Goal: Task Accomplishment & Management: Complete application form

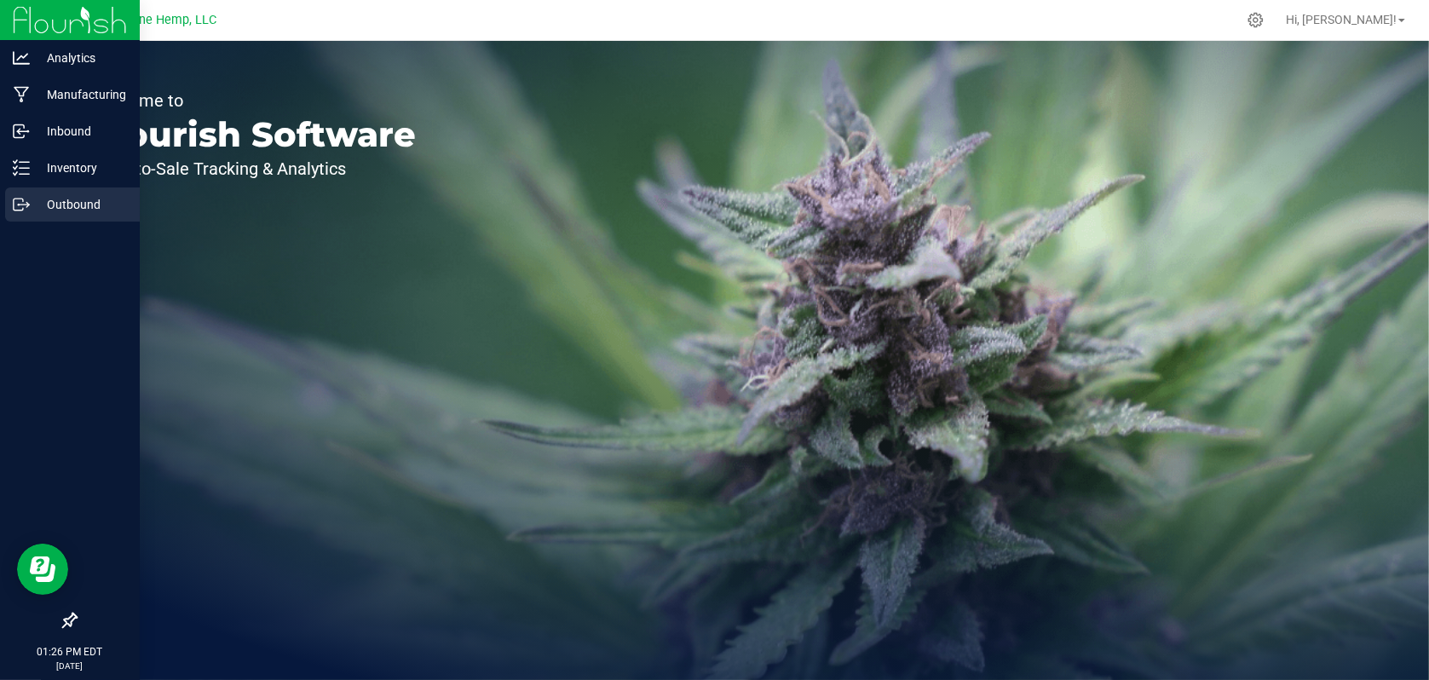
click at [83, 203] on p "Outbound" at bounding box center [81, 204] width 102 height 20
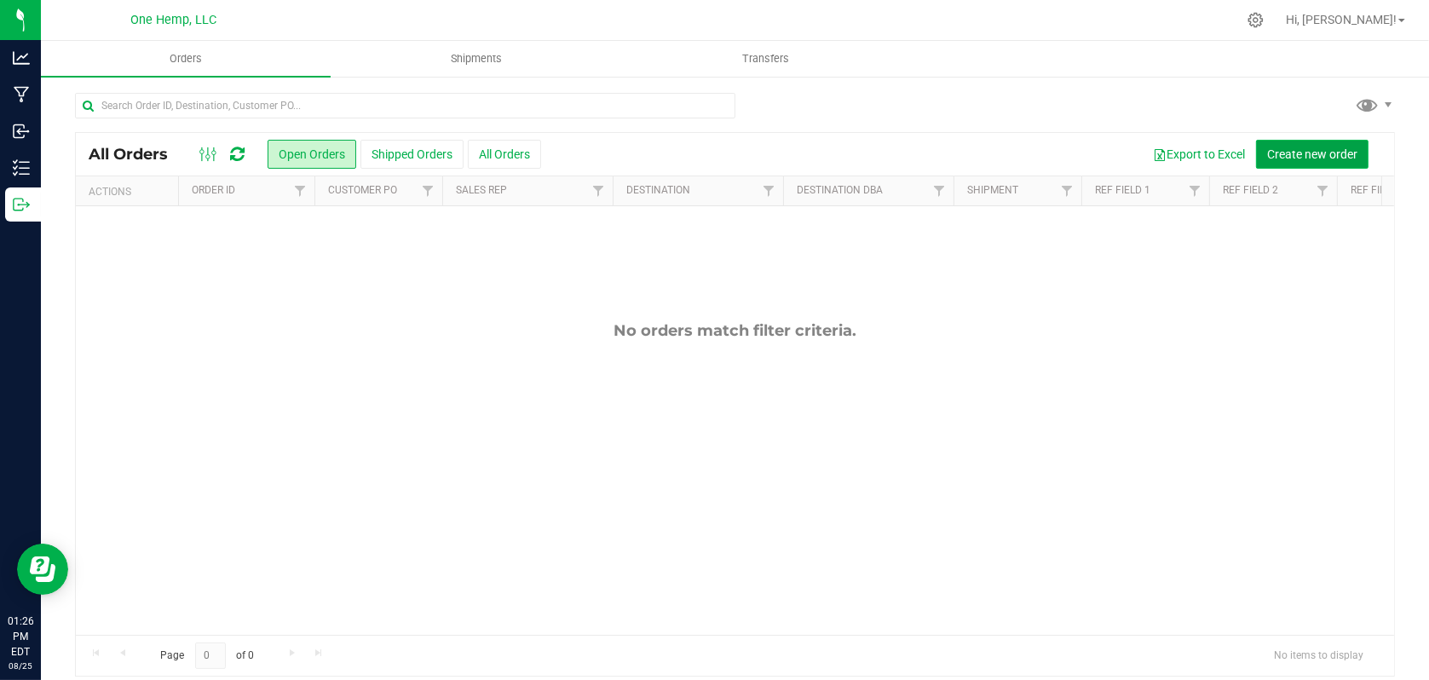
click at [1308, 156] on span "Create new order" at bounding box center [1312, 154] width 90 height 14
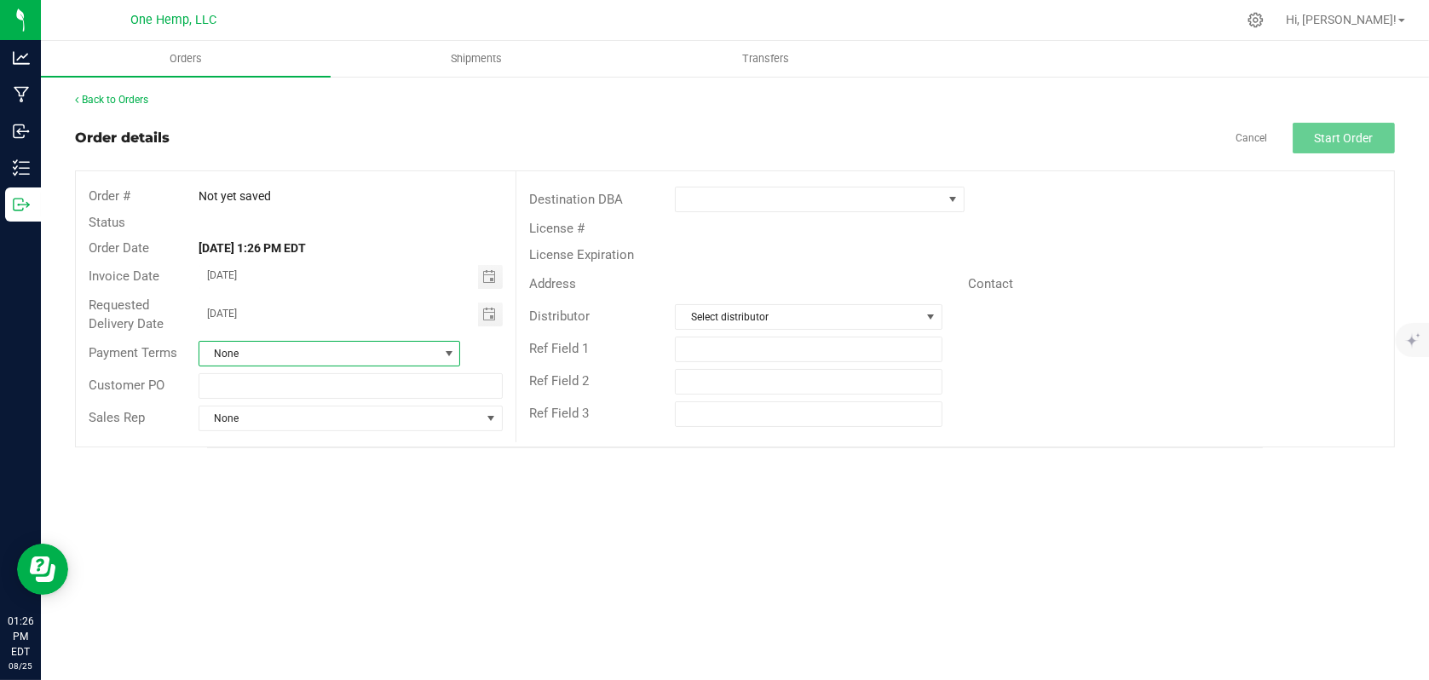
click at [366, 356] on span "None" at bounding box center [318, 354] width 239 height 24
click at [239, 508] on li "Net 30" at bounding box center [329, 515] width 260 height 29
click at [176, 57] on span "Orders" at bounding box center [186, 58] width 78 height 15
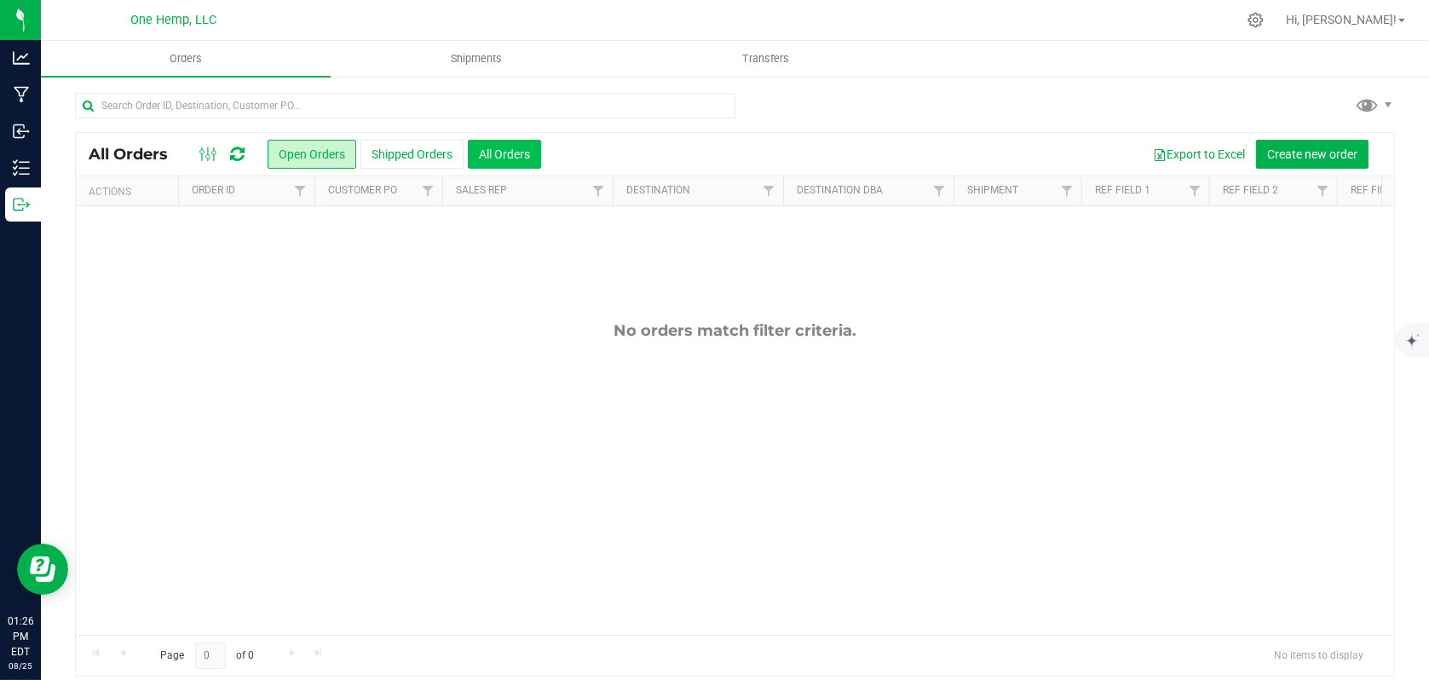
click at [511, 156] on button "All Orders" at bounding box center [504, 154] width 73 height 29
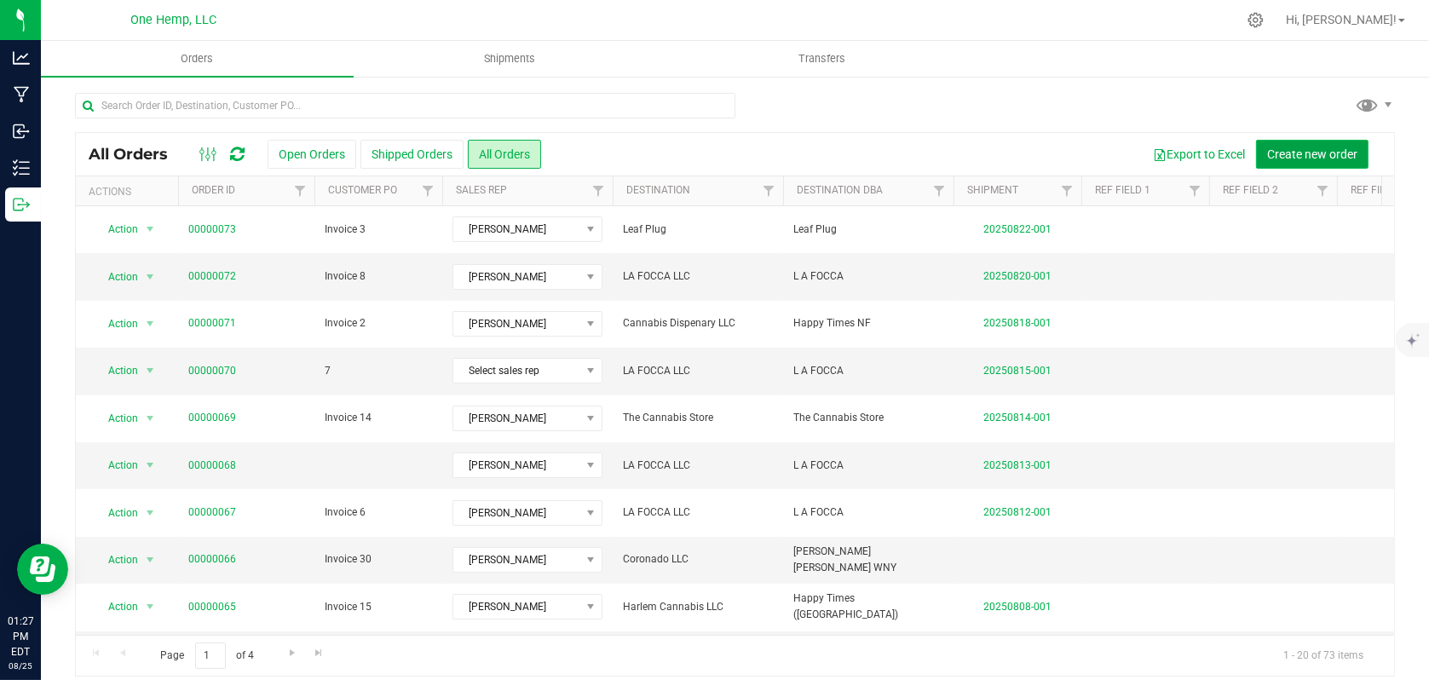
click at [1296, 151] on span "Create new order" at bounding box center [1312, 154] width 90 height 14
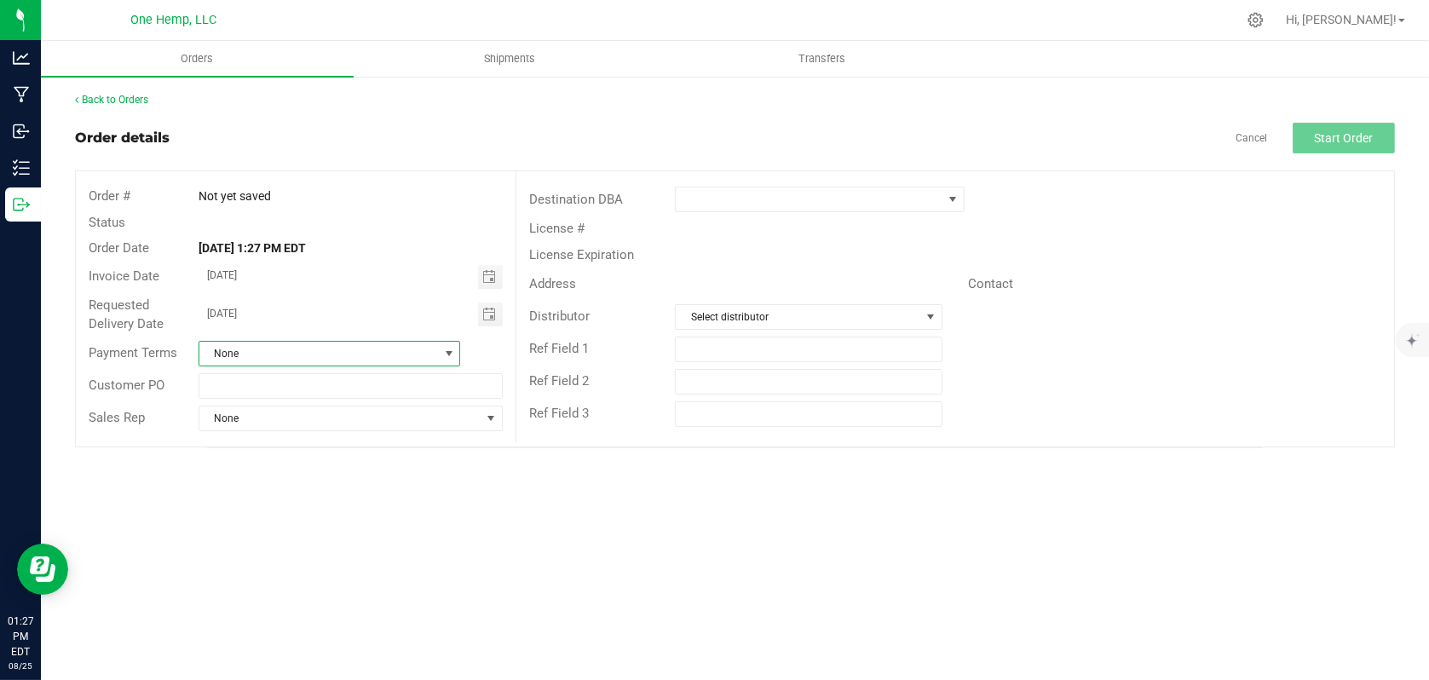
click at [267, 355] on span "None" at bounding box center [318, 354] width 239 height 24
click at [247, 440] on li "Net 30" at bounding box center [329, 454] width 260 height 29
click at [248, 388] on input "text" at bounding box center [351, 386] width 304 height 26
type input "Invoice 9"
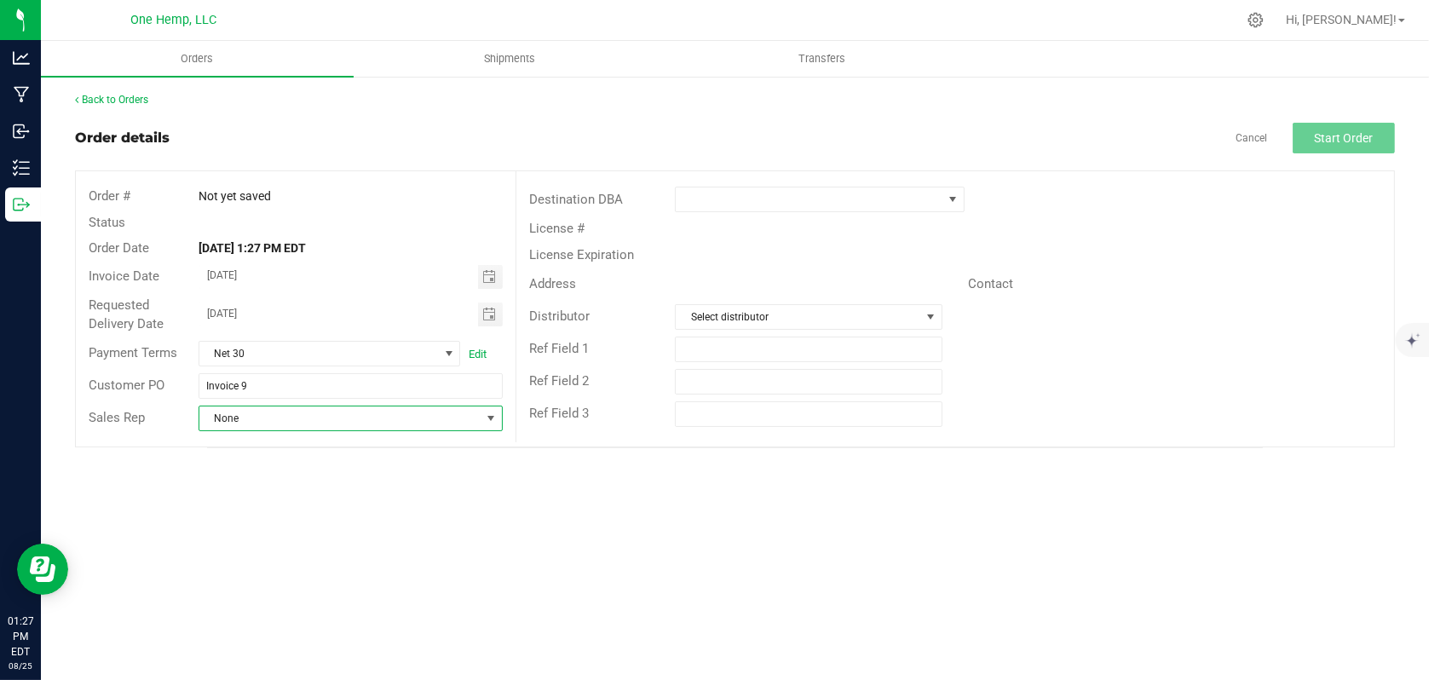
click at [360, 415] on span "None" at bounding box center [339, 419] width 281 height 24
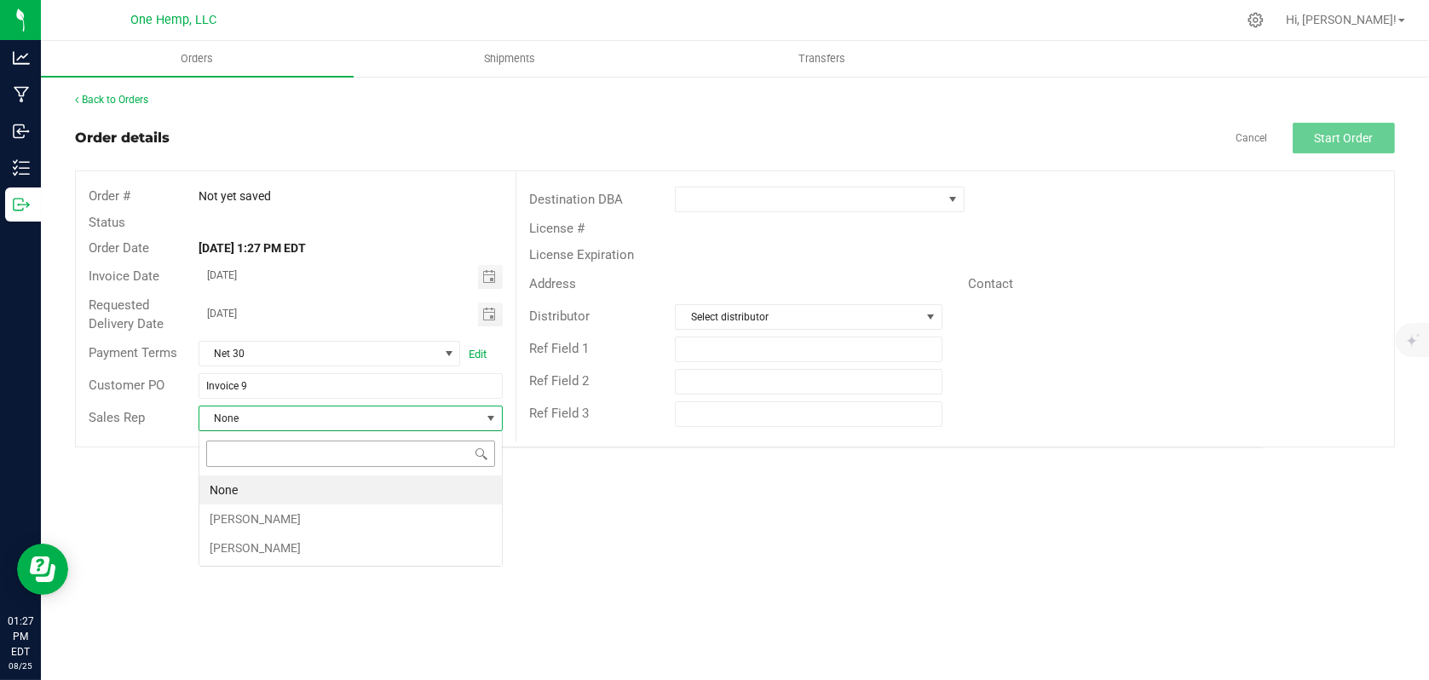
scroll to position [25, 304]
click at [237, 508] on li "[PERSON_NAME]" at bounding box center [350, 519] width 303 height 29
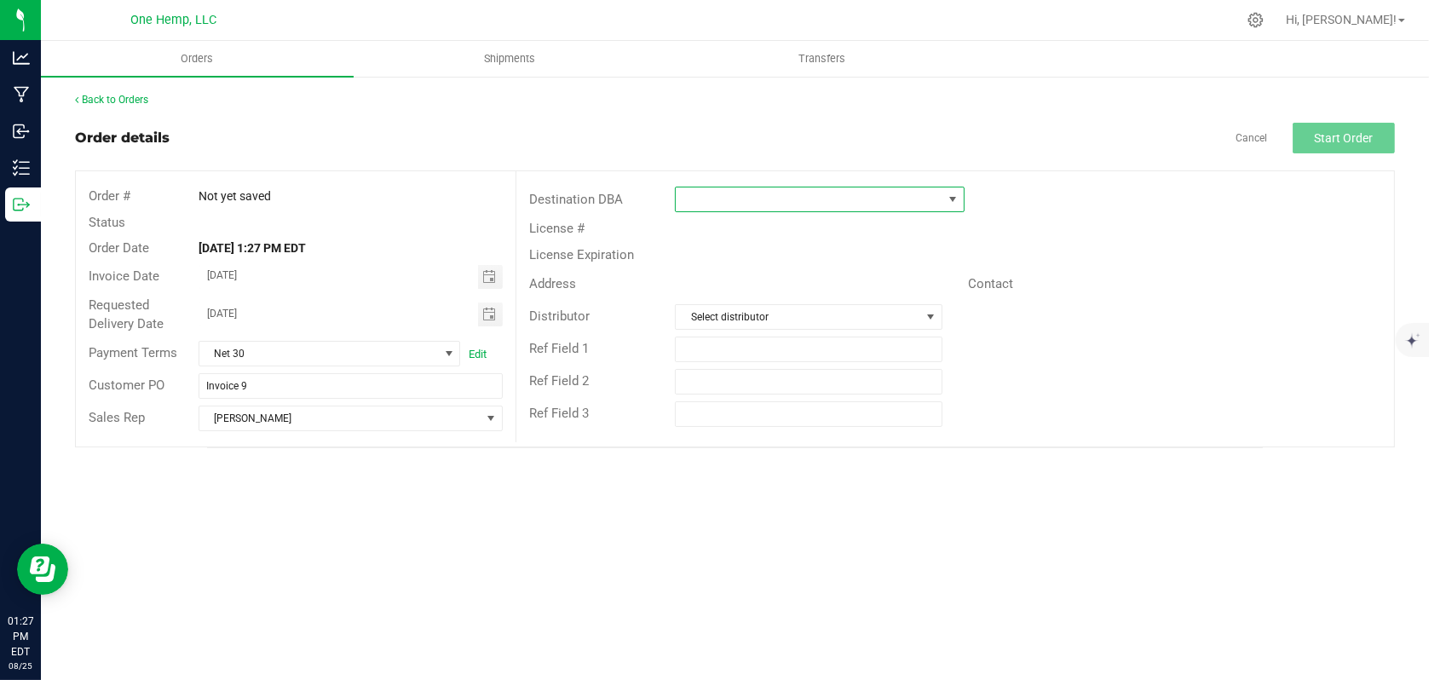
click at [790, 203] on span at bounding box center [809, 200] width 266 height 24
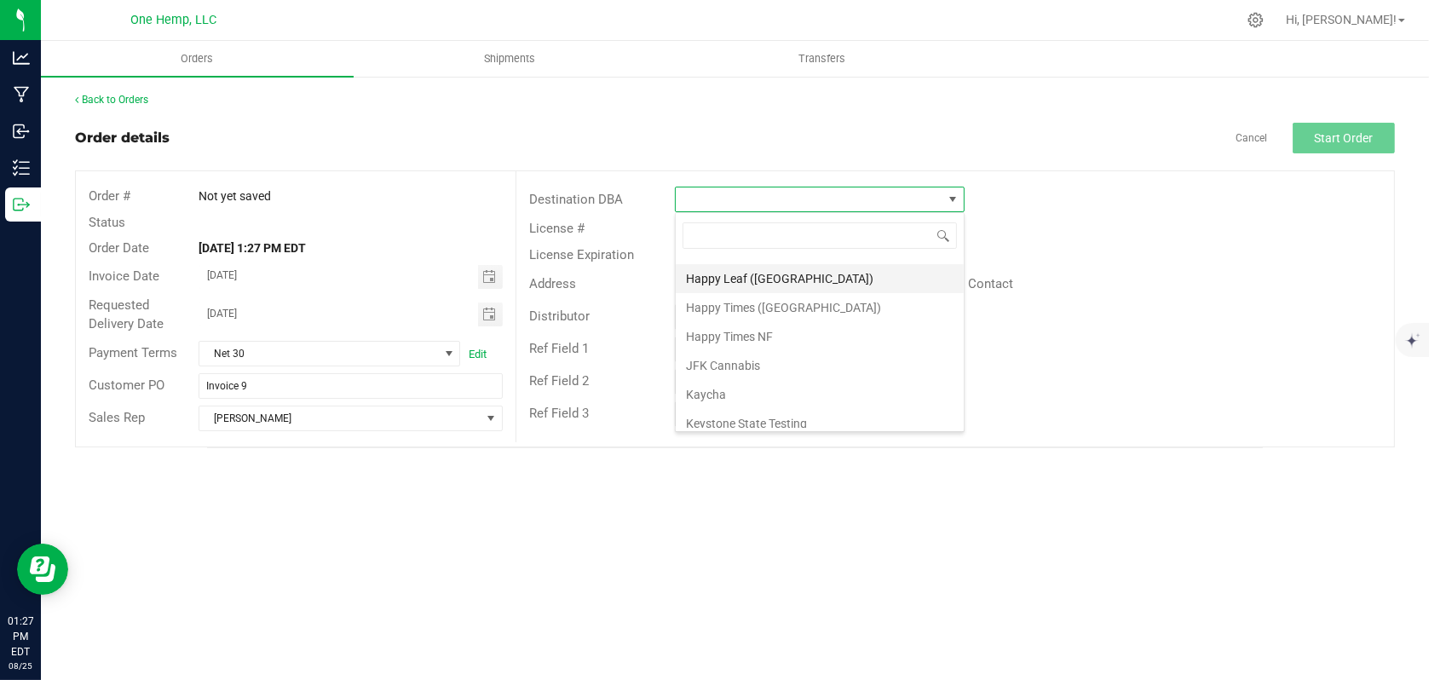
scroll to position [256, 0]
click at [702, 416] on li "L A FOCCA" at bounding box center [820, 421] width 288 height 29
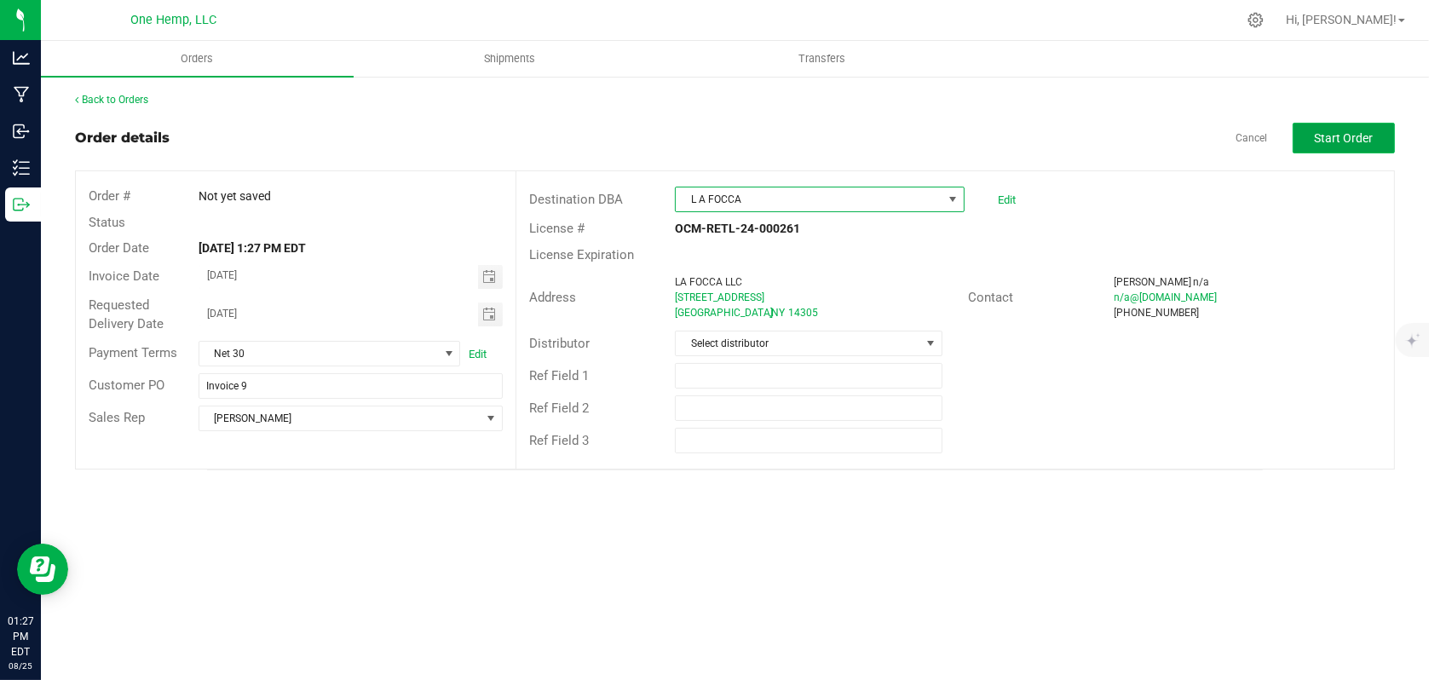
click at [1354, 141] on span "Start Order" at bounding box center [1344, 138] width 59 height 14
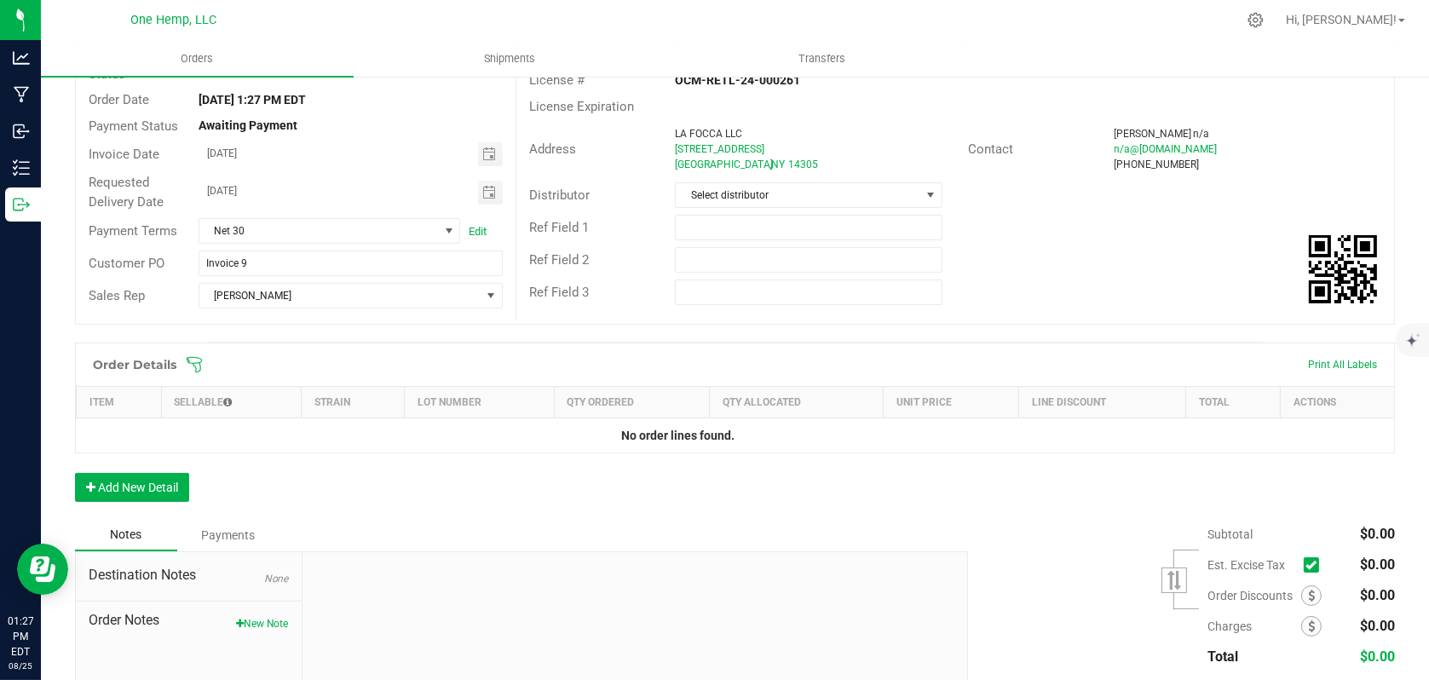
scroll to position [170, 0]
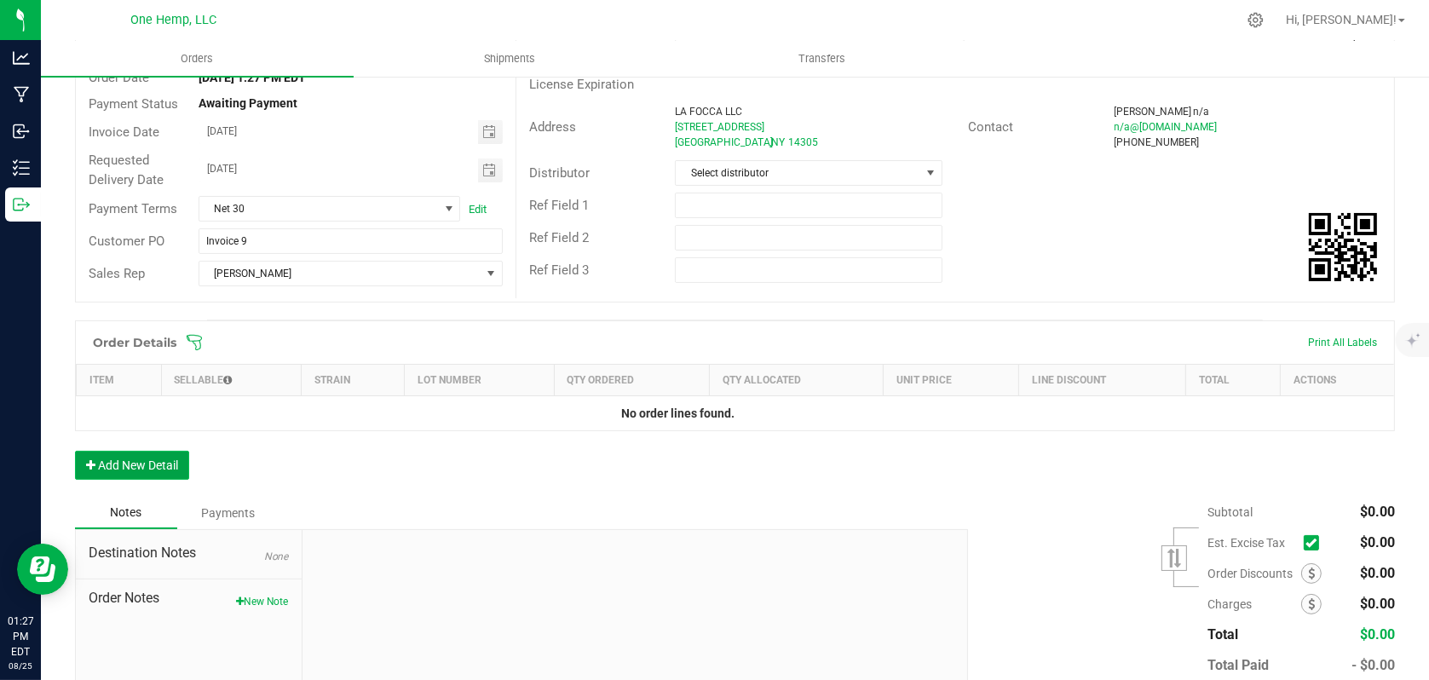
click at [137, 462] on button "Add New Detail" at bounding box center [132, 465] width 114 height 29
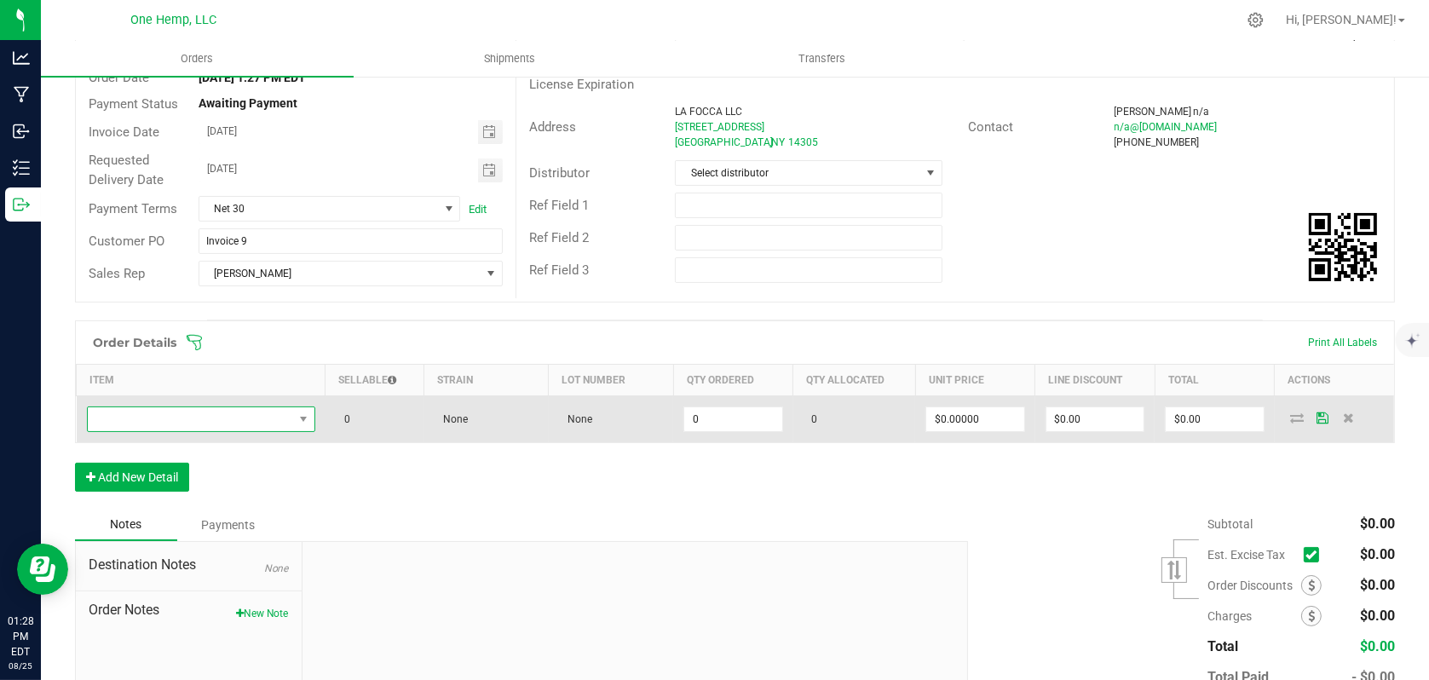
click at [297, 424] on span "NO DATA FOUND" at bounding box center [303, 419] width 21 height 24
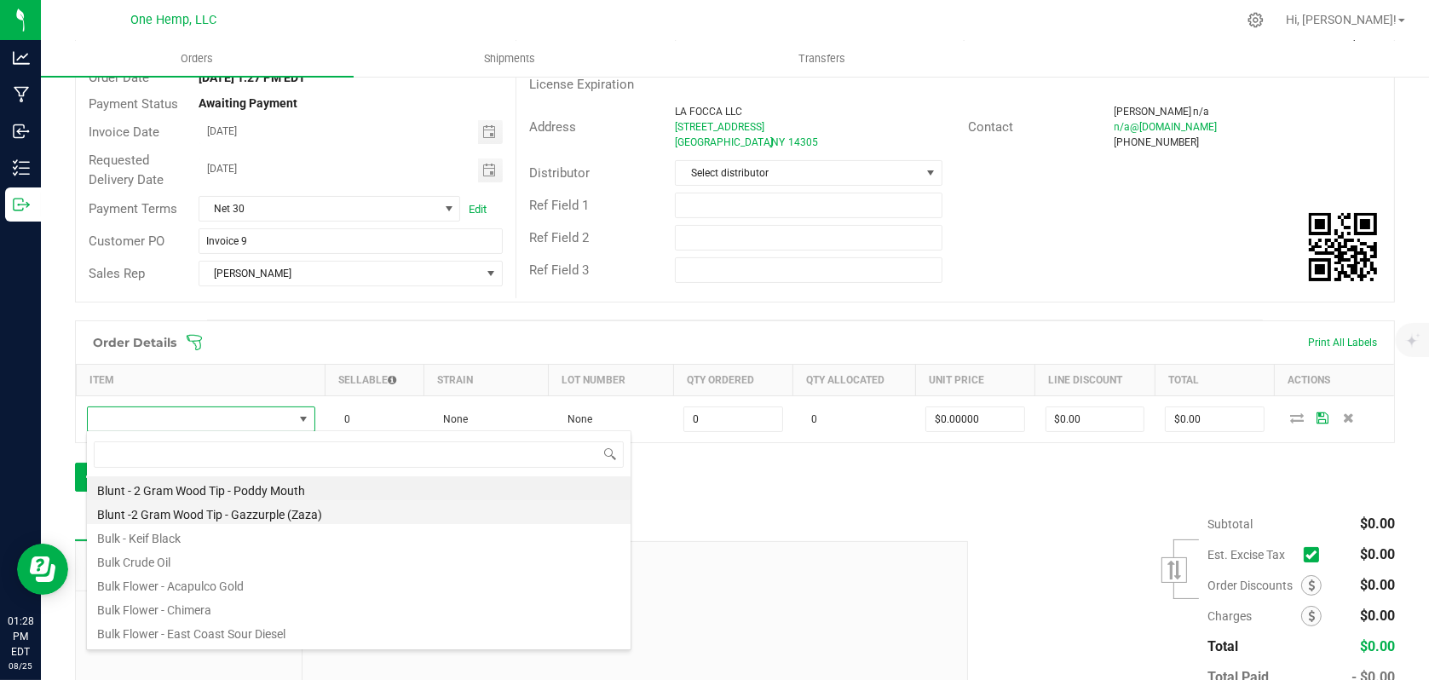
scroll to position [25, 224]
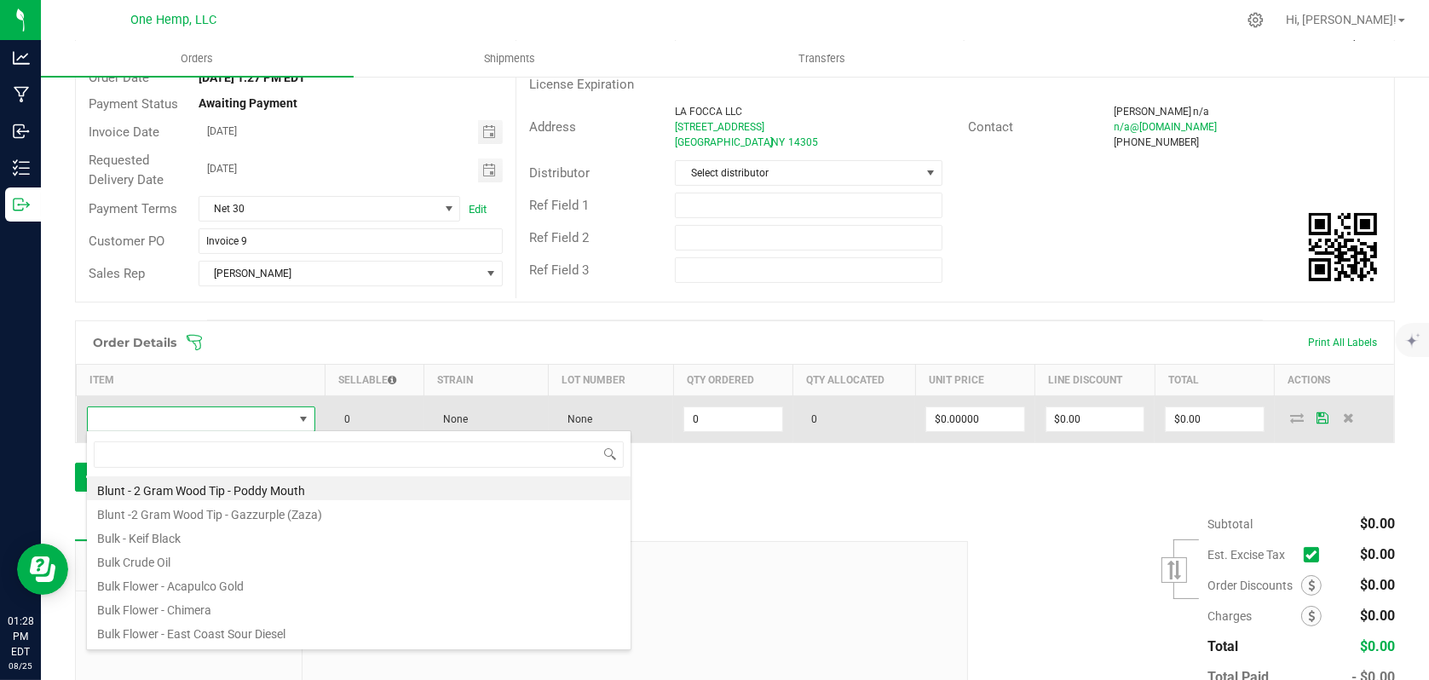
click at [190, 422] on span at bounding box center [190, 419] width 205 height 24
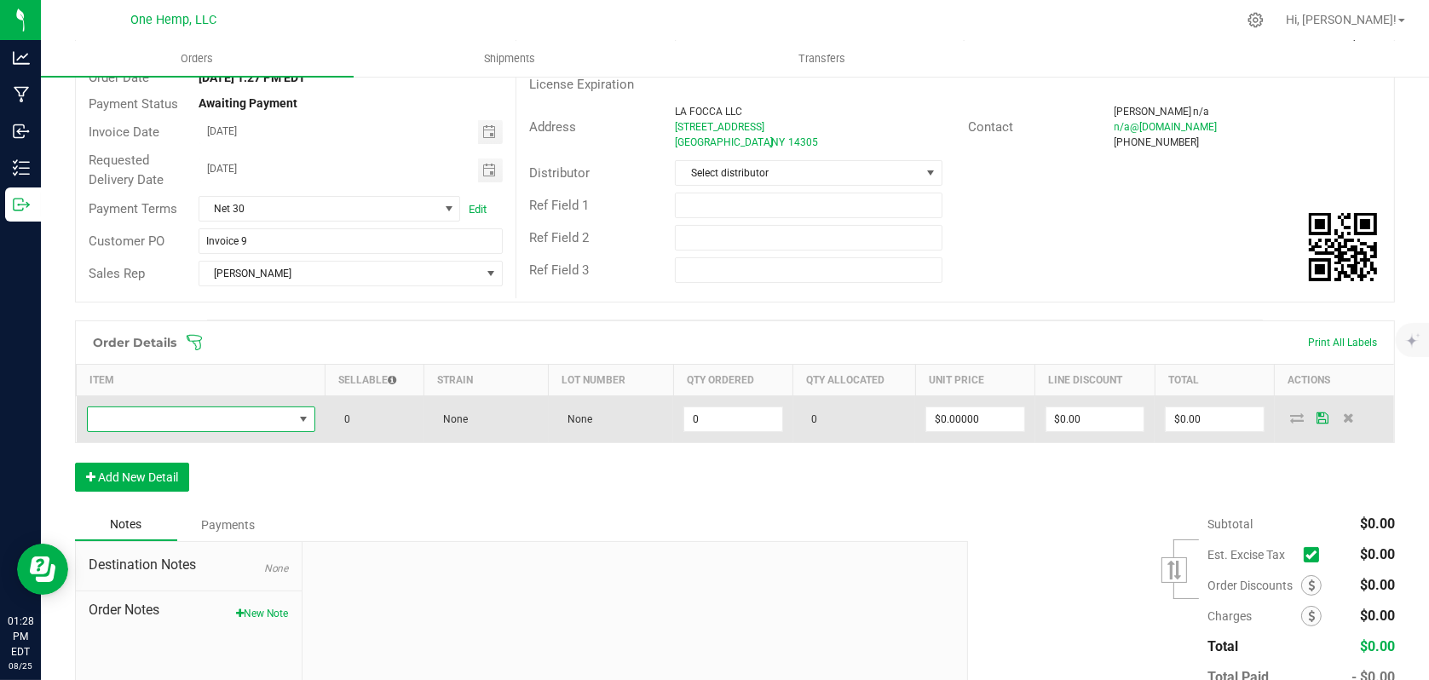
click at [211, 416] on span "NO DATA FOUND" at bounding box center [190, 419] width 205 height 24
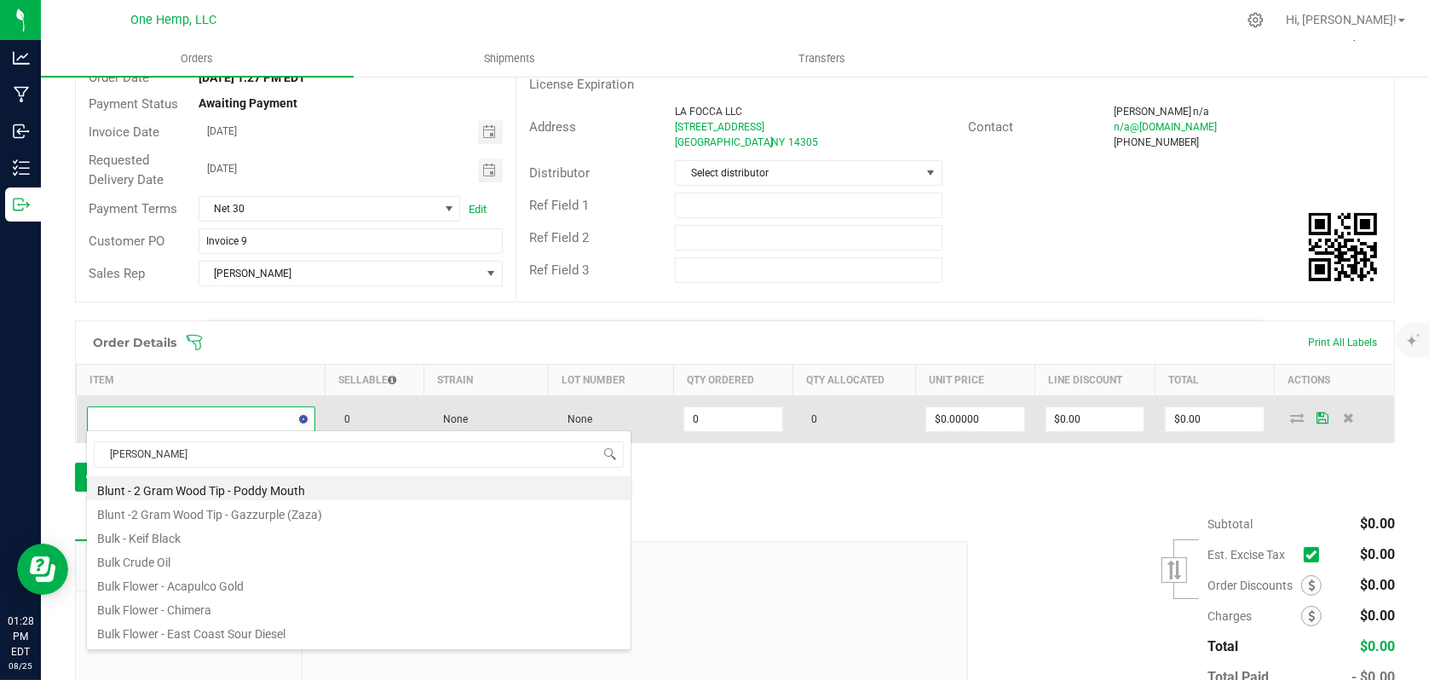
type input "poddy"
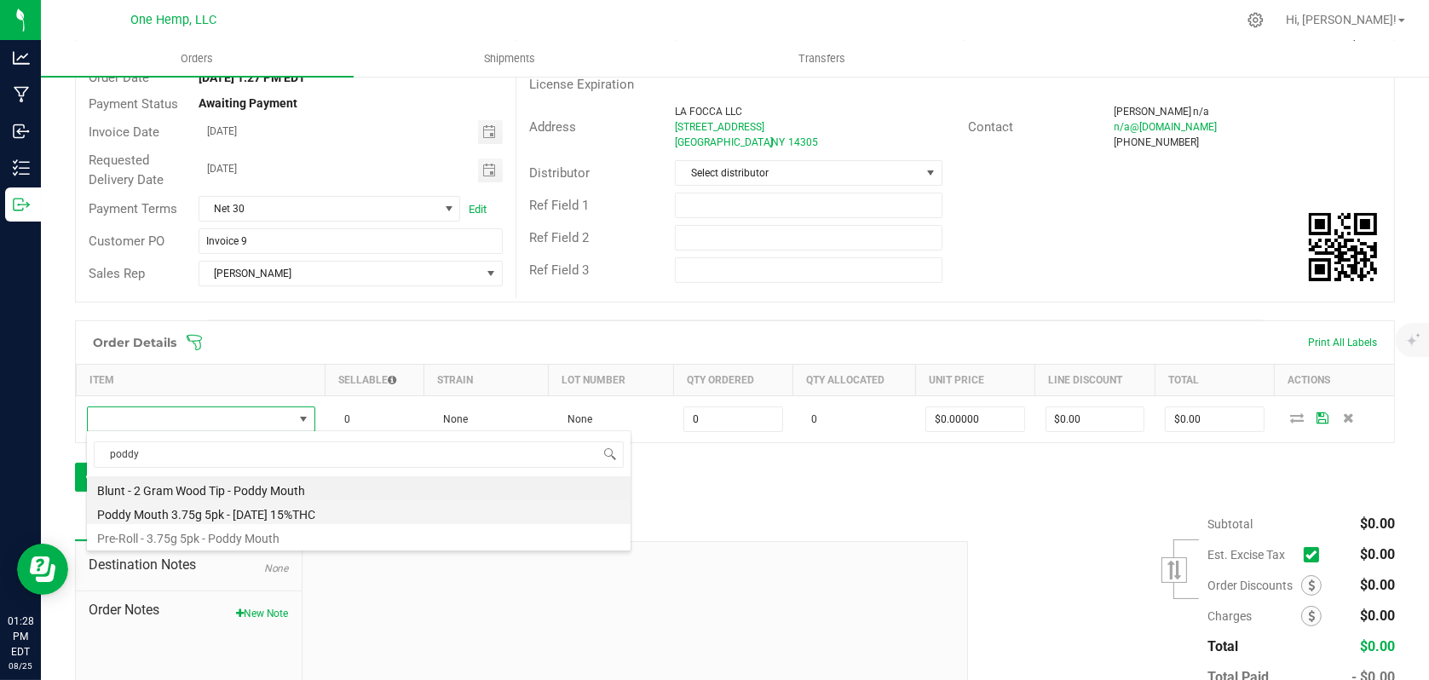
click at [241, 509] on li "Poddy Mouth 3.75g 5pk - [DATE] 15%THC" at bounding box center [359, 512] width 544 height 24
type input "0 ea"
type input "$15.00000"
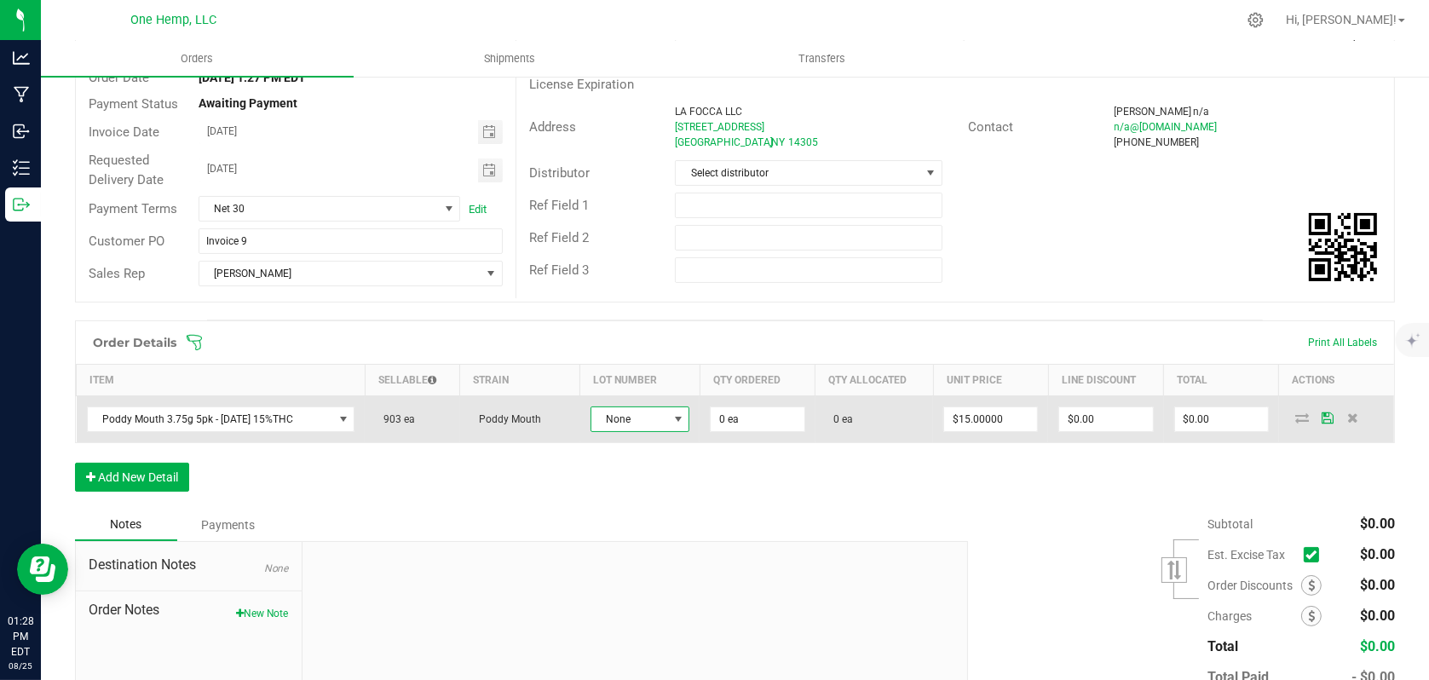
click at [667, 419] on span at bounding box center [677, 419] width 21 height 24
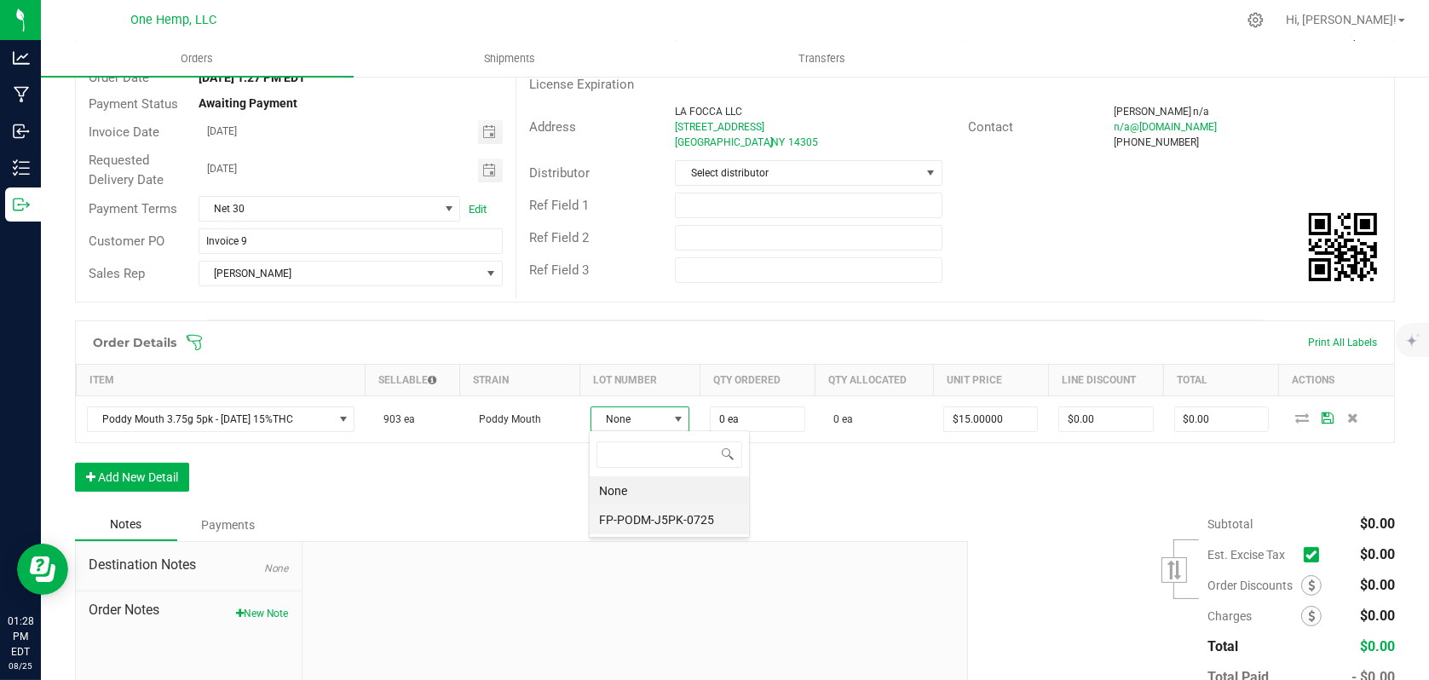
scroll to position [25, 97]
click at [622, 520] on li "FP-PODM-J5PK-0725" at bounding box center [669, 519] width 159 height 29
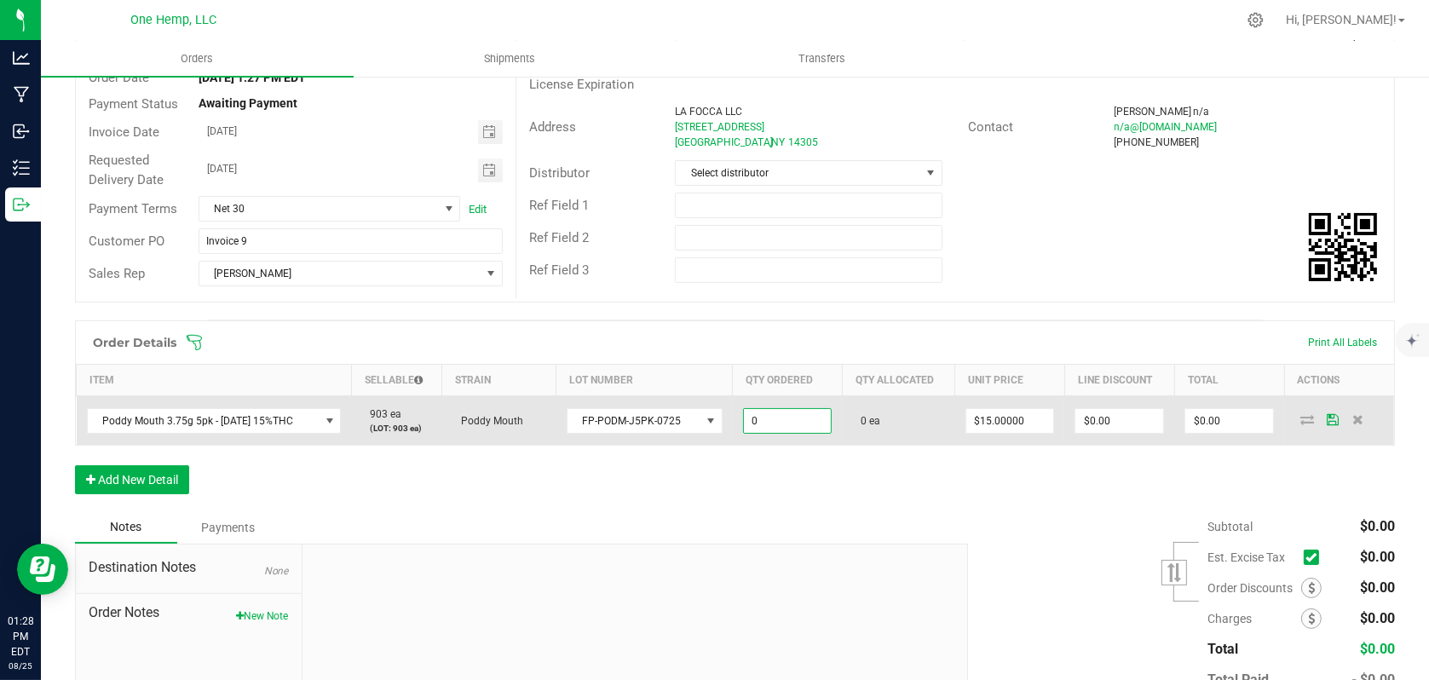
click at [777, 422] on input "0" at bounding box center [788, 421] width 88 height 24
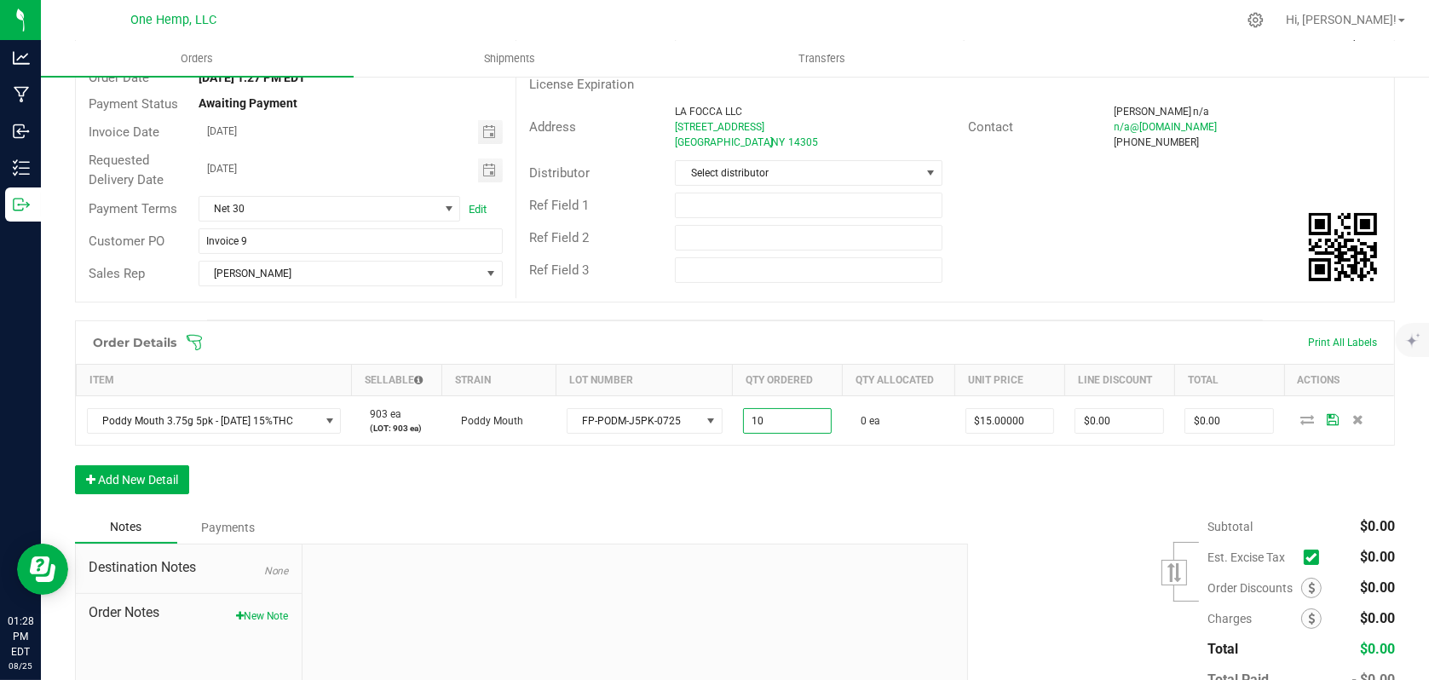
type input "10 ea"
type input "$150.00"
click at [1002, 520] on div "Subtotal $0.00 Est. Excise Tax" at bounding box center [1176, 619] width 440 height 216
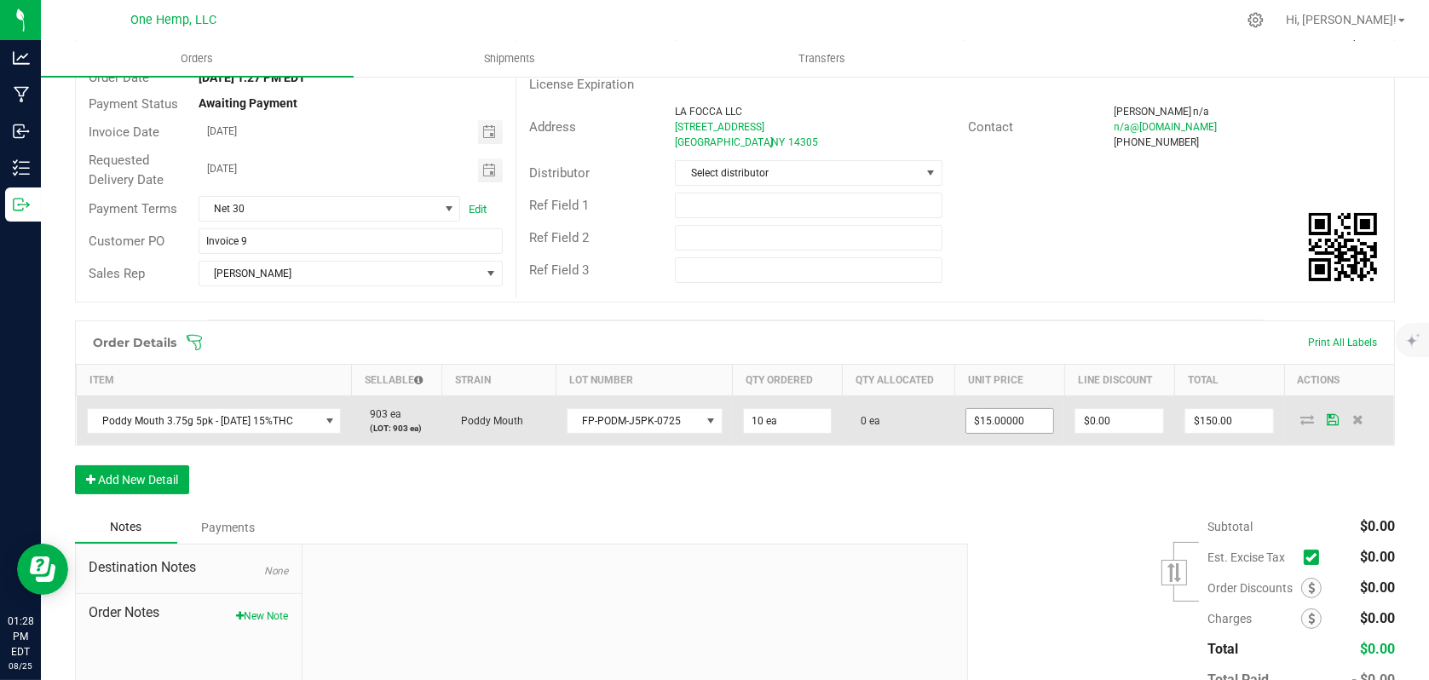
type input "15"
click at [1035, 421] on input "15" at bounding box center [1011, 421] width 88 height 24
click at [1038, 422] on input "15" at bounding box center [1011, 421] width 88 height 24
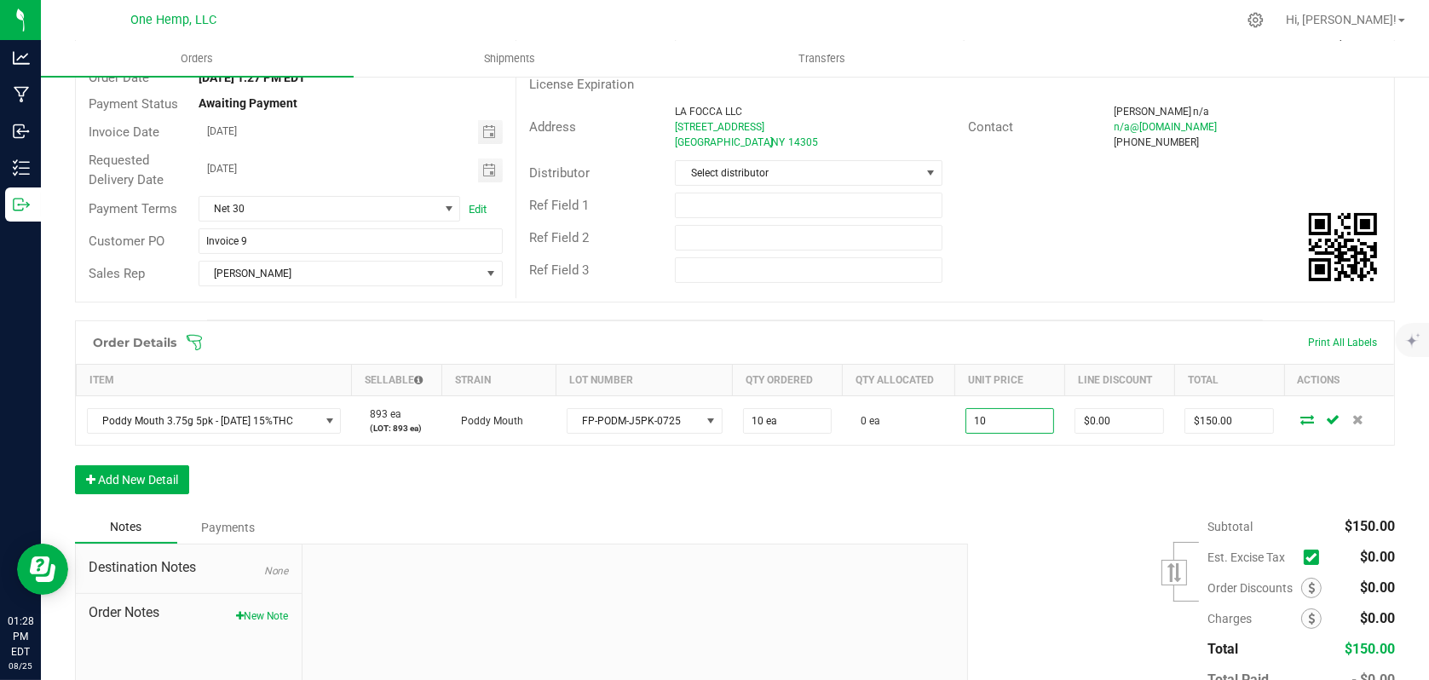
type input "$10.00000"
type input "$100.00"
click at [1011, 559] on div "Subtotal $150.00 Est. Excise Tax" at bounding box center [1176, 619] width 440 height 216
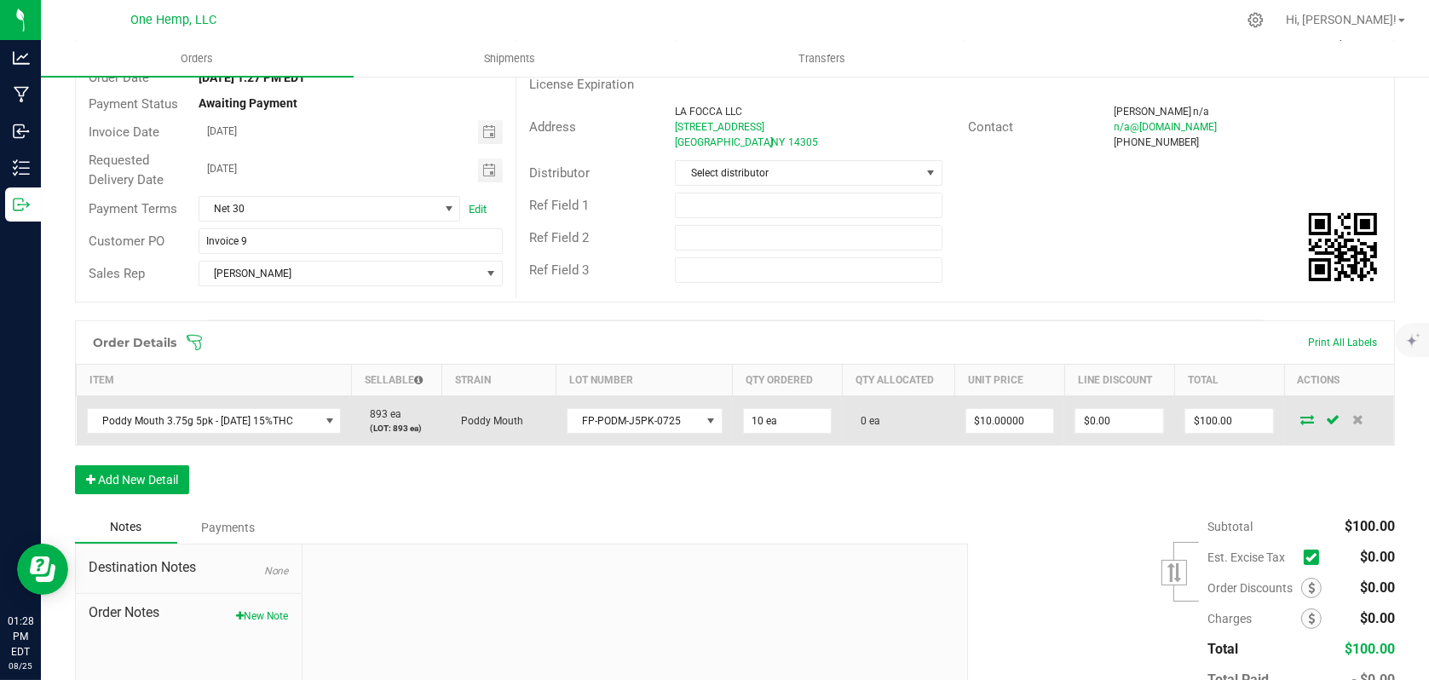
click at [1301, 417] on icon at bounding box center [1308, 419] width 14 height 10
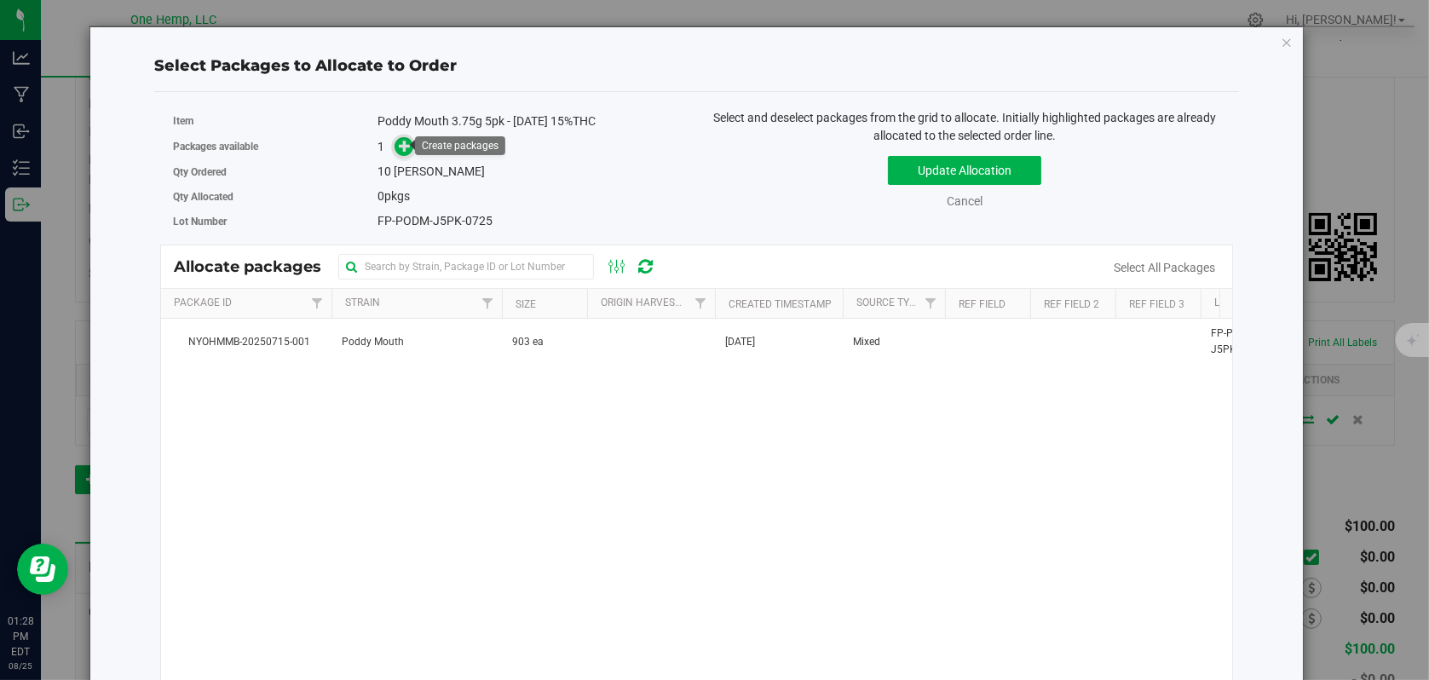
click at [407, 148] on icon at bounding box center [405, 146] width 12 height 12
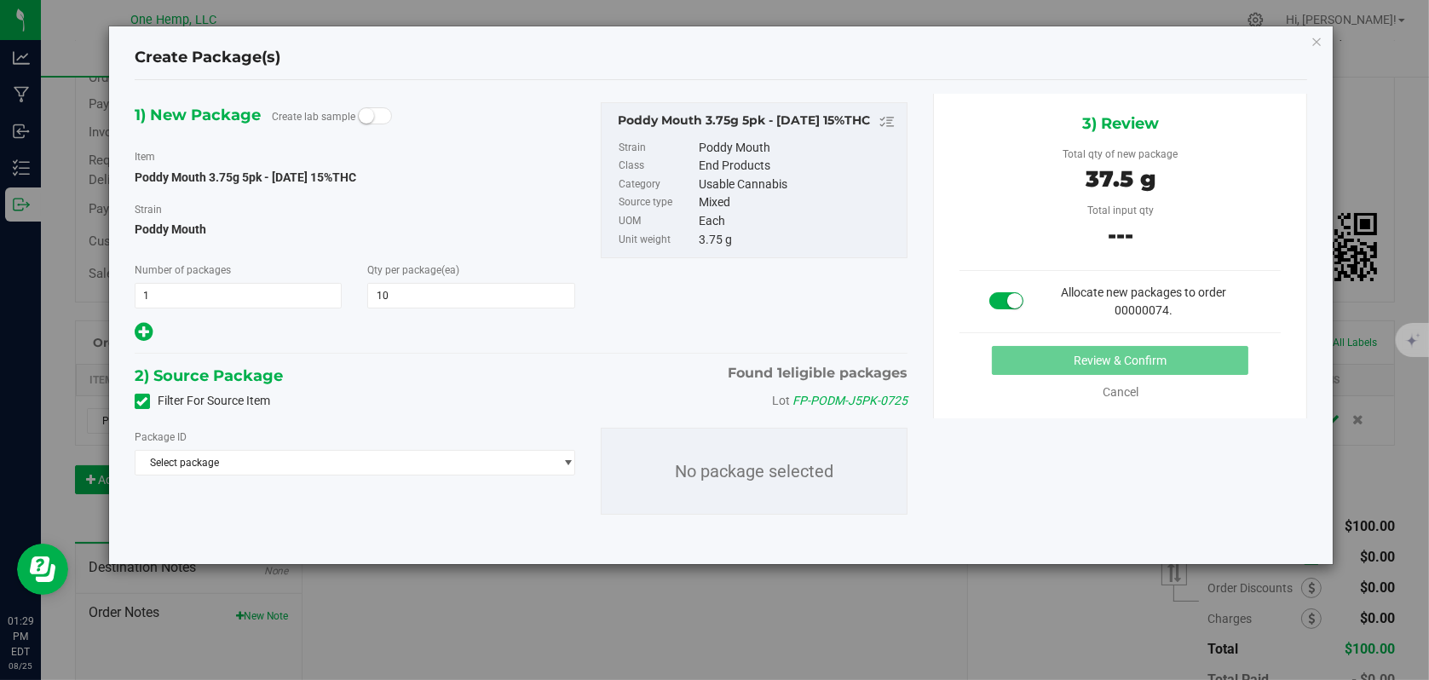
click at [147, 407] on label "Filter For Source Item" at bounding box center [203, 401] width 136 height 18
click at [0, 0] on input "Filter For Source Item" at bounding box center [0, 0] width 0 height 0
click at [229, 464] on span "Select package" at bounding box center [345, 463] width 418 height 24
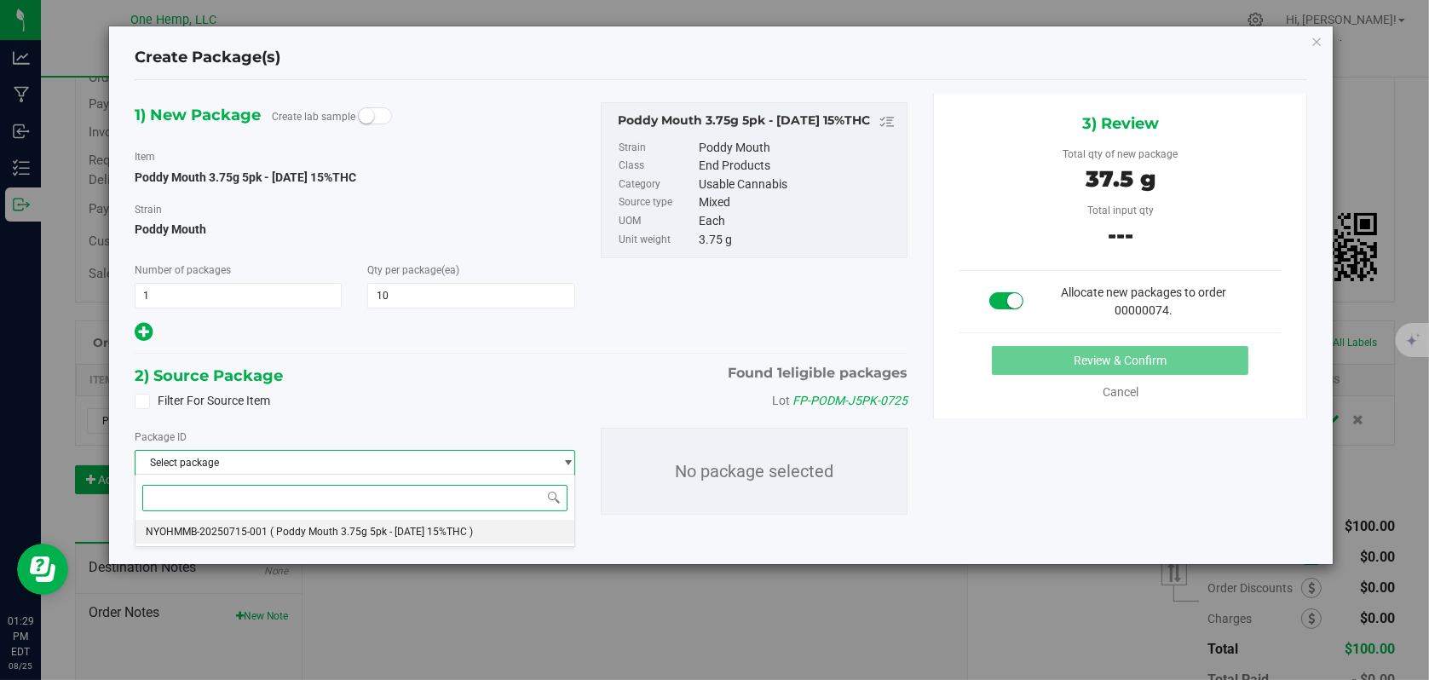
click at [234, 529] on span "NYOHMMB-20250715-001" at bounding box center [207, 532] width 122 height 12
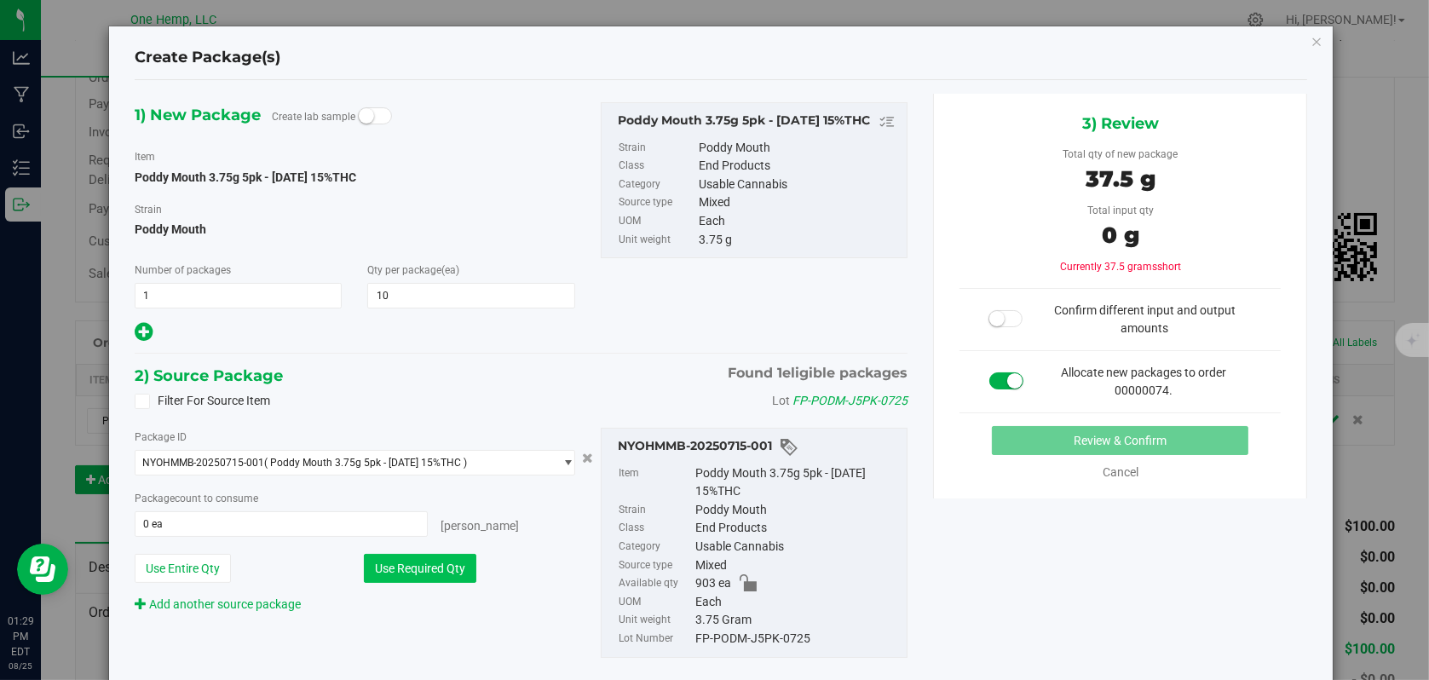
click at [411, 566] on button "Use Required Qty" at bounding box center [420, 568] width 113 height 29
type input "10 ea"
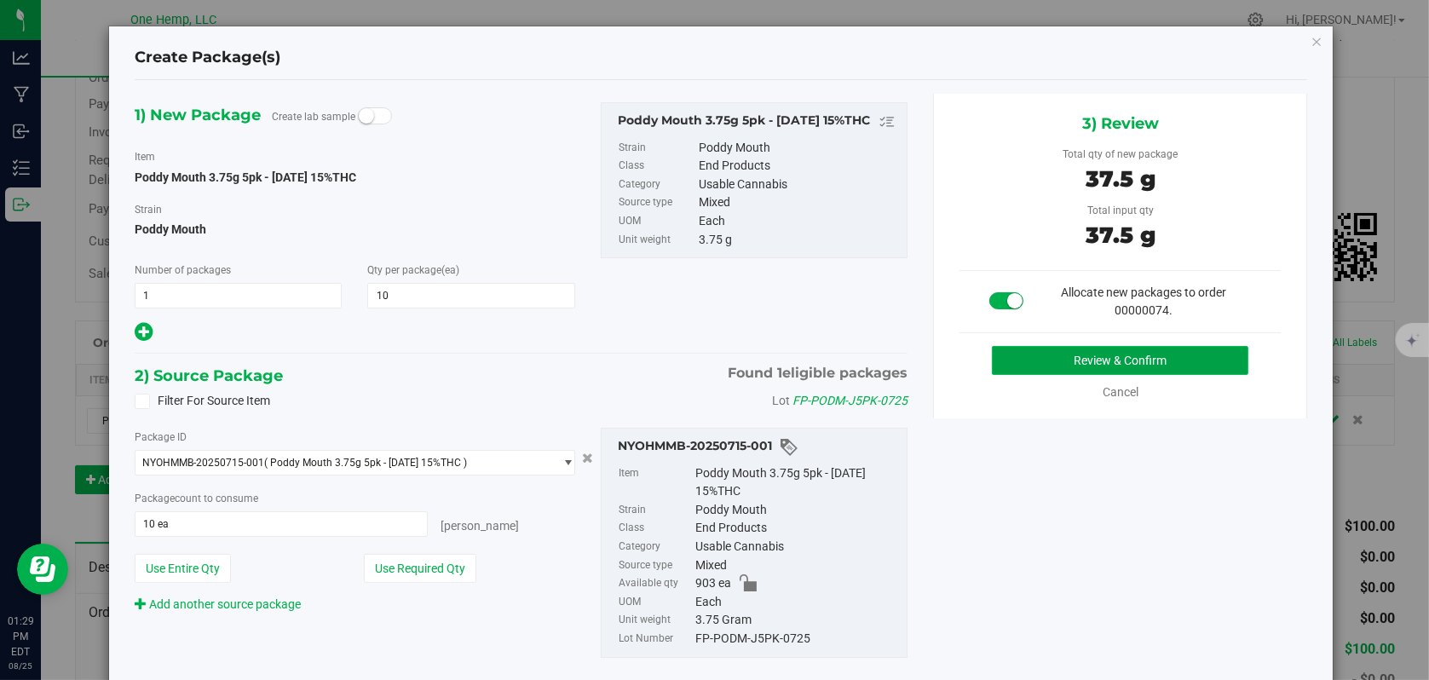
click at [1053, 355] on button "Review & Confirm" at bounding box center [1120, 360] width 257 height 29
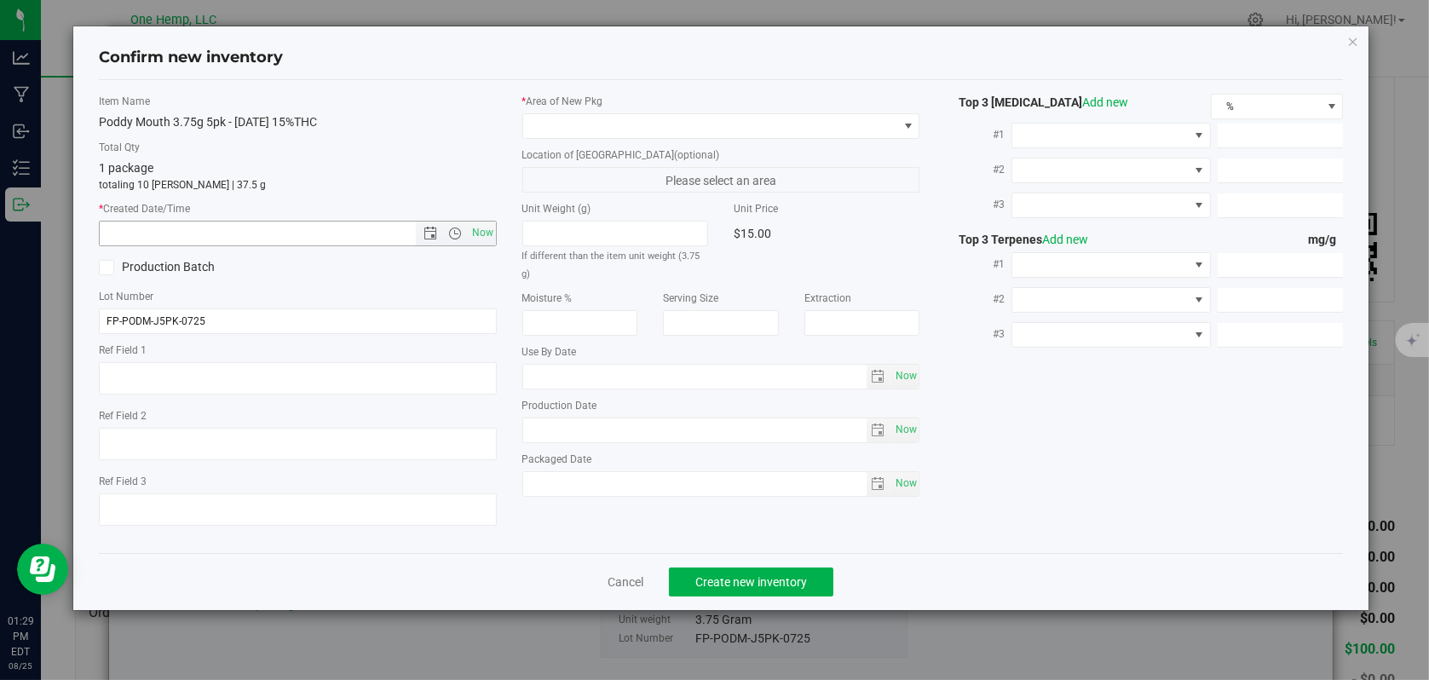
click at [203, 240] on input "text" at bounding box center [272, 234] width 345 height 24
click at [480, 233] on span "Now" at bounding box center [482, 233] width 29 height 25
type input "[DATE] 1:29 PM"
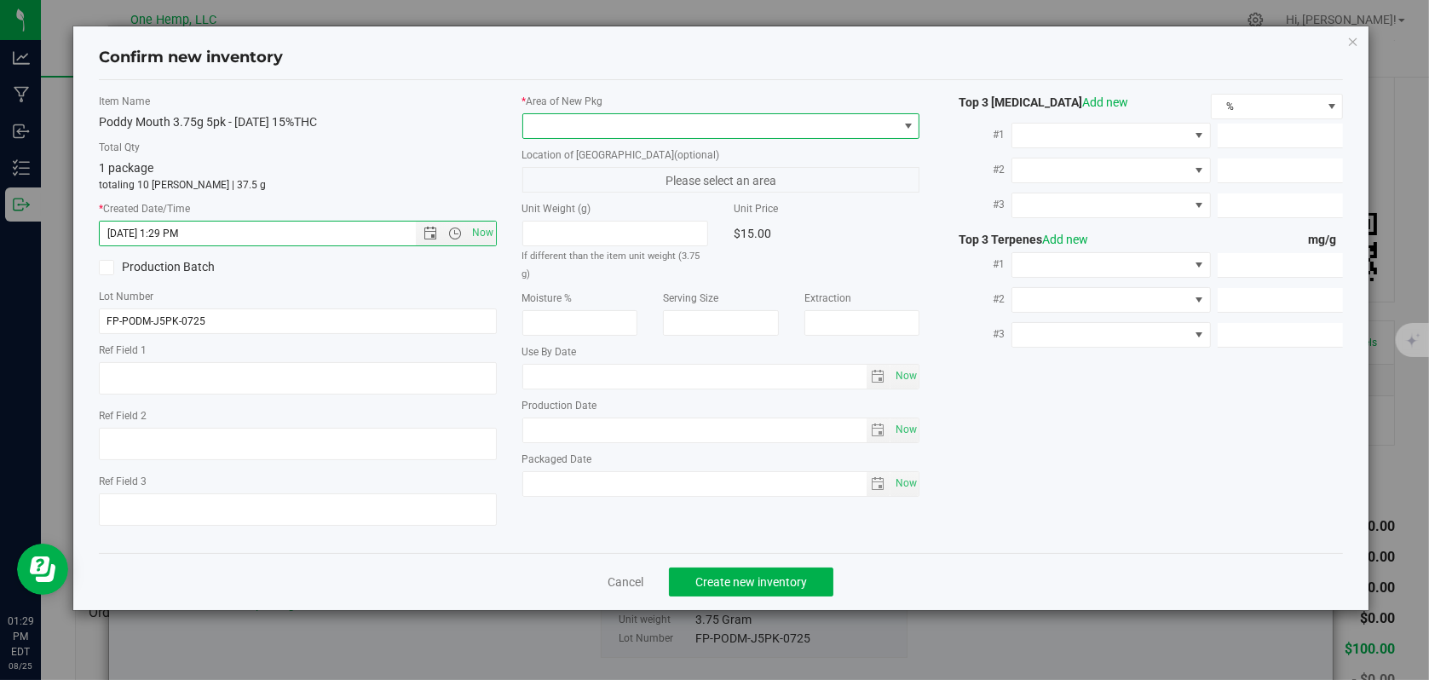
click at [915, 124] on span at bounding box center [908, 126] width 21 height 24
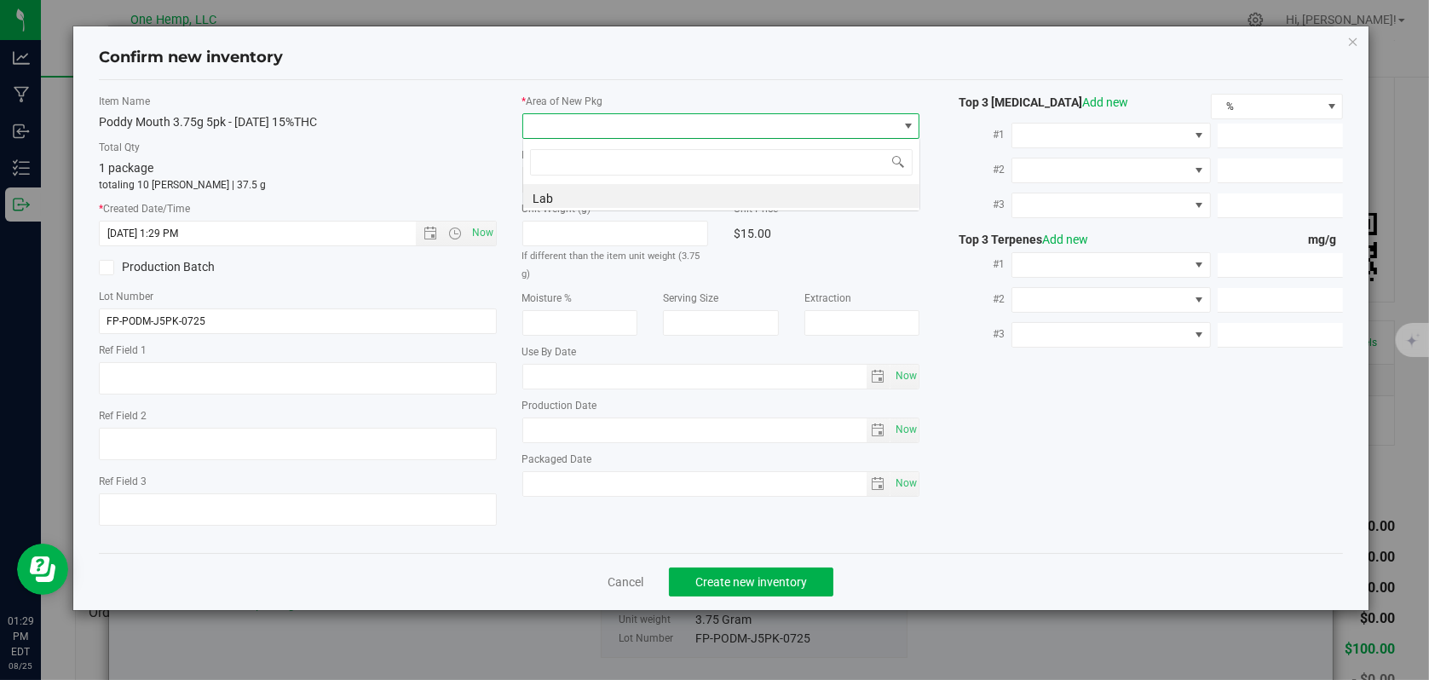
scroll to position [25, 398]
click at [544, 205] on li "Lab" at bounding box center [721, 196] width 396 height 24
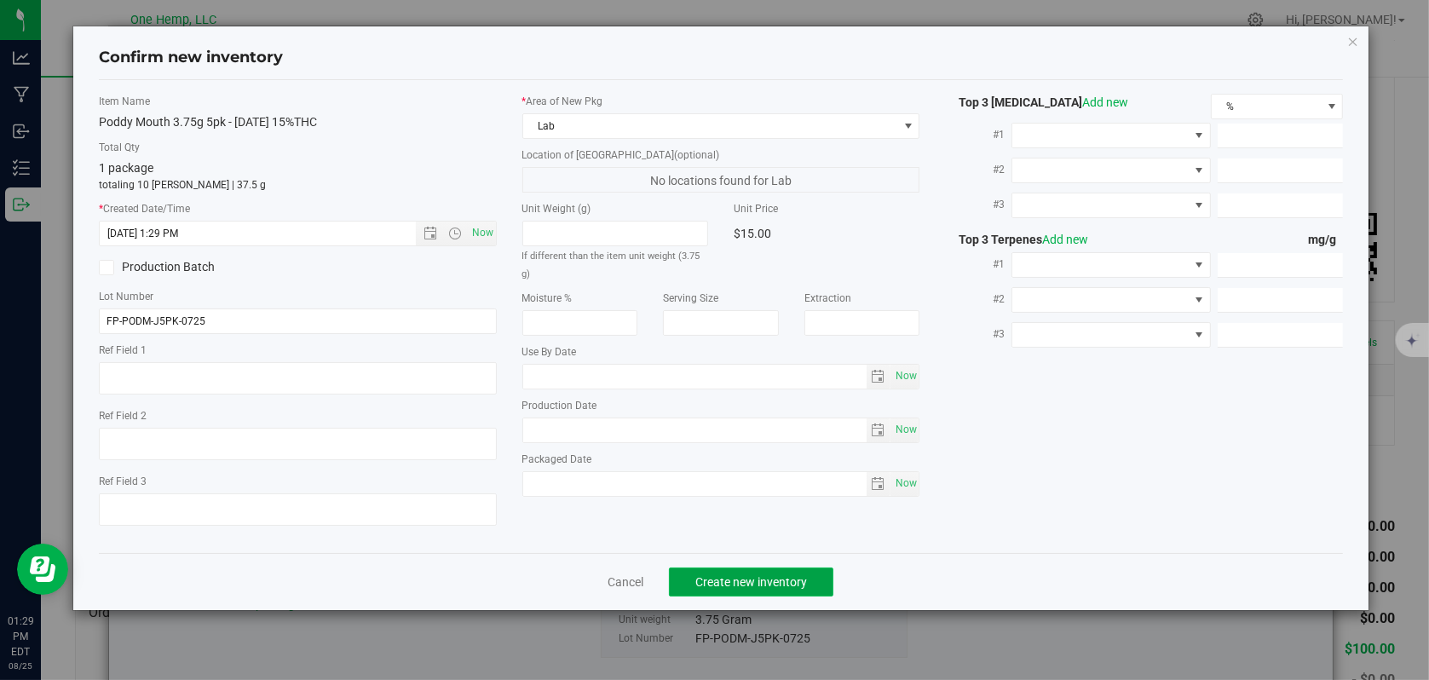
click at [728, 580] on span "Create new inventory" at bounding box center [752, 582] width 112 height 14
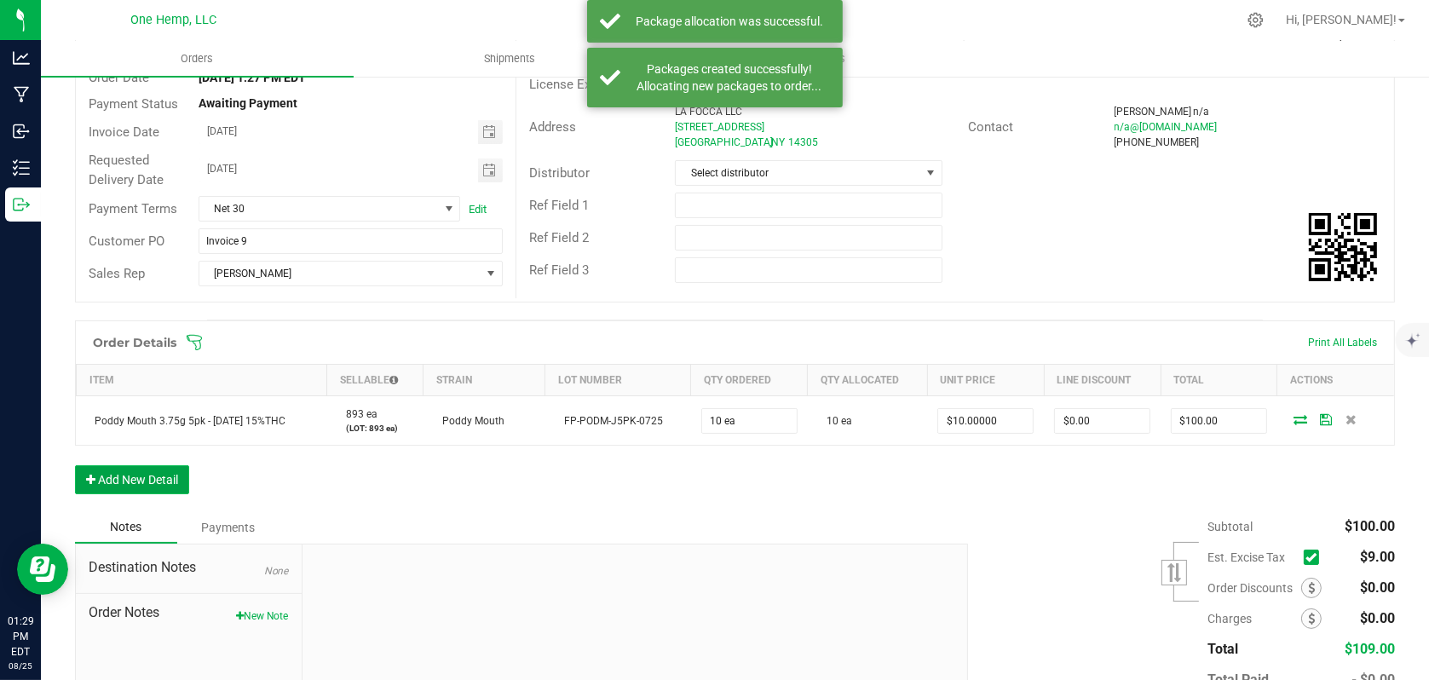
click at [118, 483] on button "Add New Detail" at bounding box center [132, 479] width 114 height 29
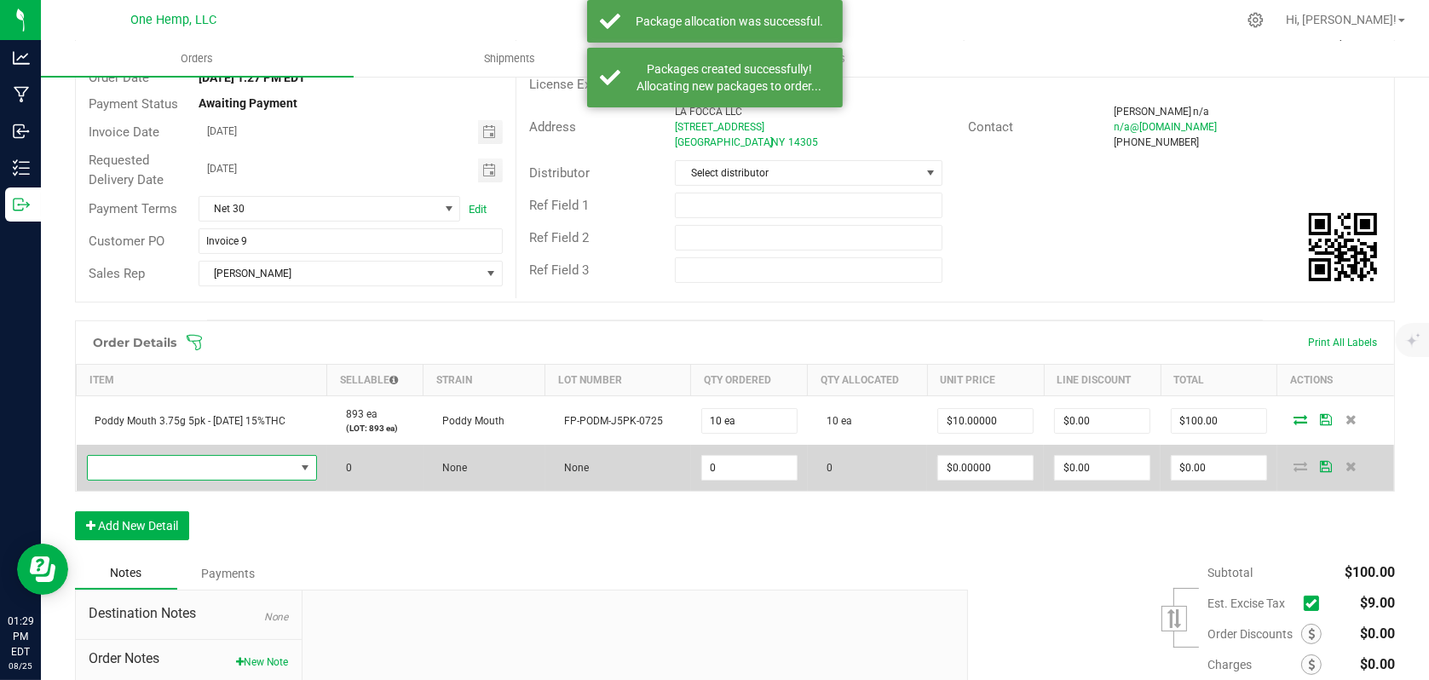
click at [309, 466] on span "NO DATA FOUND" at bounding box center [305, 468] width 14 height 14
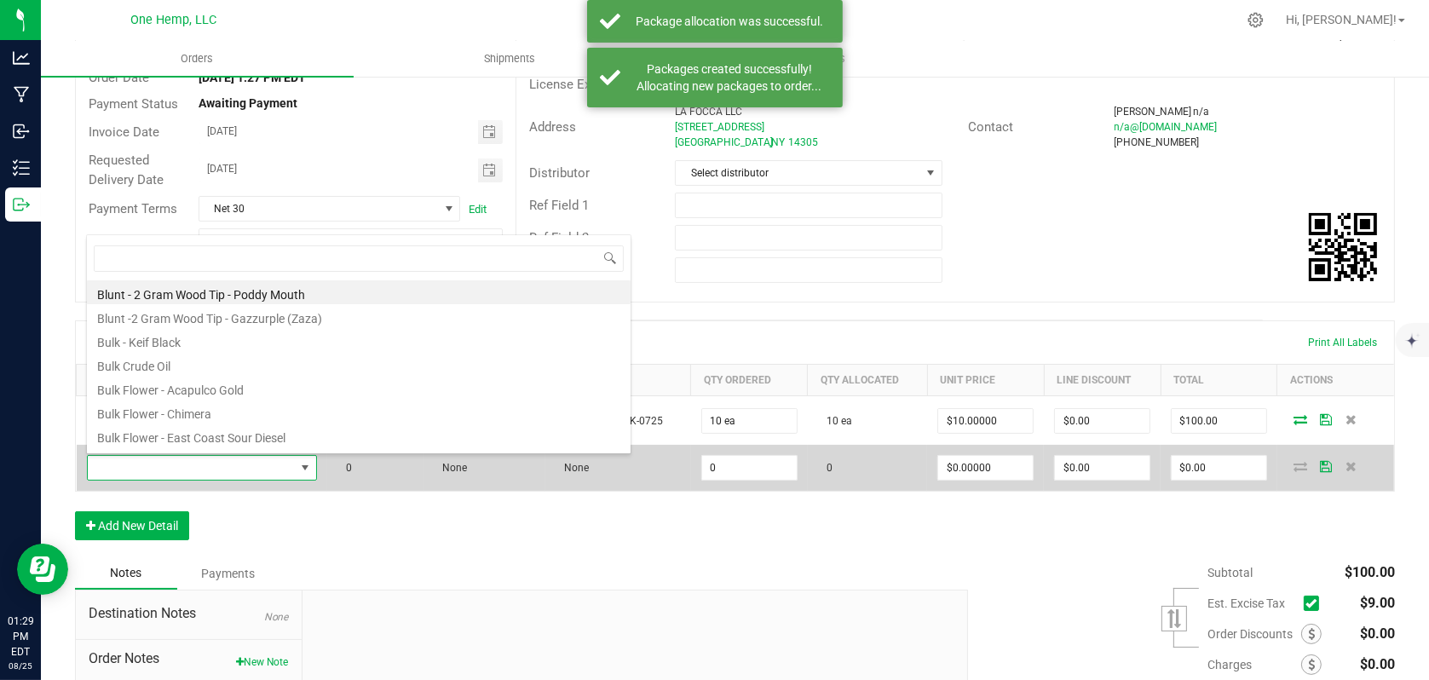
scroll to position [25, 228]
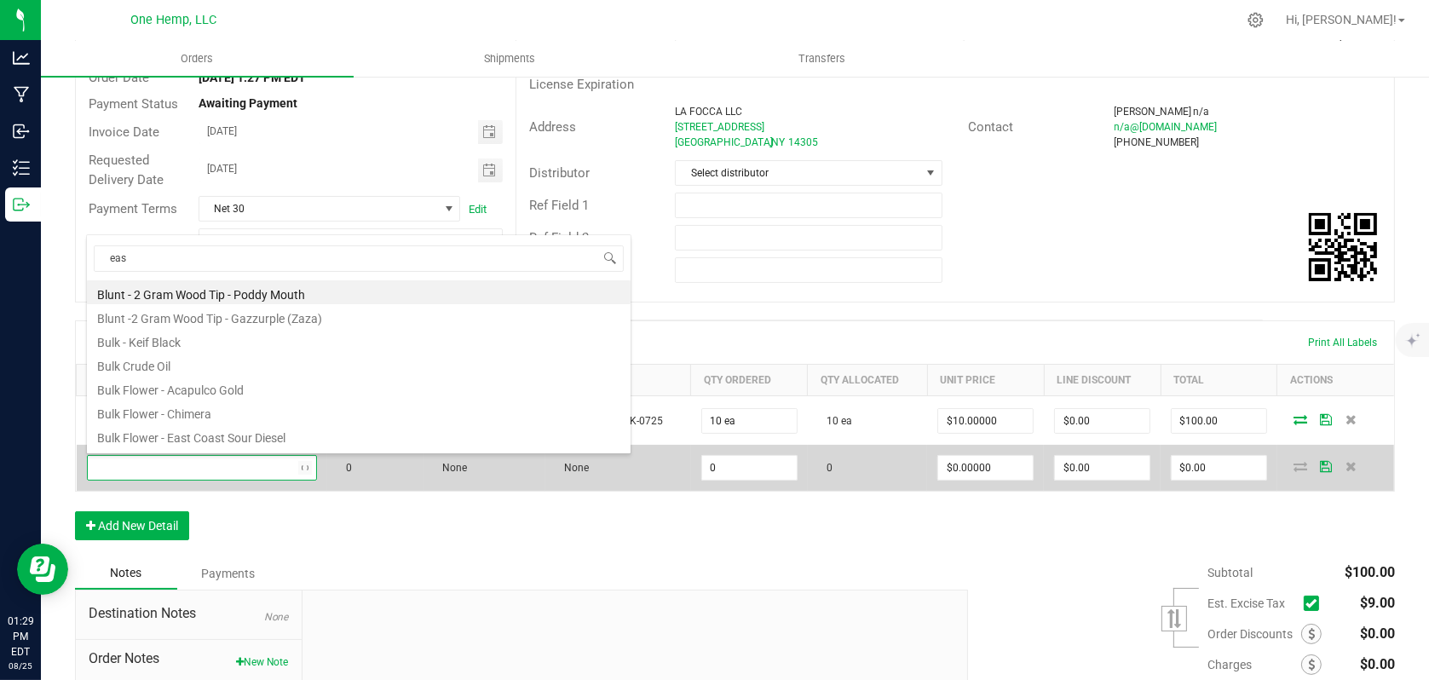
type input "east"
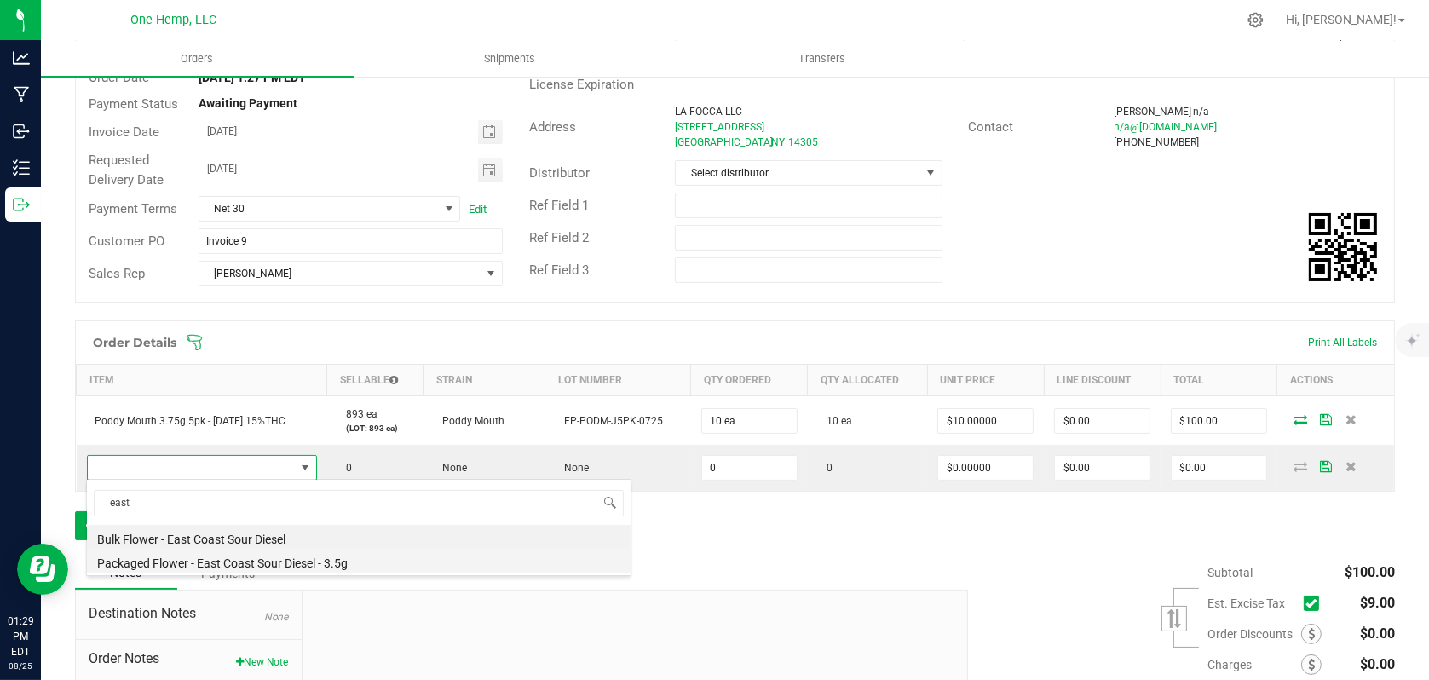
click at [303, 555] on li "Packaged Flower - East Coast Sour Diesel - 3.5g" at bounding box center [359, 561] width 544 height 24
type input "0 ea"
type input "$17.00000"
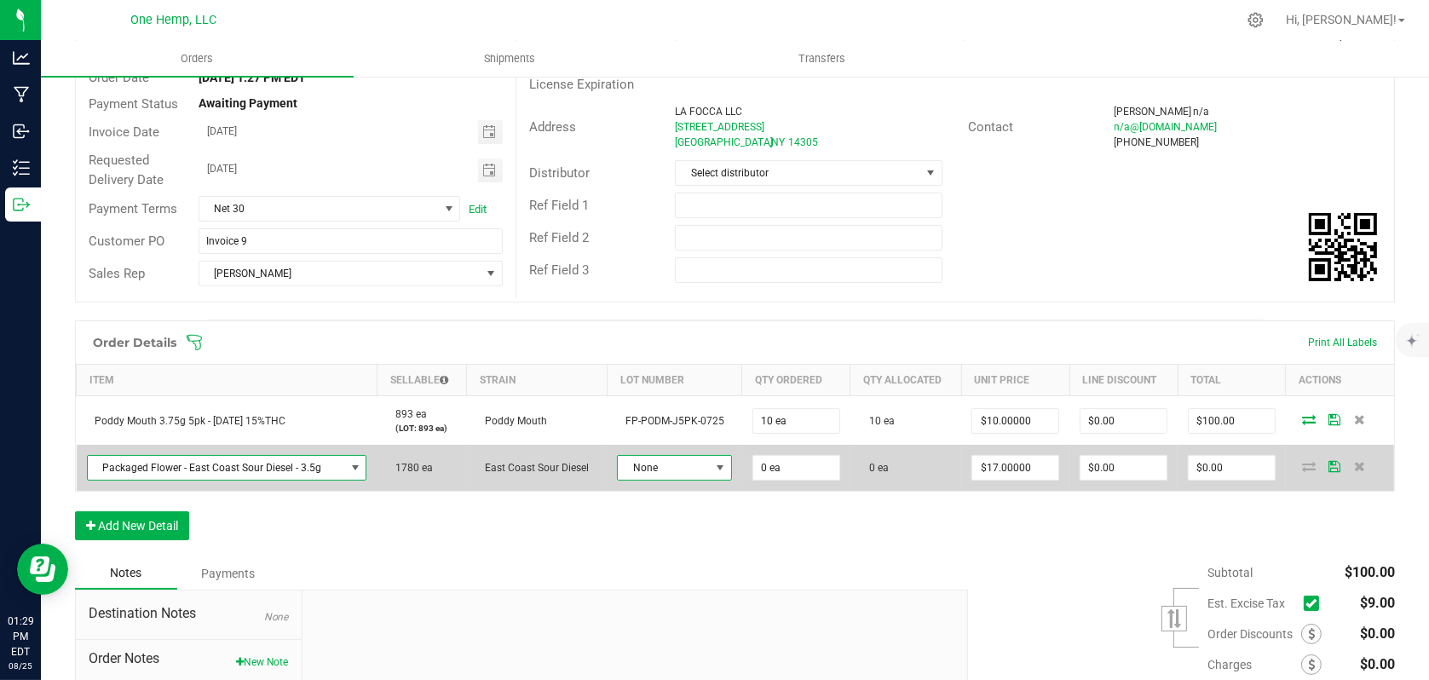
click at [714, 468] on span at bounding box center [720, 468] width 14 height 14
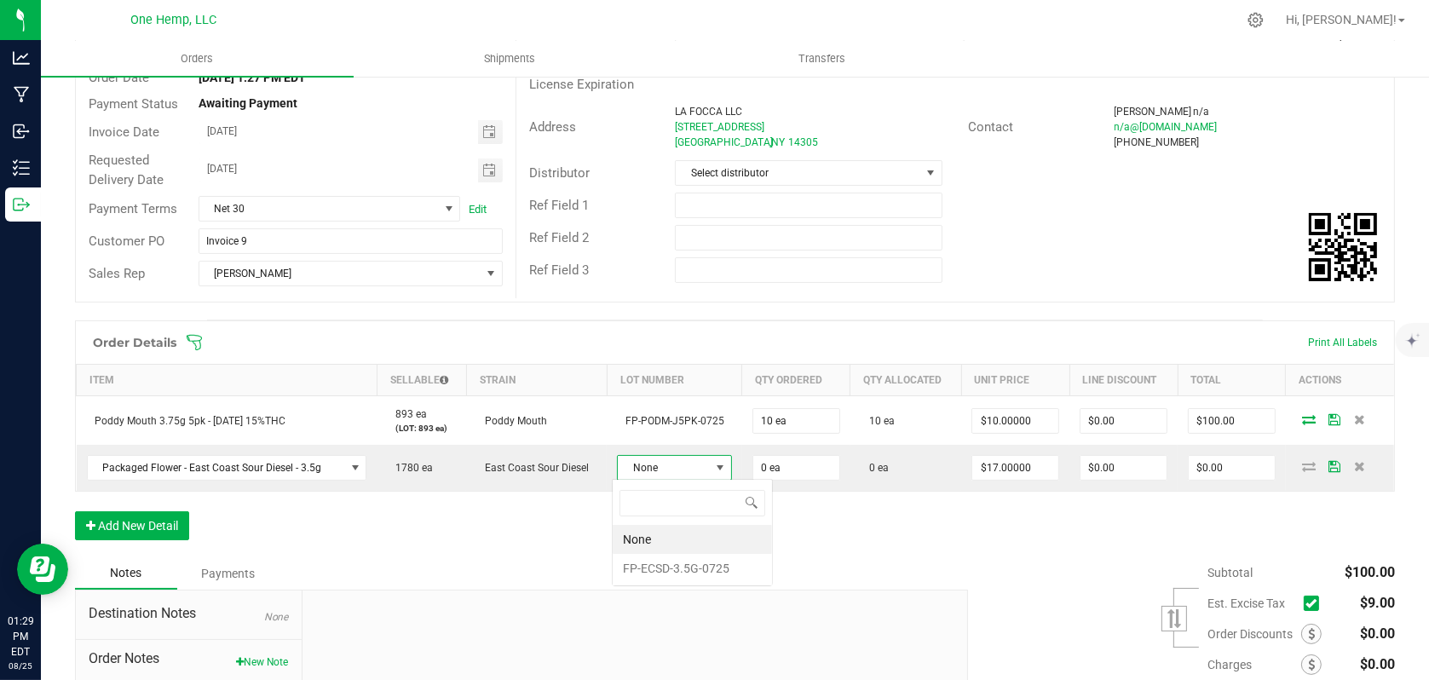
scroll to position [25, 112]
click at [654, 571] on li "FP-ECSD-3.5G-0725" at bounding box center [692, 568] width 159 height 29
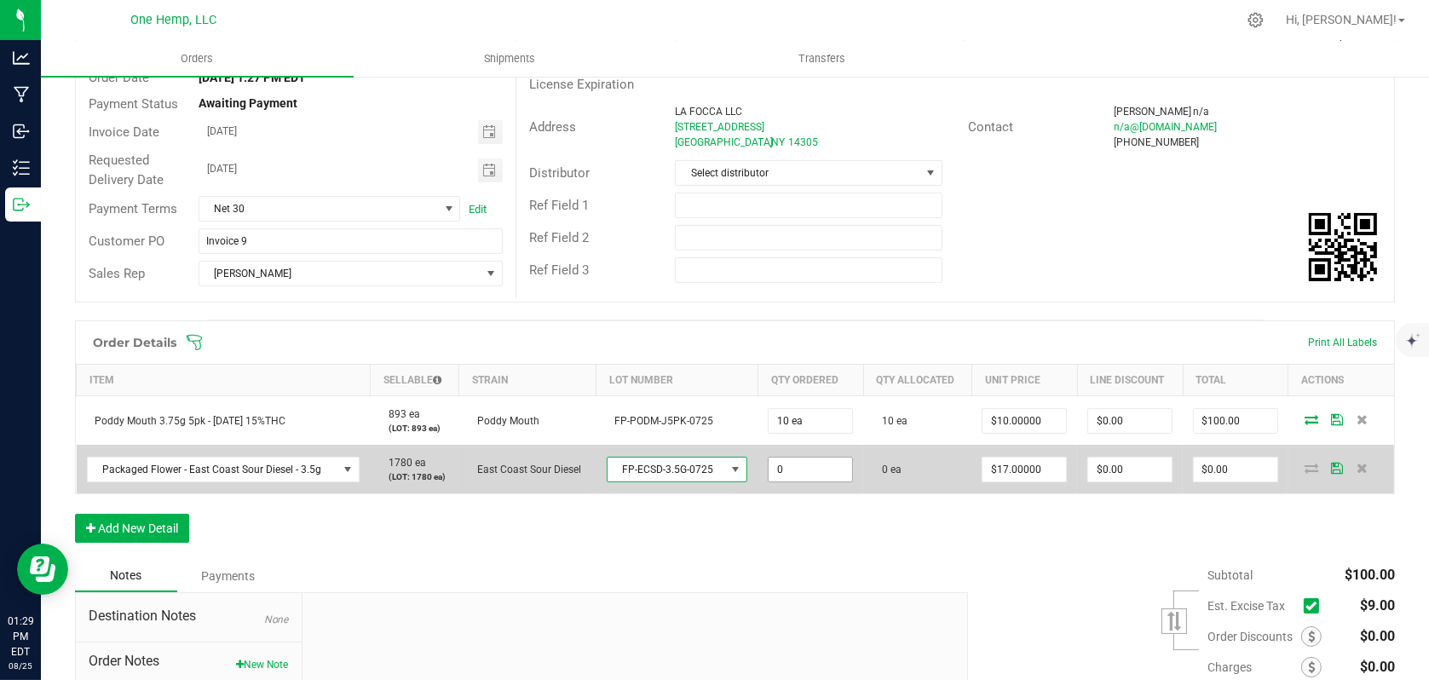
click at [811, 470] on input "0" at bounding box center [811, 470] width 84 height 24
type input "10 ea"
type input "17"
type input "$170.00"
click at [1037, 465] on input "17" at bounding box center [1025, 470] width 84 height 24
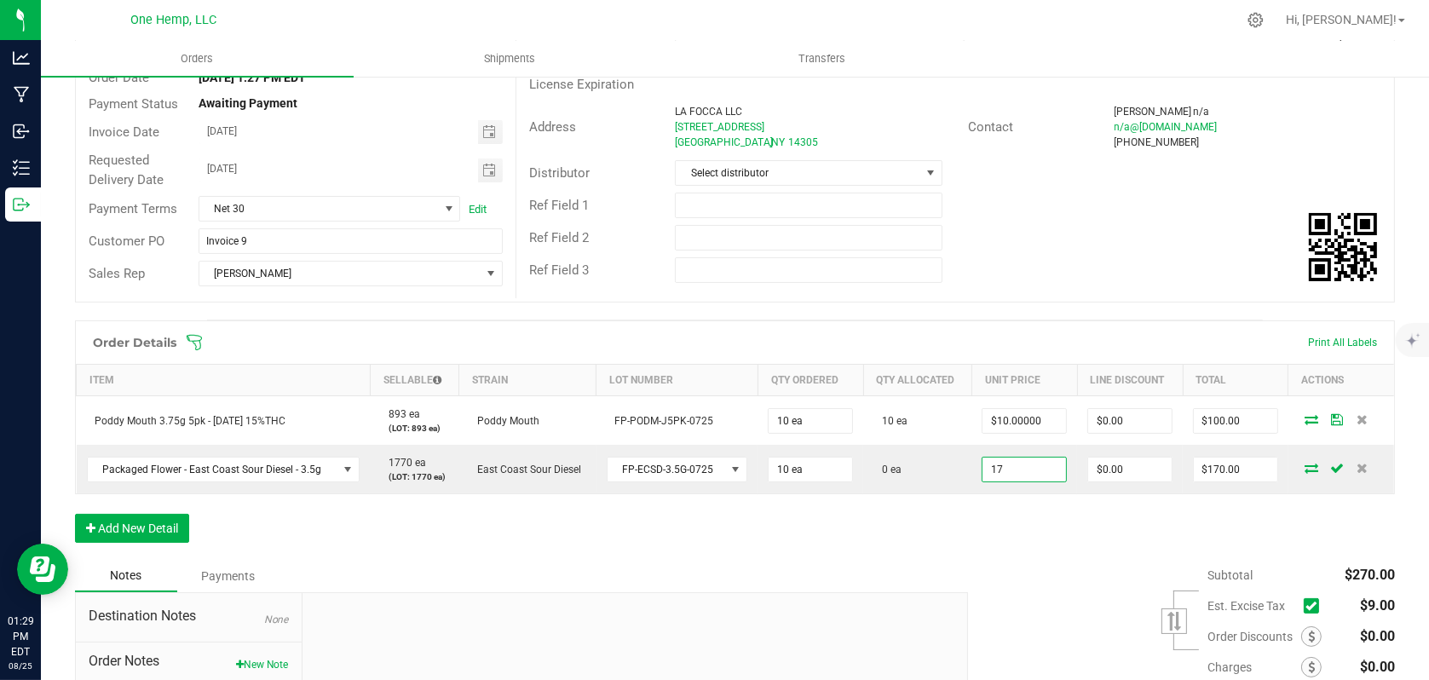
click at [1037, 465] on input "17" at bounding box center [1025, 470] width 84 height 24
type input "$15.00000"
type input "$150.00"
click at [1058, 541] on div "Order Details Print All Labels Item Sellable Strain Lot Number Qty Ordered Qty …" at bounding box center [735, 440] width 1320 height 240
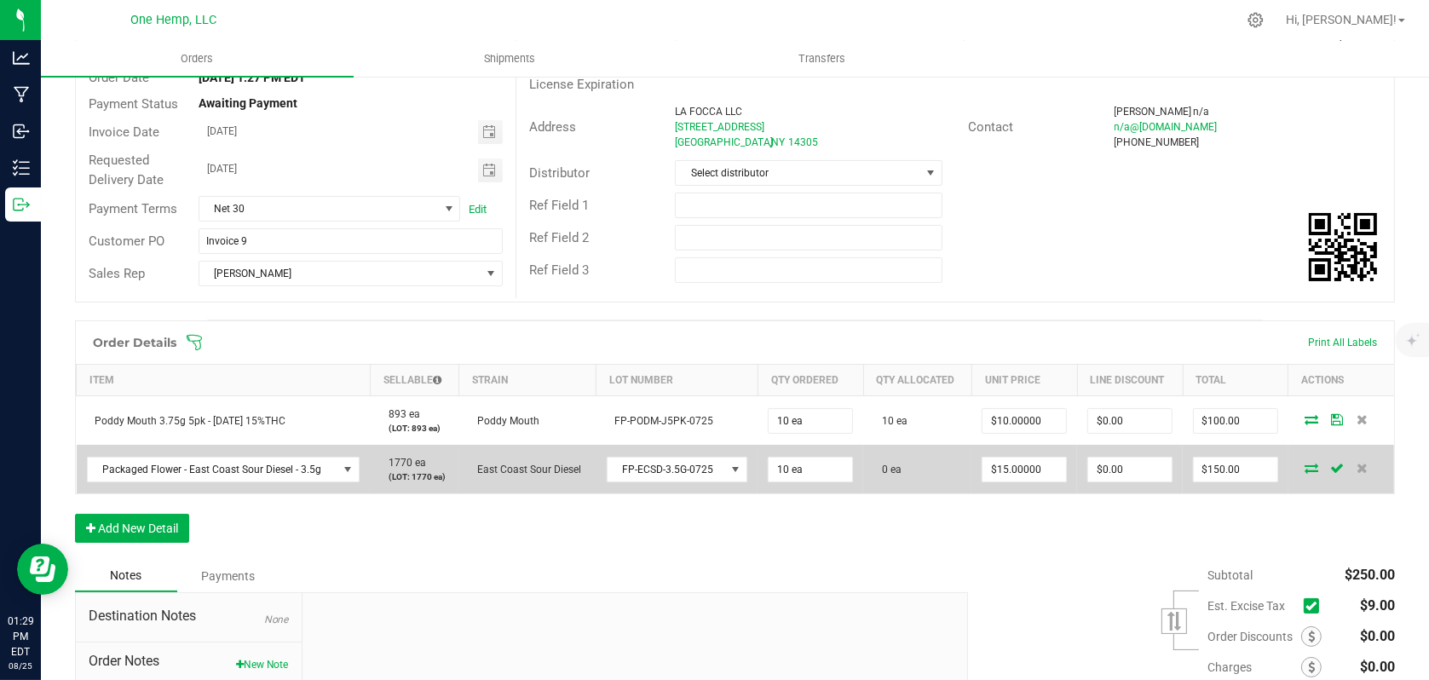
click at [1305, 463] on icon at bounding box center [1312, 468] width 14 height 10
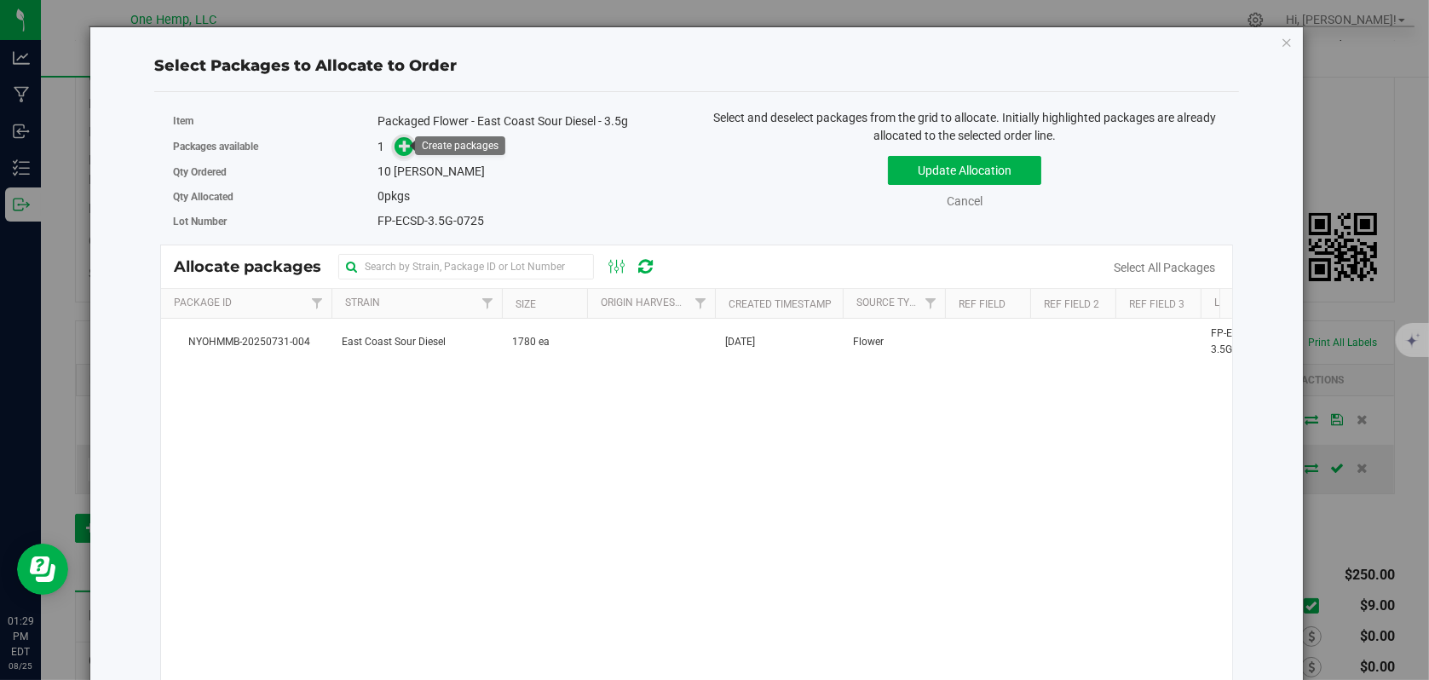
click at [399, 144] on icon at bounding box center [405, 146] width 12 height 12
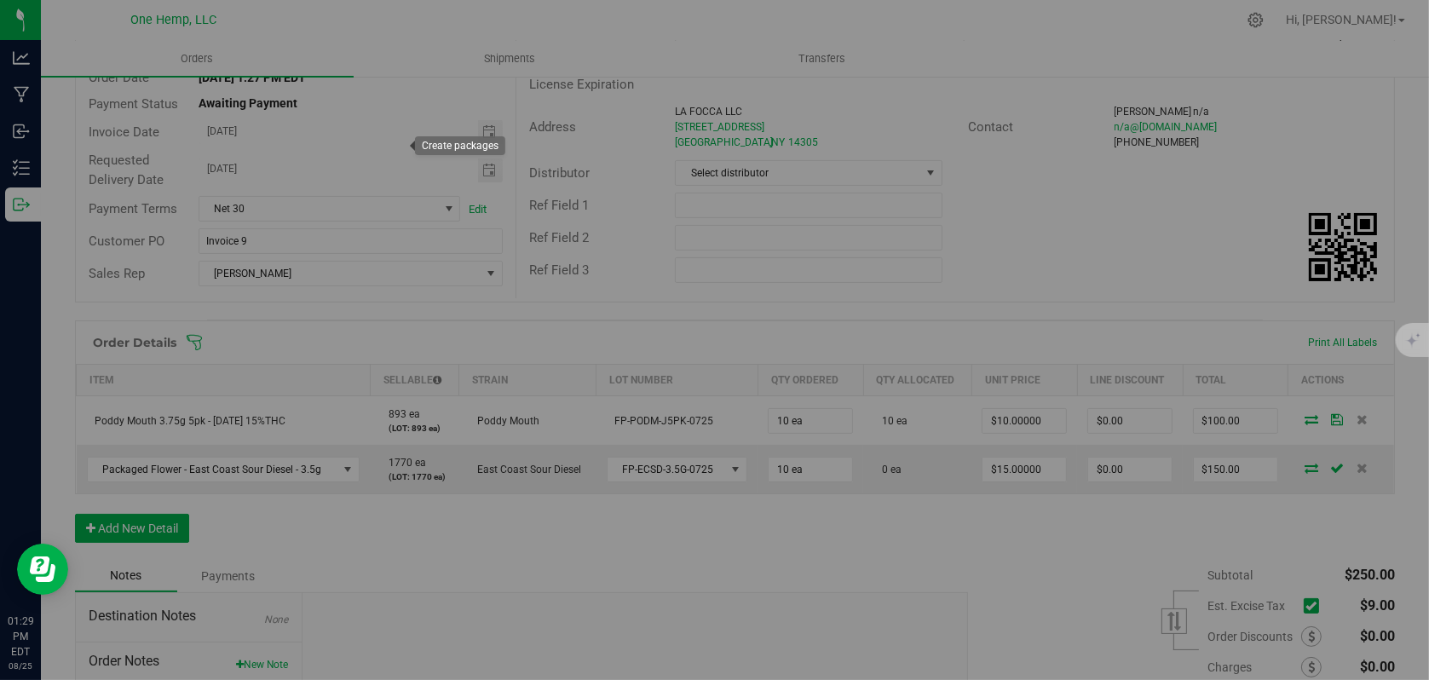
type input "1"
type input "10"
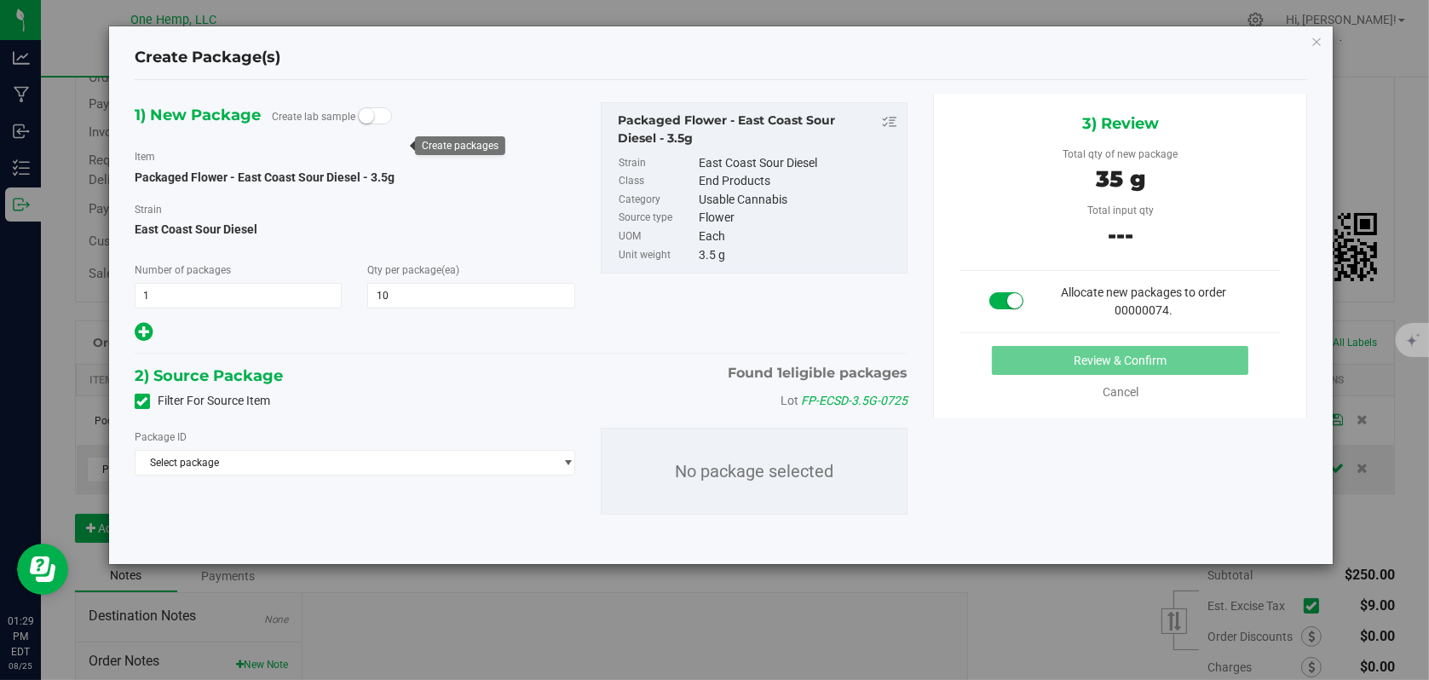
click at [142, 407] on label "Filter For Source Item" at bounding box center [203, 401] width 136 height 18
click at [0, 0] on input "Filter For Source Item" at bounding box center [0, 0] width 0 height 0
click at [252, 461] on span "Select package" at bounding box center [345, 463] width 418 height 24
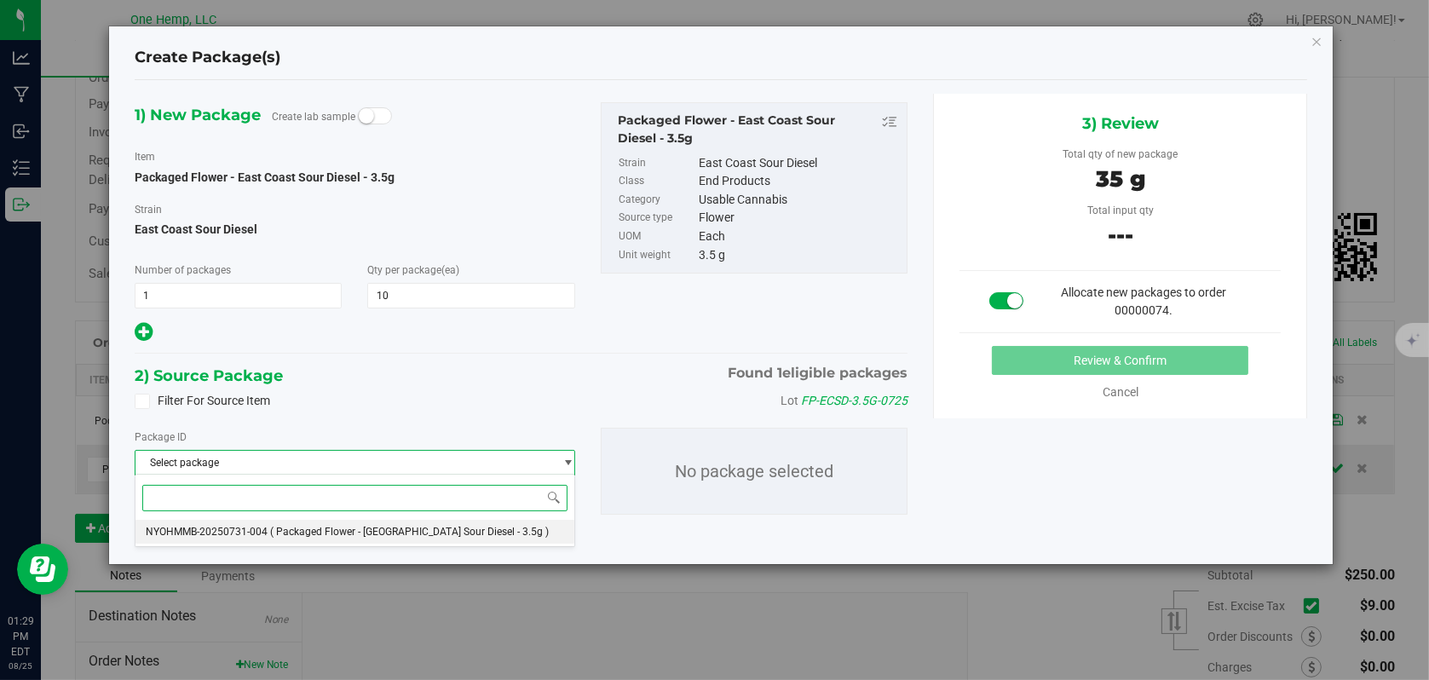
click at [255, 527] on span "NYOHMMB-20250731-004" at bounding box center [207, 532] width 122 height 12
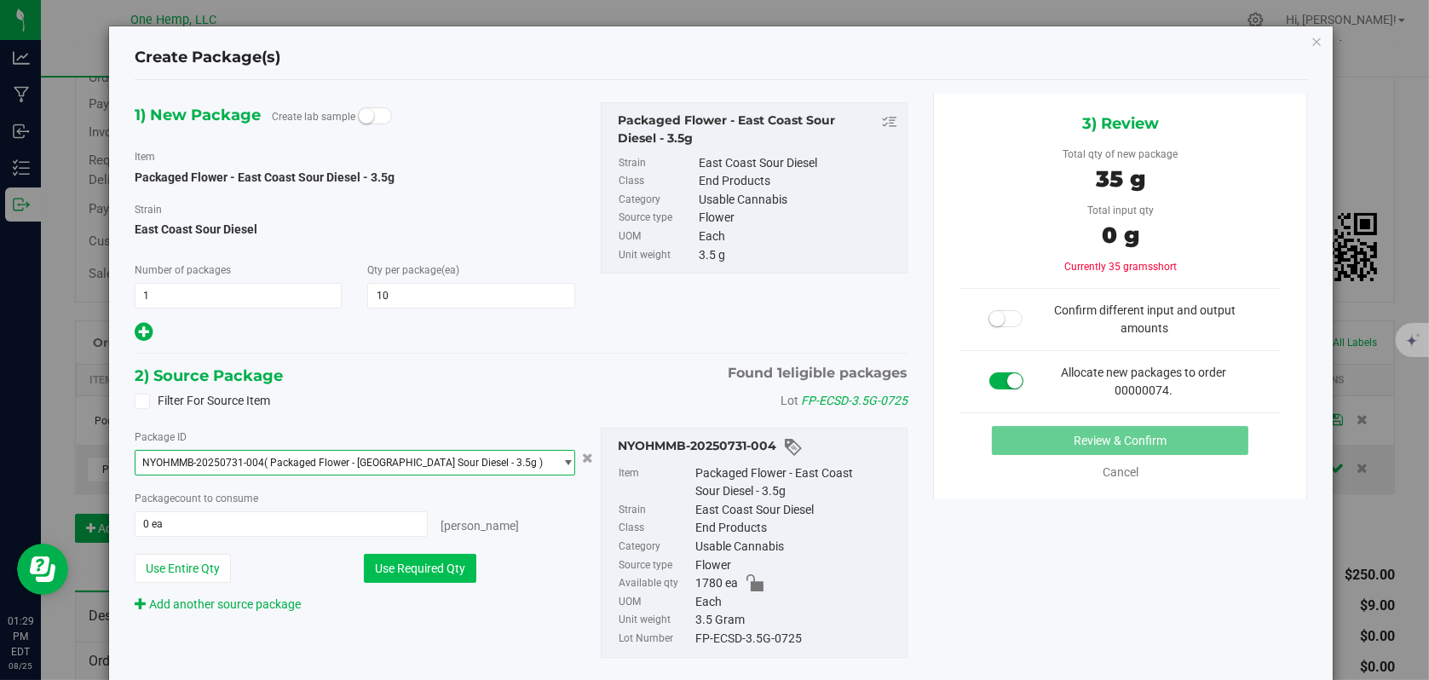
click at [412, 560] on button "Use Required Qty" at bounding box center [420, 568] width 113 height 29
type input "10 ea"
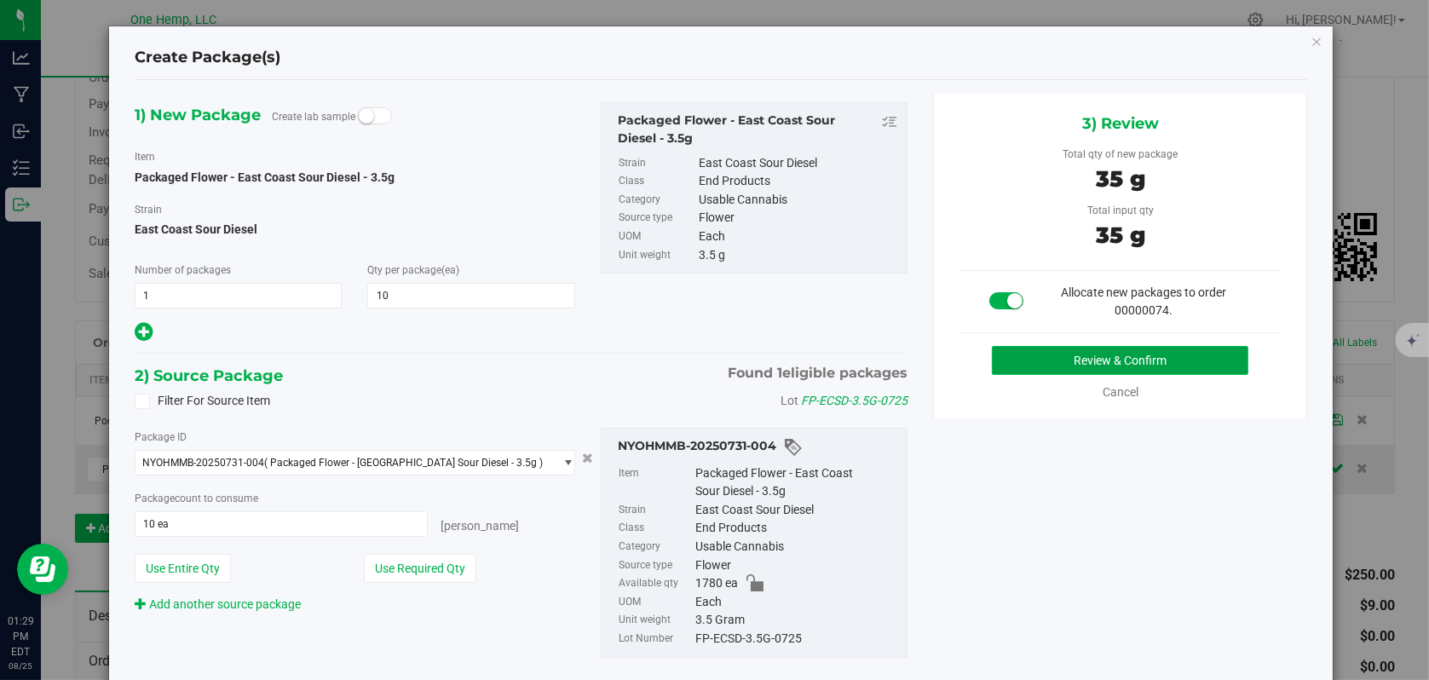
click at [1171, 347] on button "Review & Confirm" at bounding box center [1120, 360] width 257 height 29
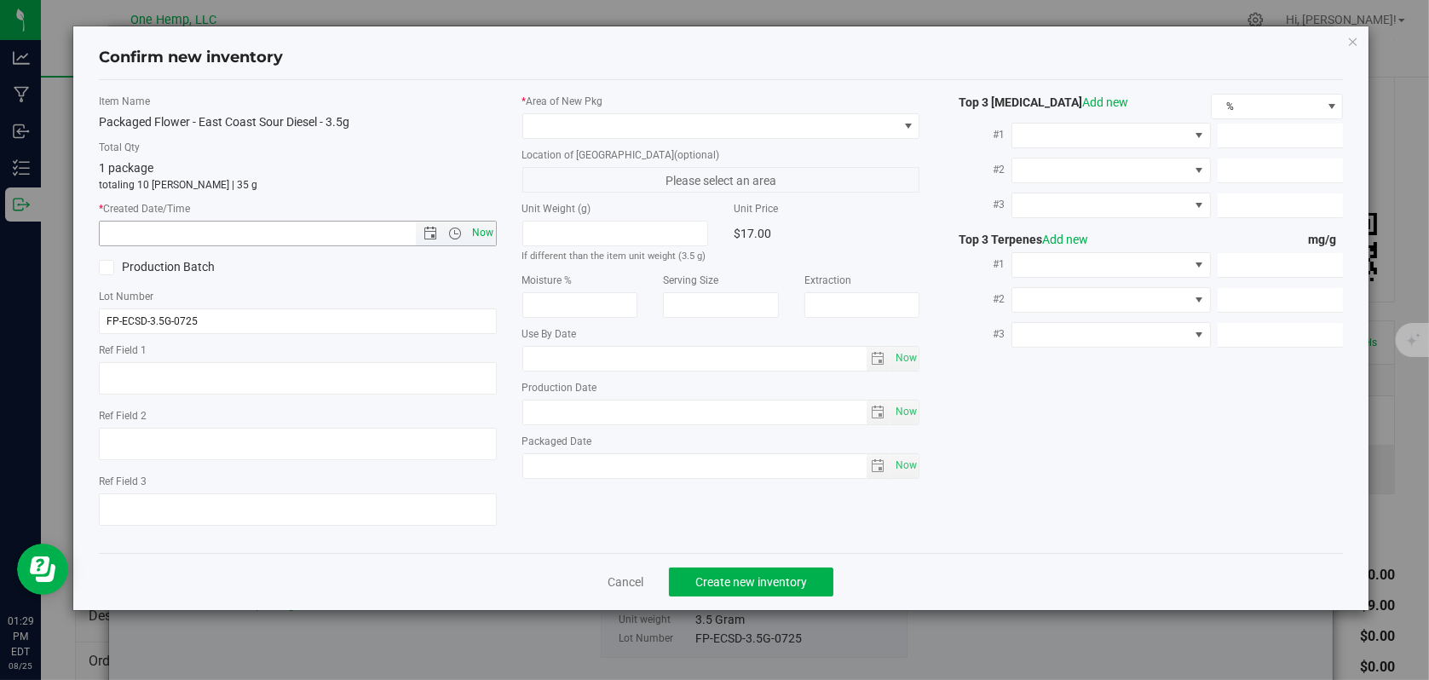
click at [476, 234] on span "Now" at bounding box center [482, 233] width 29 height 25
type input "[DATE] 1:29 PM"
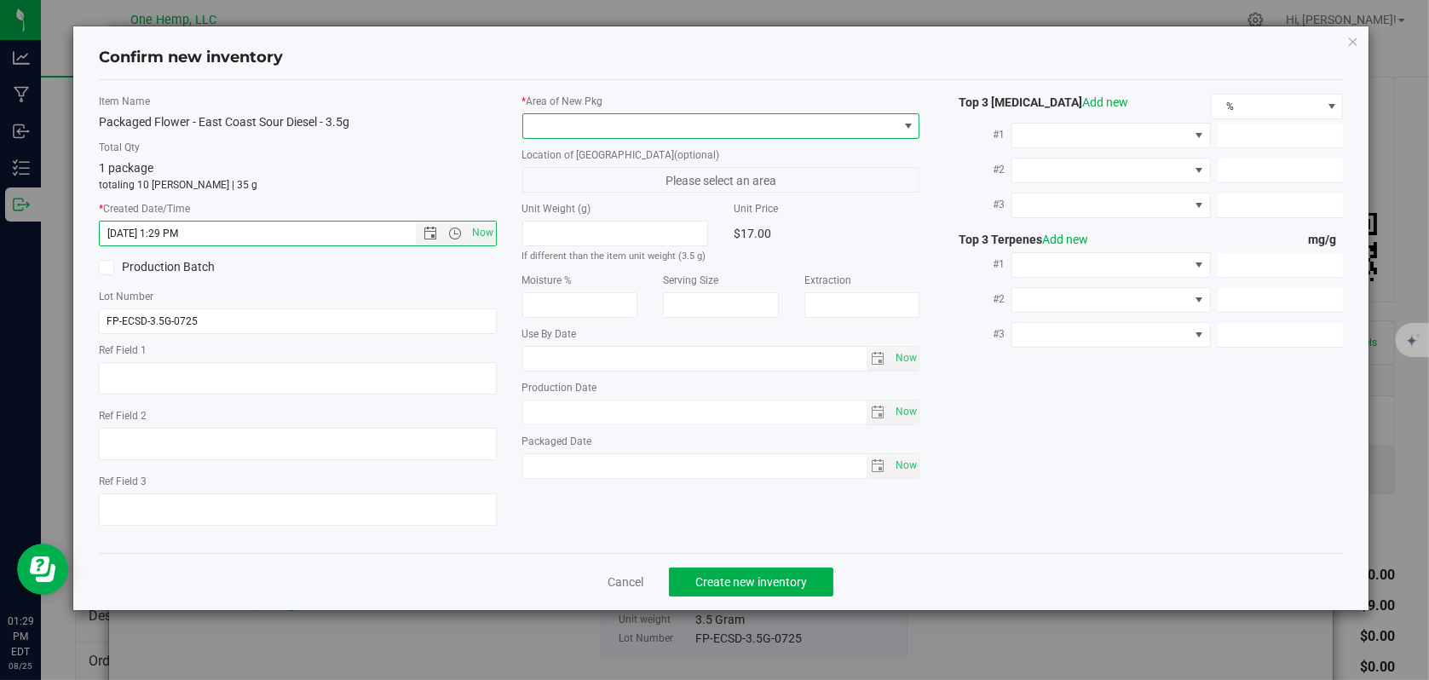
click at [902, 130] on span at bounding box center [909, 126] width 14 height 14
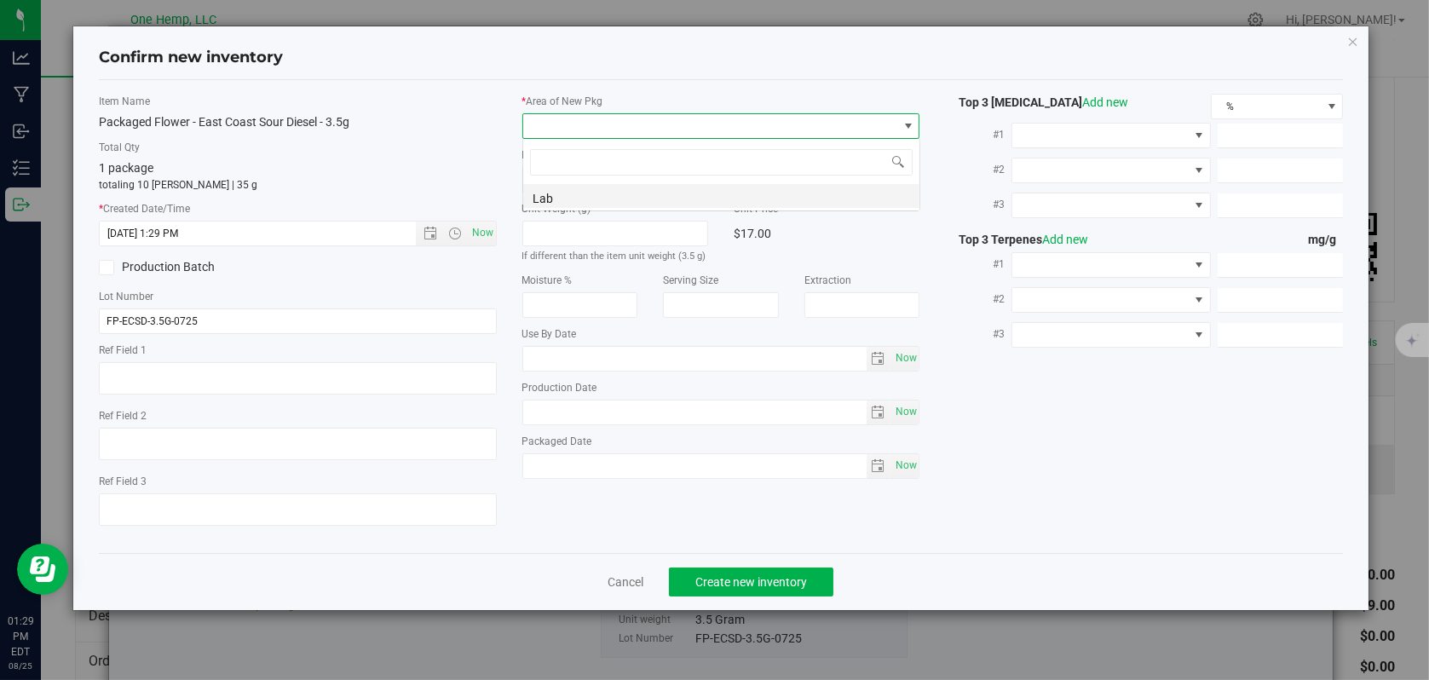
scroll to position [25, 398]
click at [563, 200] on li "Lab" at bounding box center [721, 196] width 396 height 24
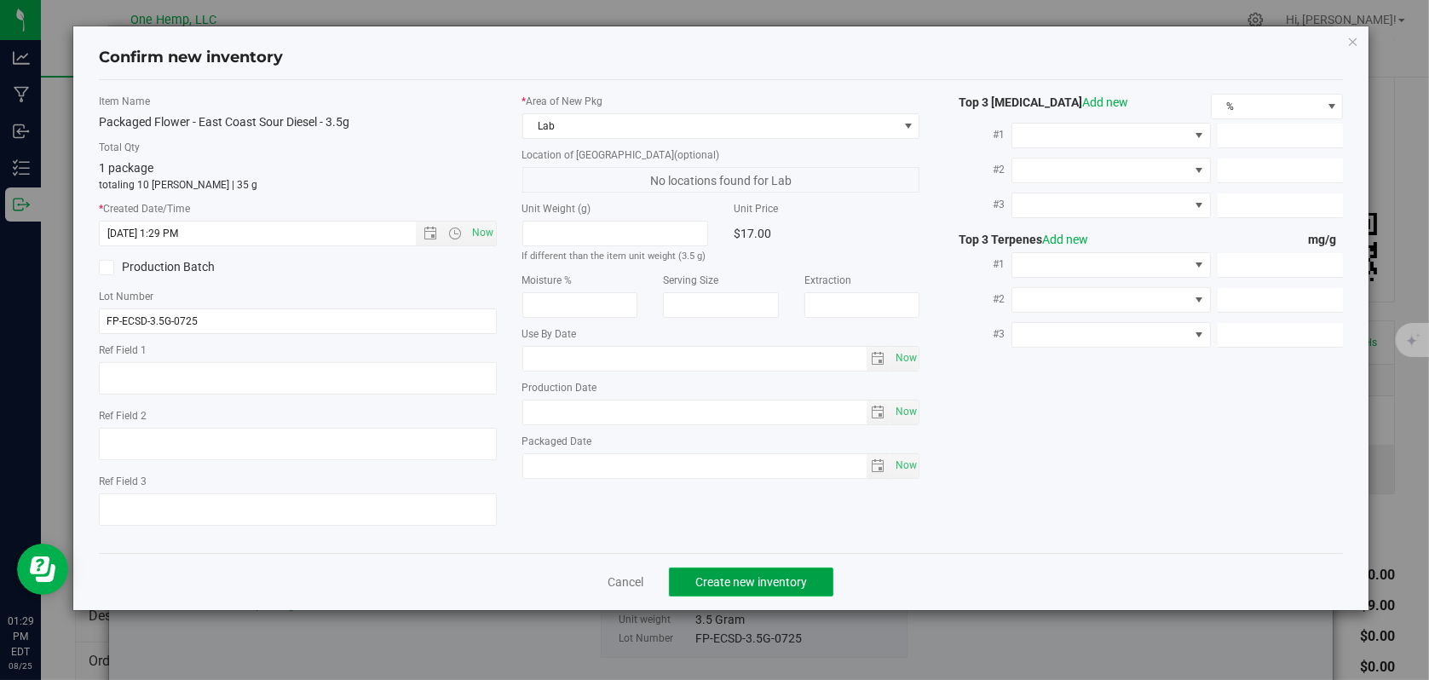
click at [770, 575] on span "Create new inventory" at bounding box center [752, 582] width 112 height 14
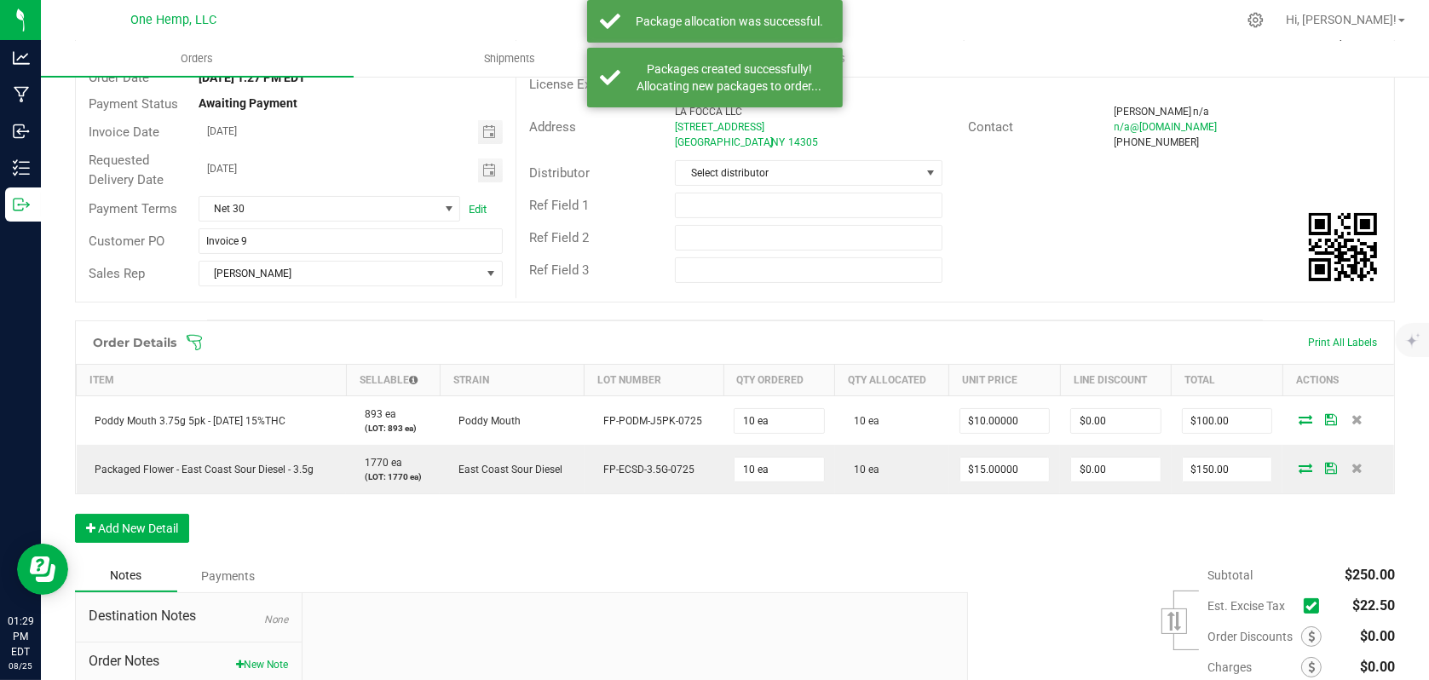
click at [1306, 606] on icon at bounding box center [1311, 606] width 11 height 0
click at [0, 0] on input "checkbox" at bounding box center [0, 0] width 0 height 0
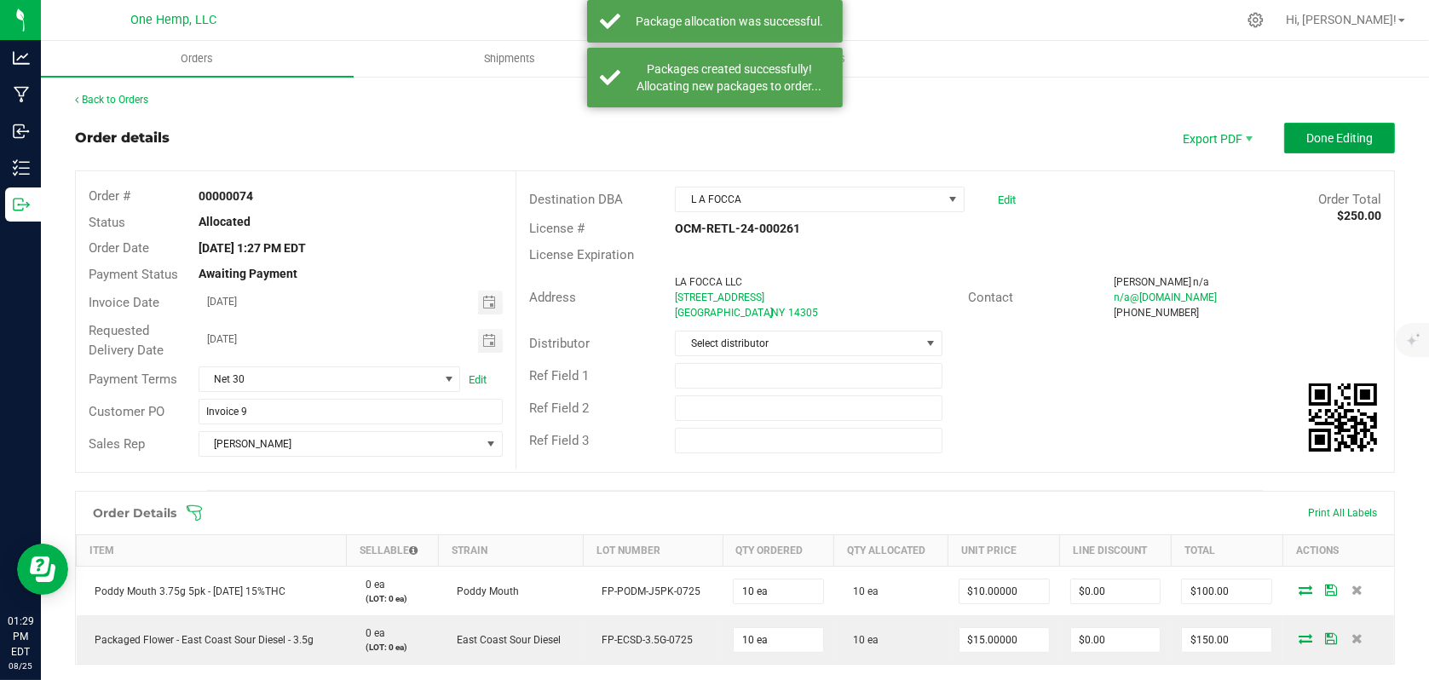
click at [1335, 131] on span "Done Editing" at bounding box center [1340, 138] width 66 height 14
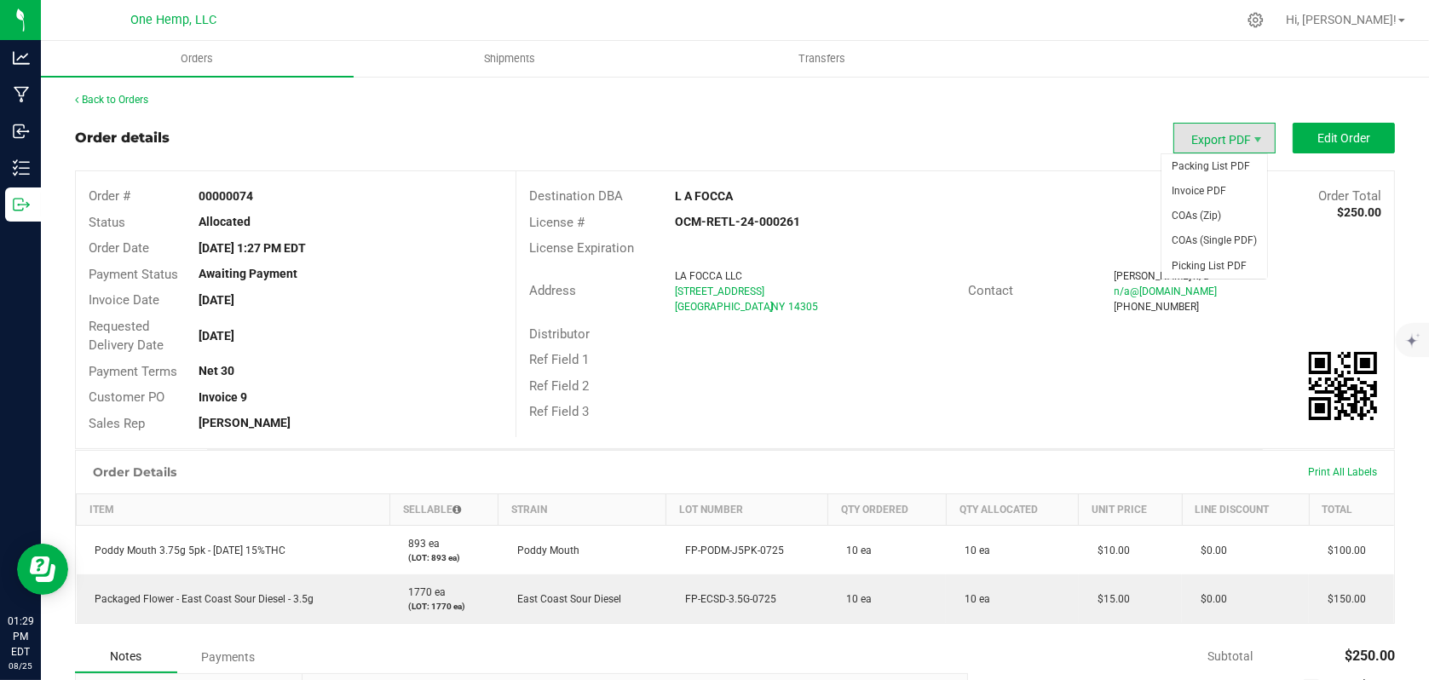
click at [1215, 142] on span "Export PDF" at bounding box center [1225, 138] width 102 height 31
click at [1210, 193] on span "Invoice PDF" at bounding box center [1215, 191] width 106 height 25
click at [112, 99] on link "Back to Orders" at bounding box center [111, 100] width 73 height 12
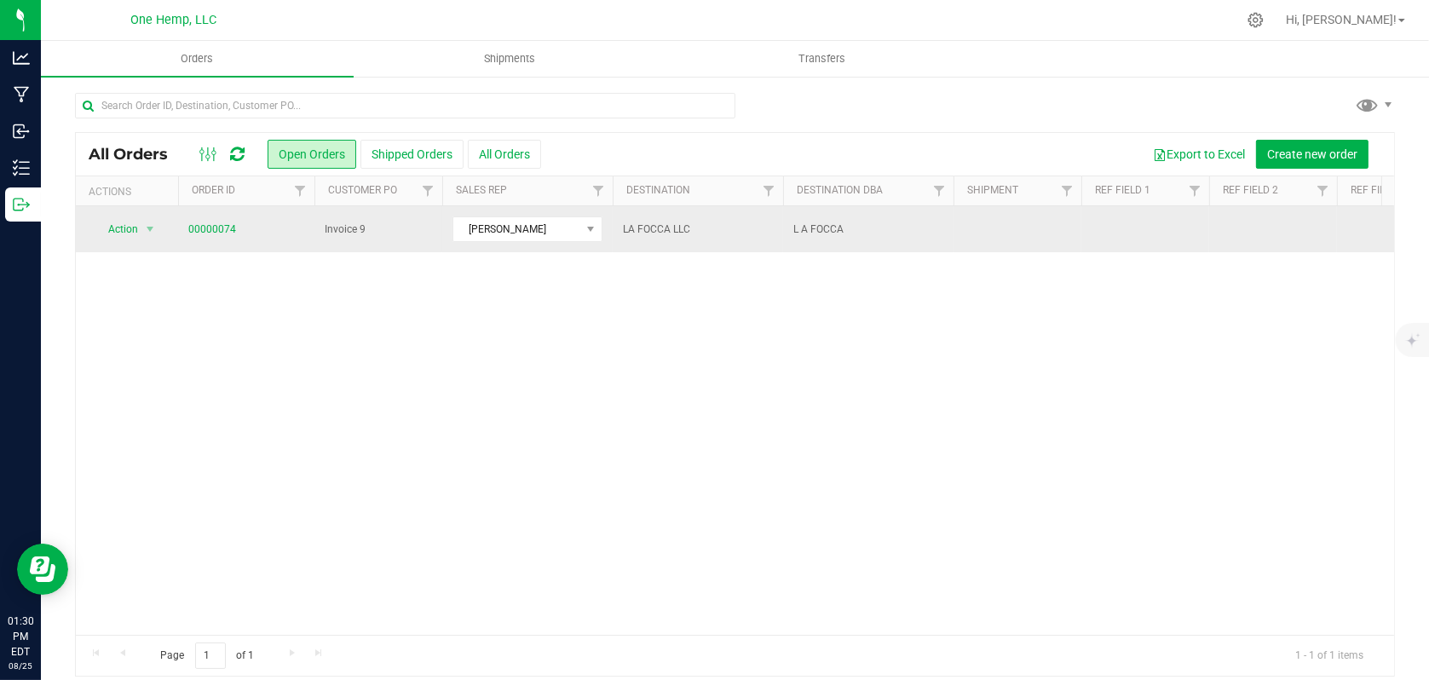
click at [395, 228] on span "Invoice 9" at bounding box center [378, 230] width 107 height 16
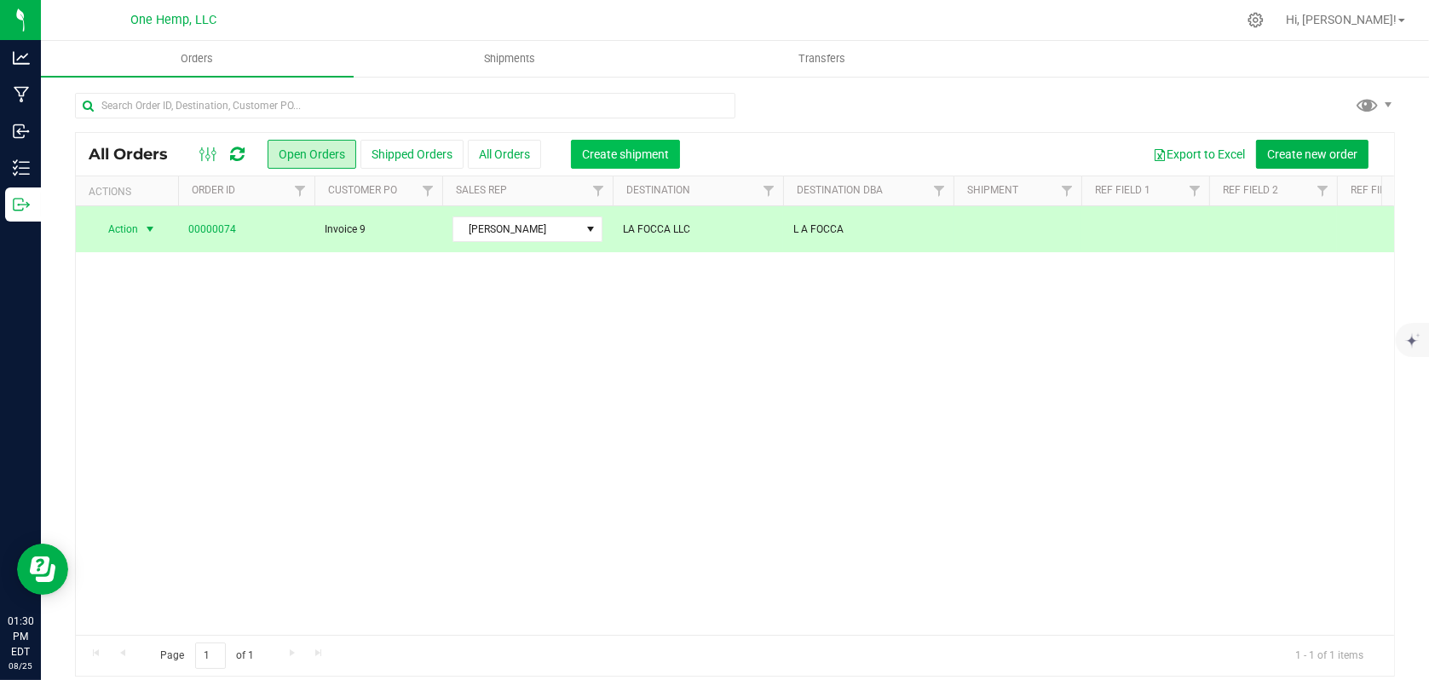
click at [637, 160] on button "Create shipment" at bounding box center [625, 154] width 109 height 29
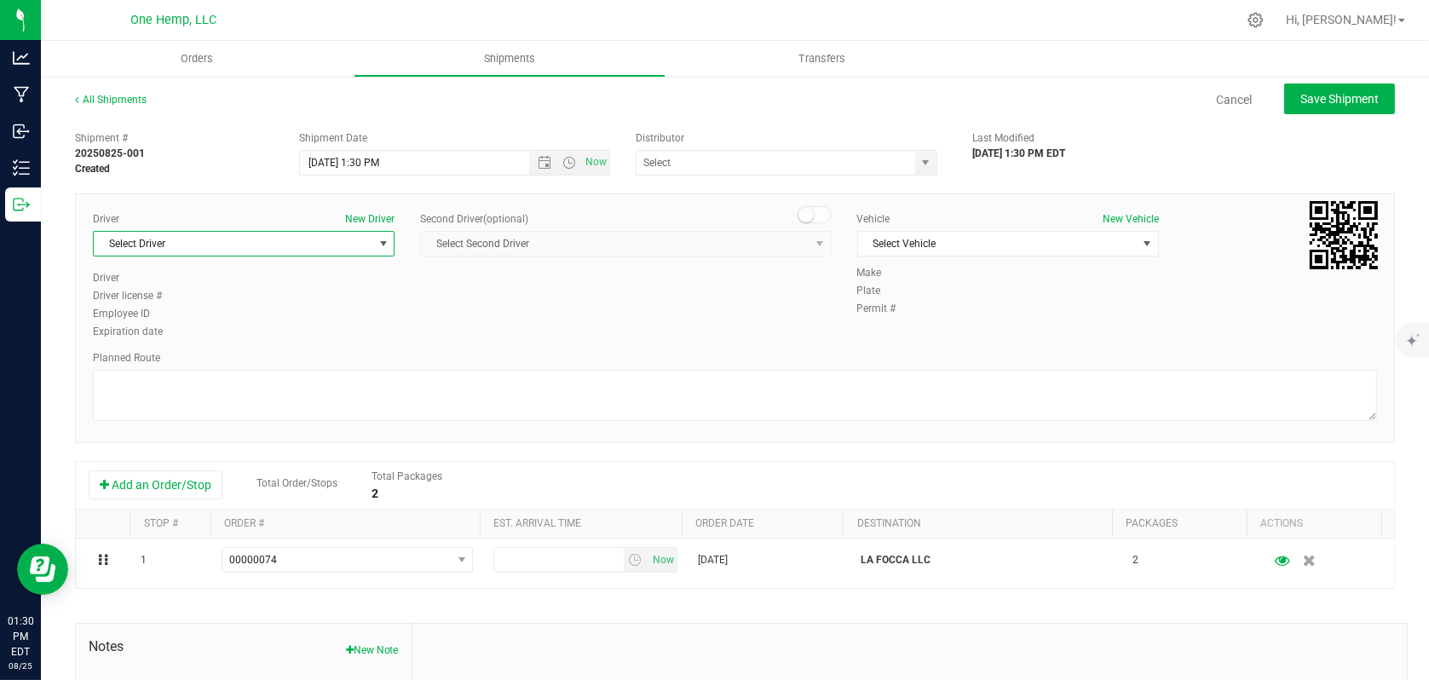
click at [377, 240] on span "select" at bounding box center [384, 244] width 14 height 14
click at [309, 315] on li "[PERSON_NAME]" at bounding box center [242, 315] width 297 height 26
click at [592, 166] on span "Now" at bounding box center [596, 162] width 29 height 25
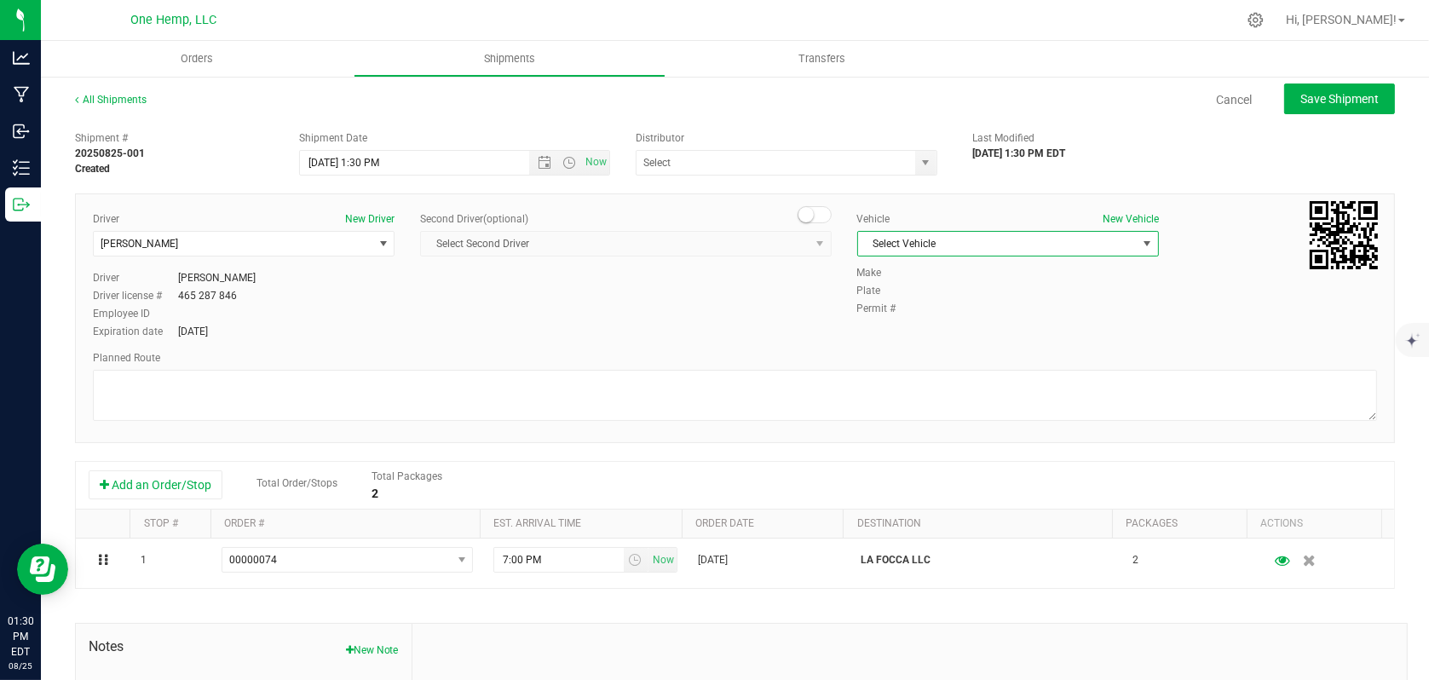
click at [996, 256] on span "Select Vehicle" at bounding box center [1008, 244] width 302 height 26
click at [898, 302] on li "[PERSON_NAME]" at bounding box center [999, 299] width 297 height 26
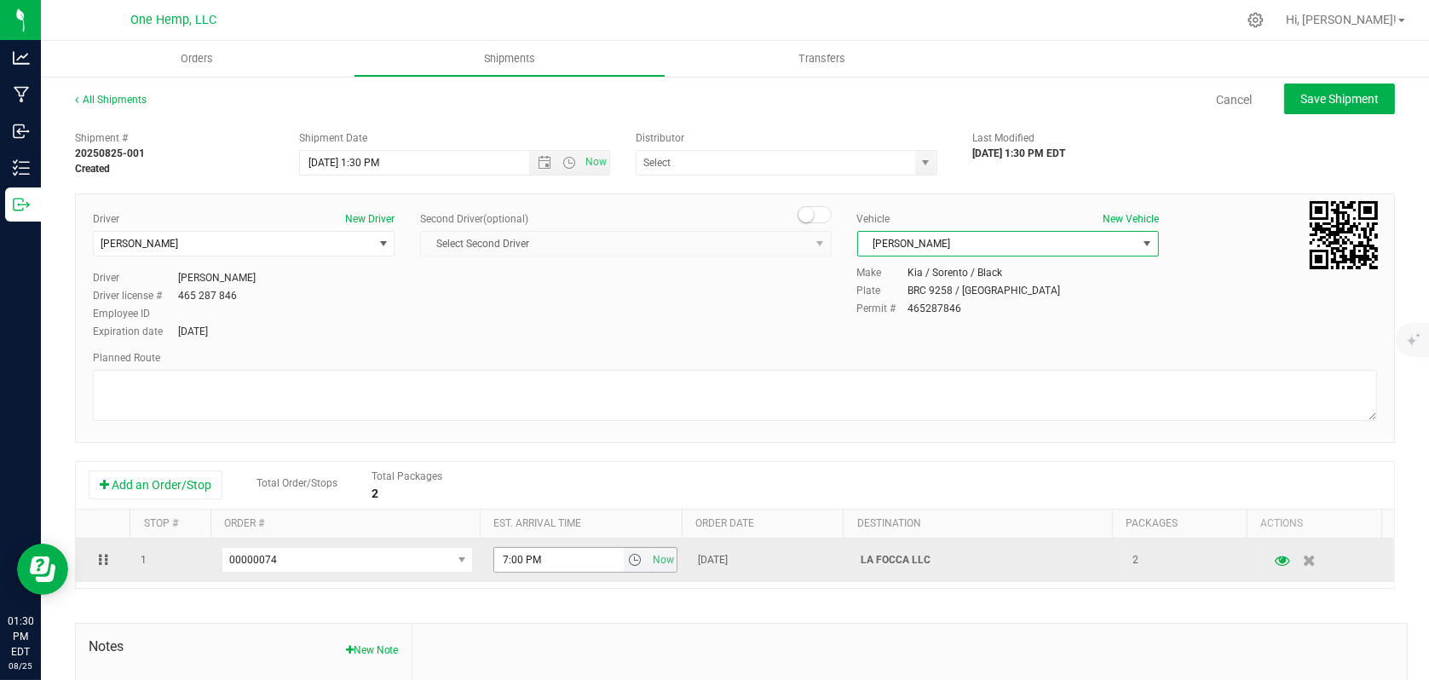
click at [629, 563] on span "select" at bounding box center [636, 560] width 14 height 14
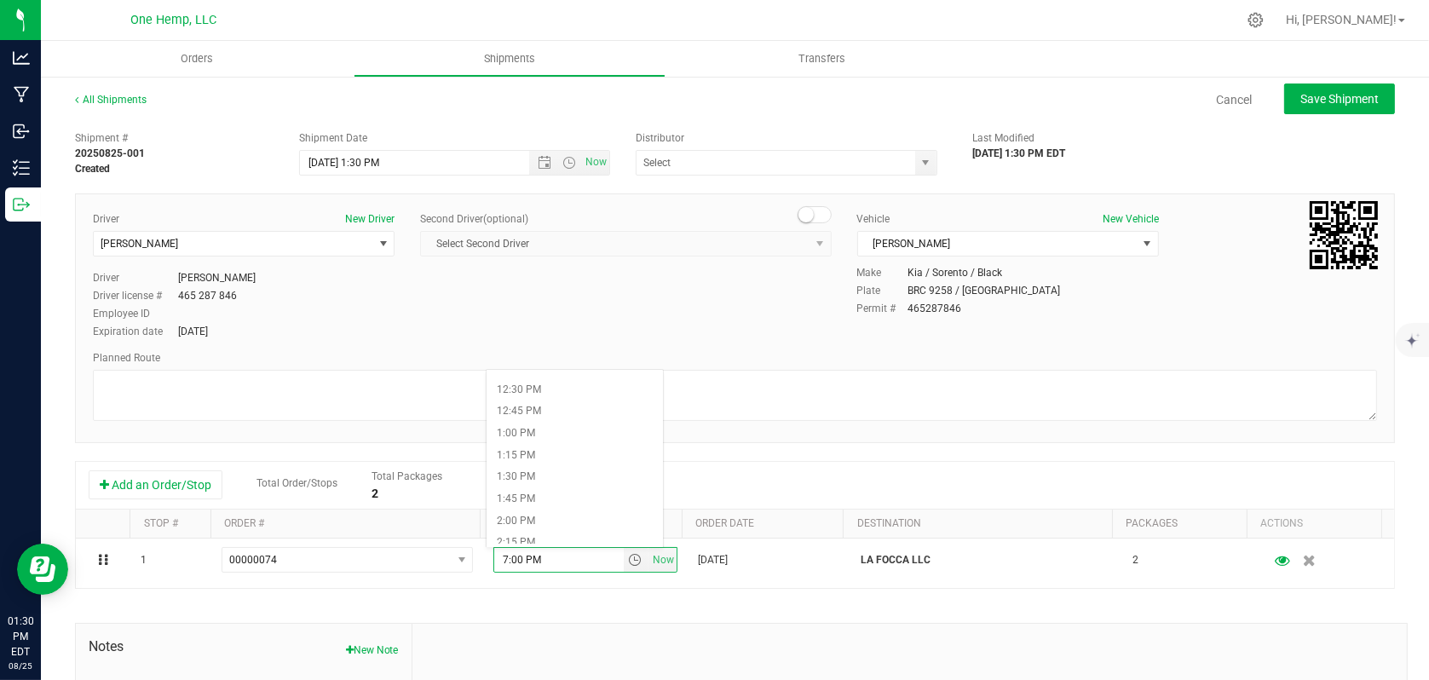
scroll to position [1193, 0]
click at [537, 423] on li "2:00 PM" at bounding box center [575, 418] width 176 height 22
click at [1356, 96] on span "Save Shipment" at bounding box center [1340, 99] width 78 height 14
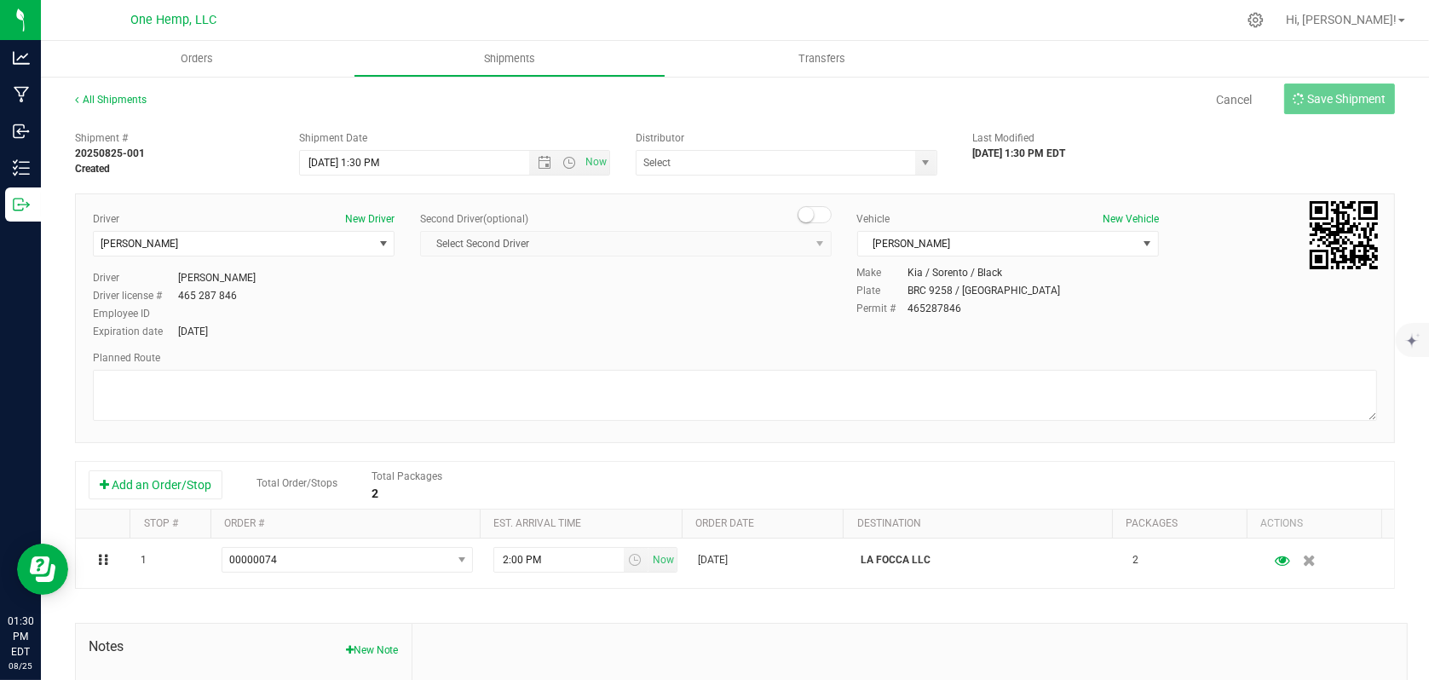
type input "[DATE] 5:30 PM"
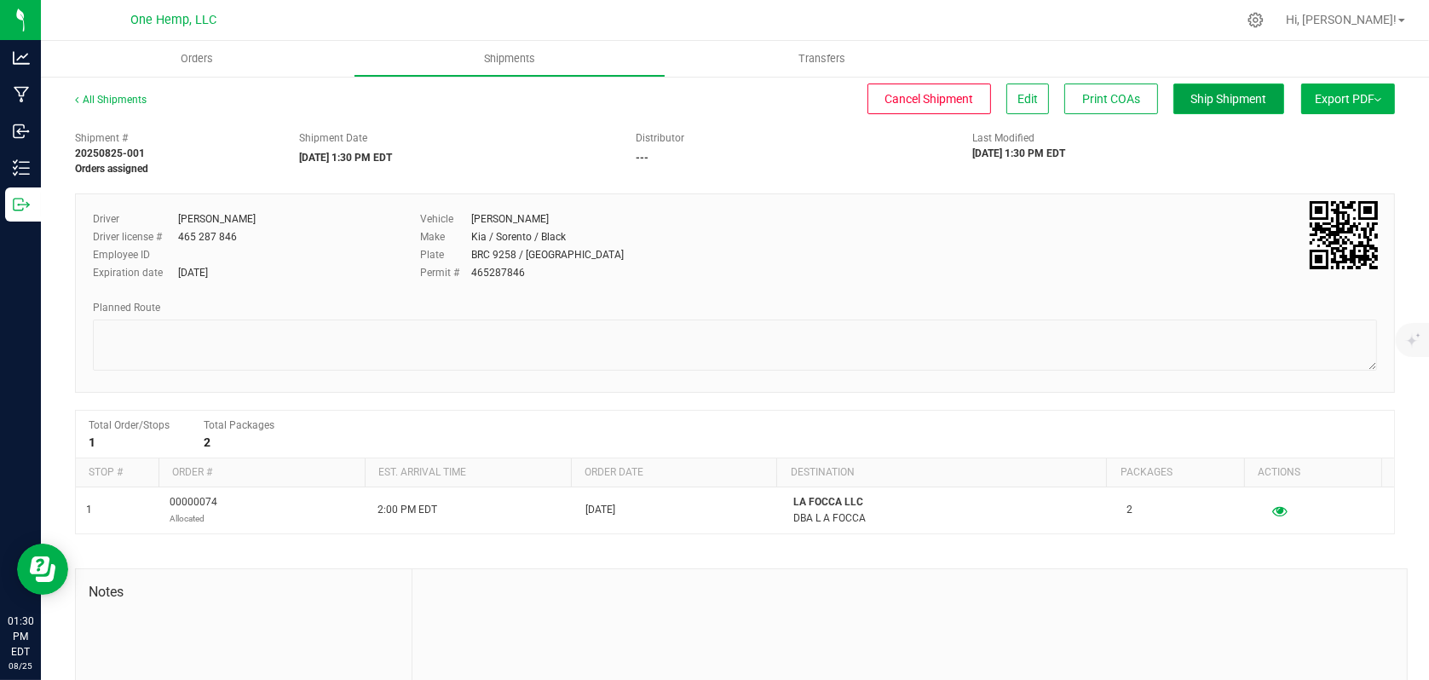
click at [1237, 88] on button "Ship Shipment" at bounding box center [1229, 99] width 111 height 31
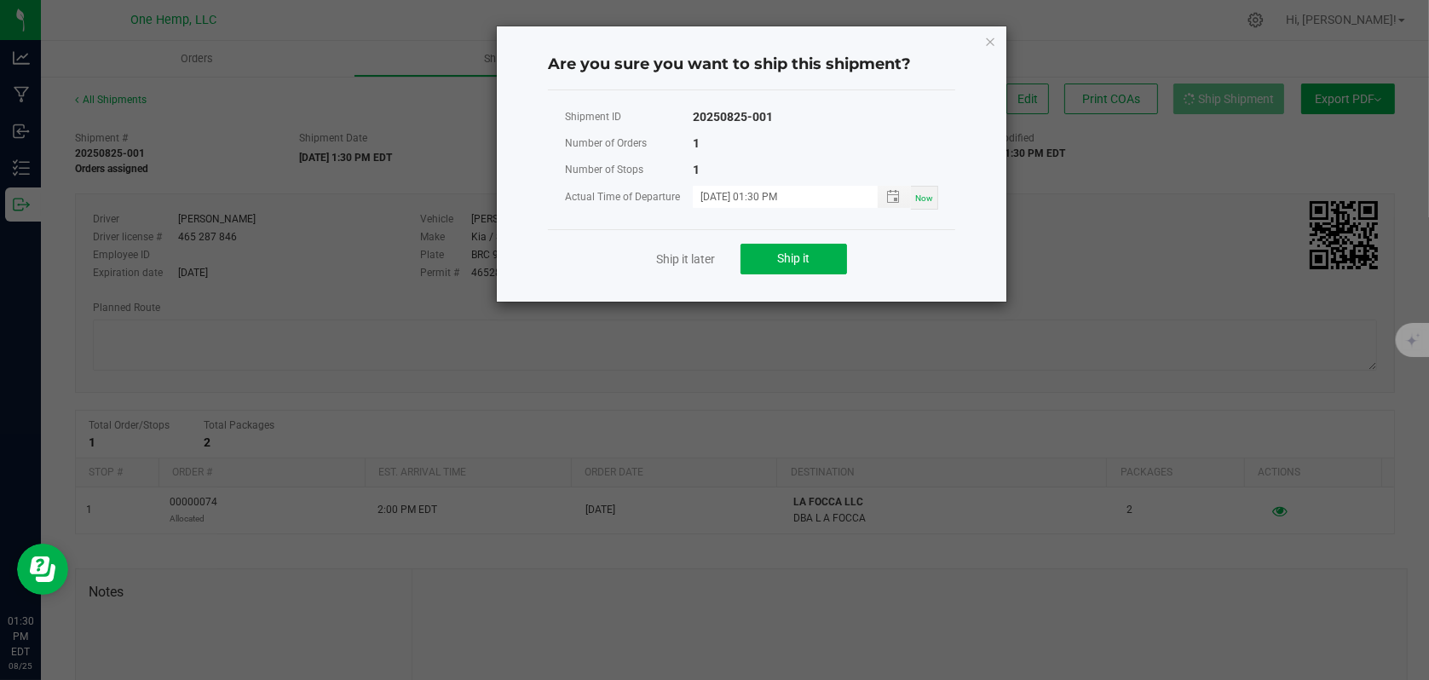
click at [788, 274] on div "Ship it later Ship it" at bounding box center [751, 258] width 407 height 59
click at [794, 265] on button "Ship it" at bounding box center [794, 259] width 107 height 31
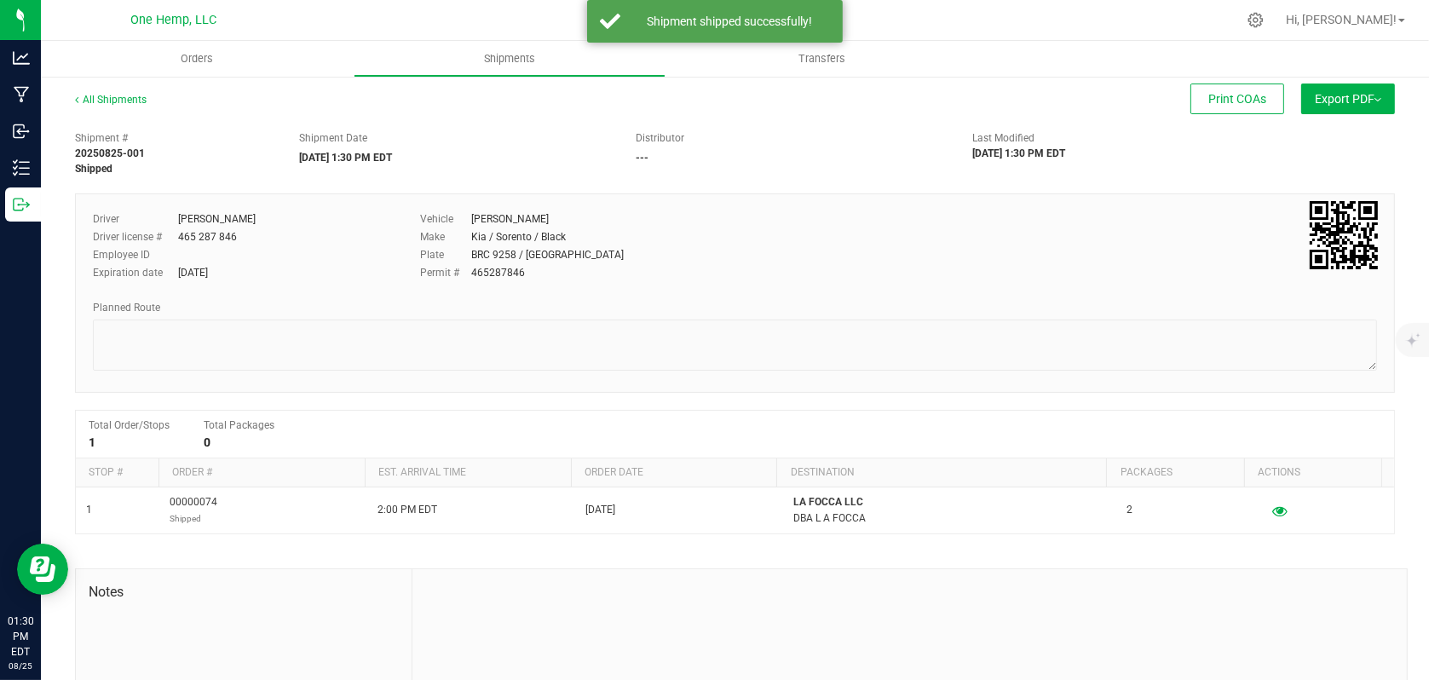
click at [1323, 91] on button "Export PDF" at bounding box center [1349, 99] width 94 height 31
click at [1269, 184] on span "NY Manifest" at bounding box center [1297, 188] width 56 height 12
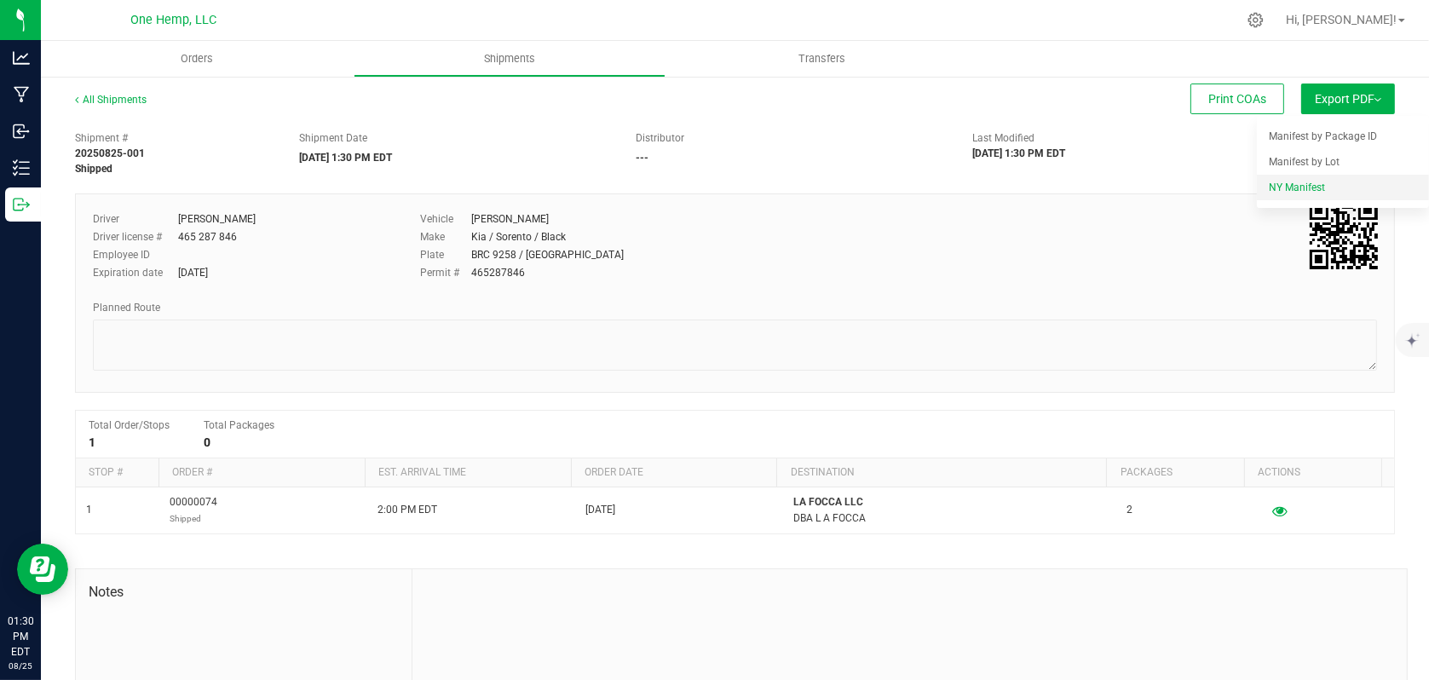
click at [1296, 186] on span "NY Manifest" at bounding box center [1297, 188] width 56 height 12
click at [180, 62] on span "Orders" at bounding box center [197, 58] width 78 height 15
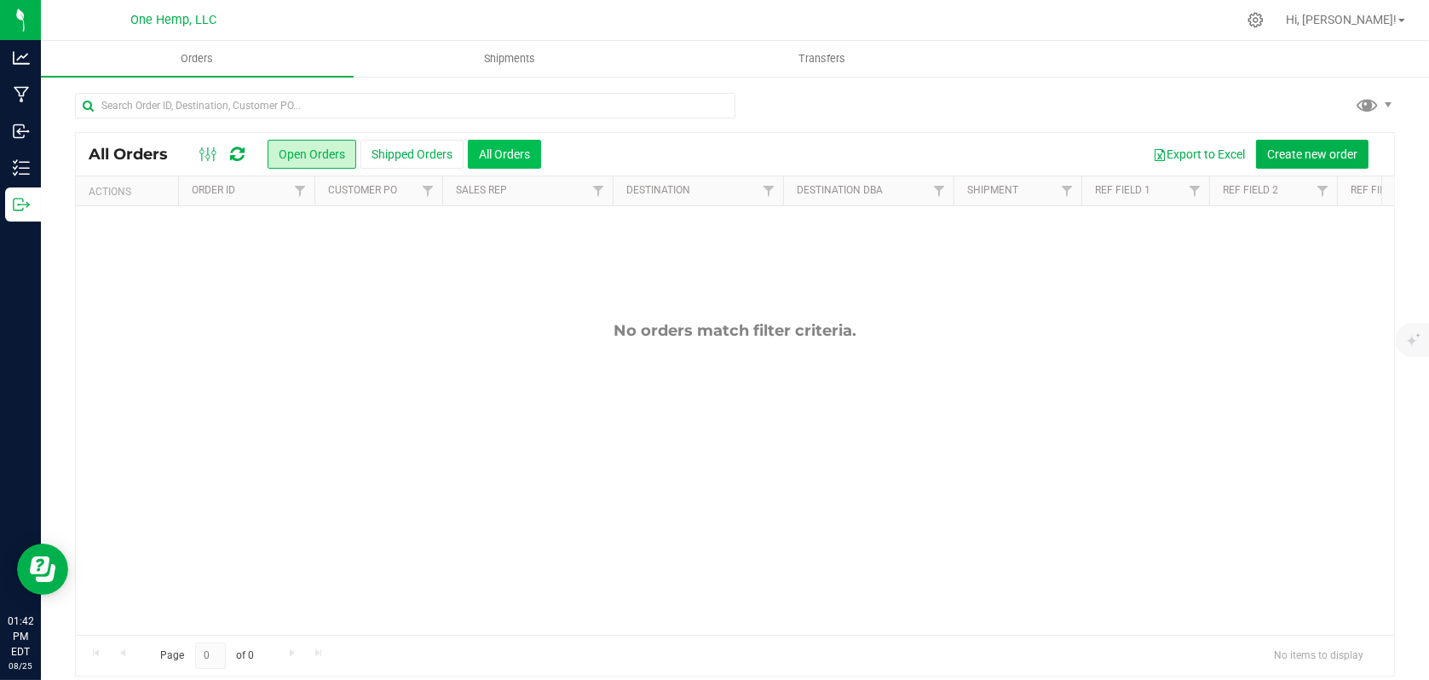
click at [508, 158] on button "All Orders" at bounding box center [504, 154] width 73 height 29
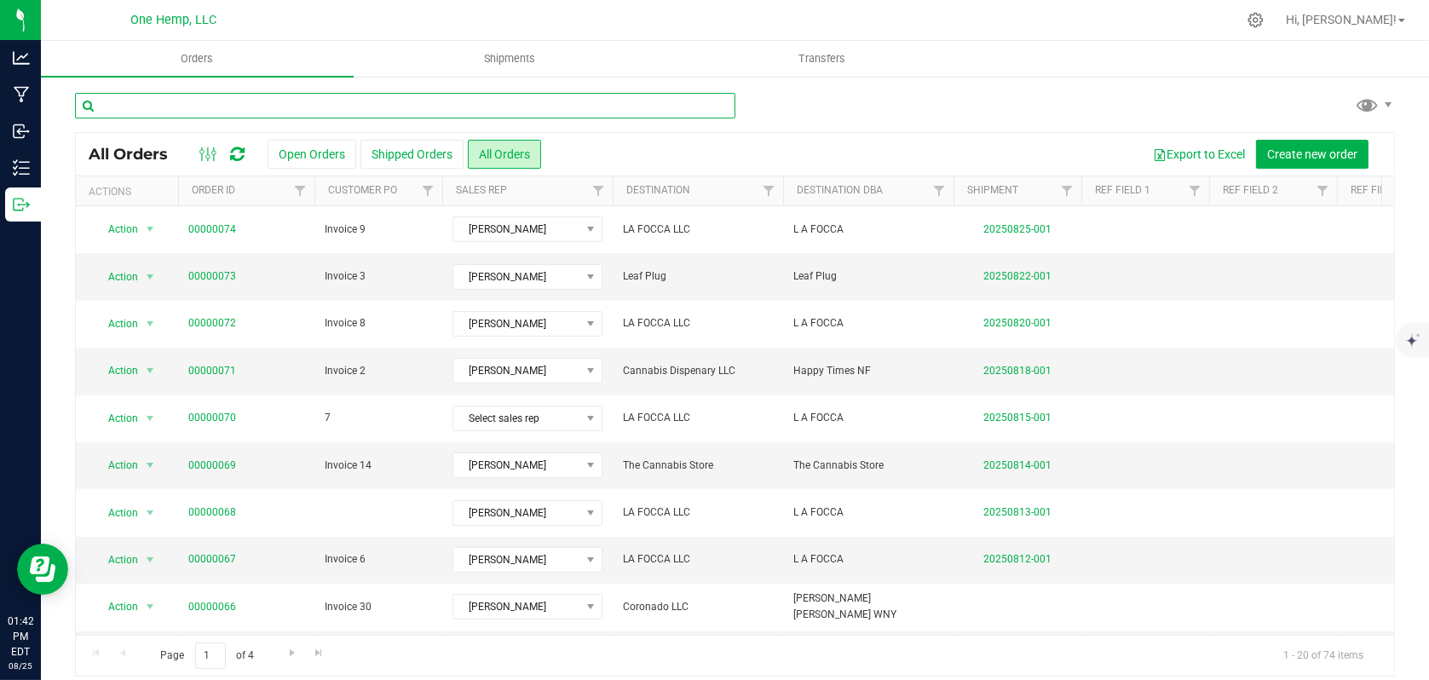
click at [255, 114] on input "text" at bounding box center [405, 106] width 661 height 26
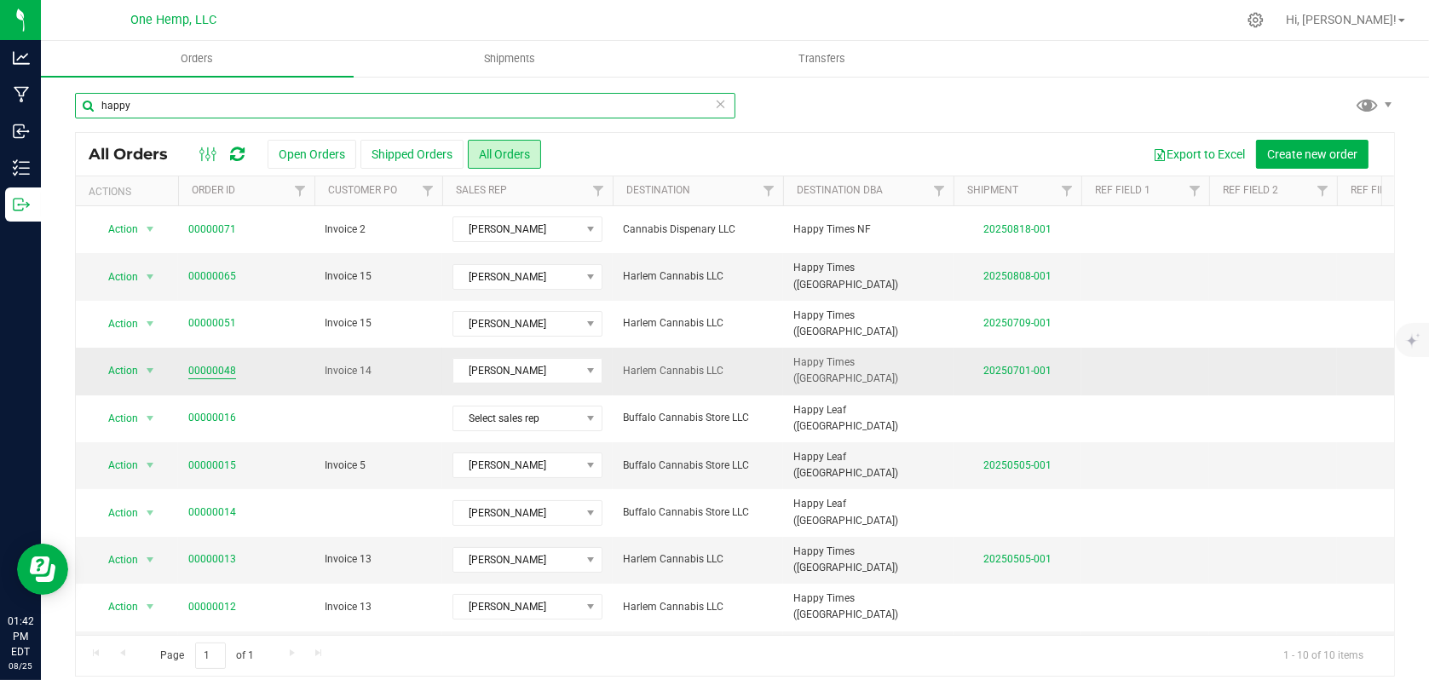
type input "happy"
click at [205, 367] on link "00000048" at bounding box center [212, 371] width 48 height 16
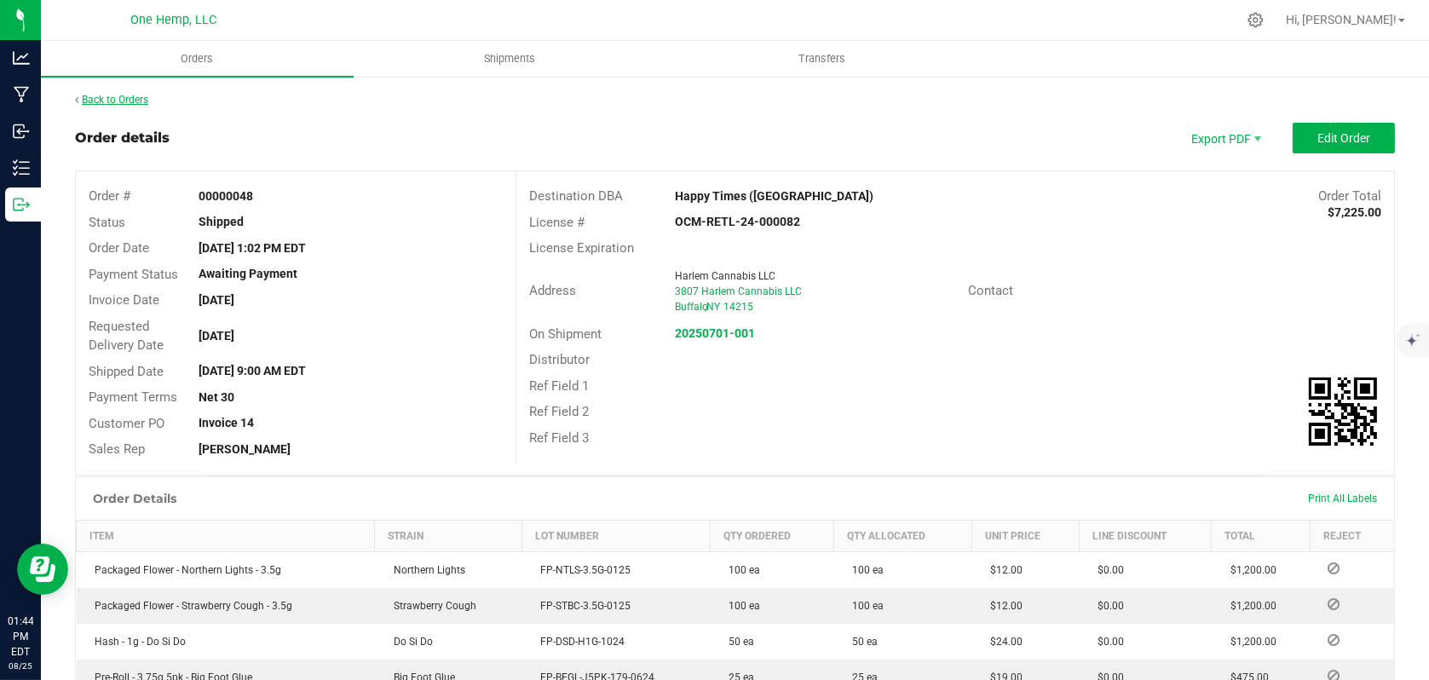
click at [130, 102] on link "Back to Orders" at bounding box center [111, 100] width 73 height 12
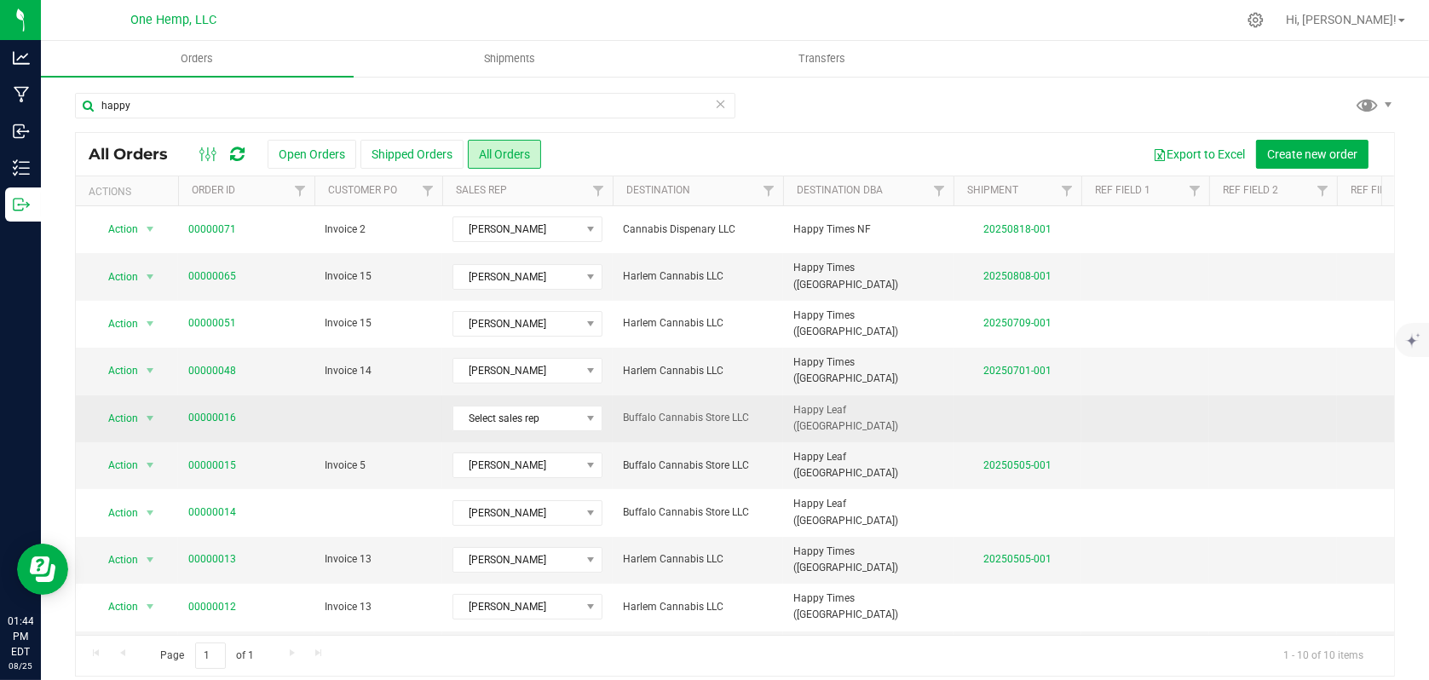
scroll to position [54, 0]
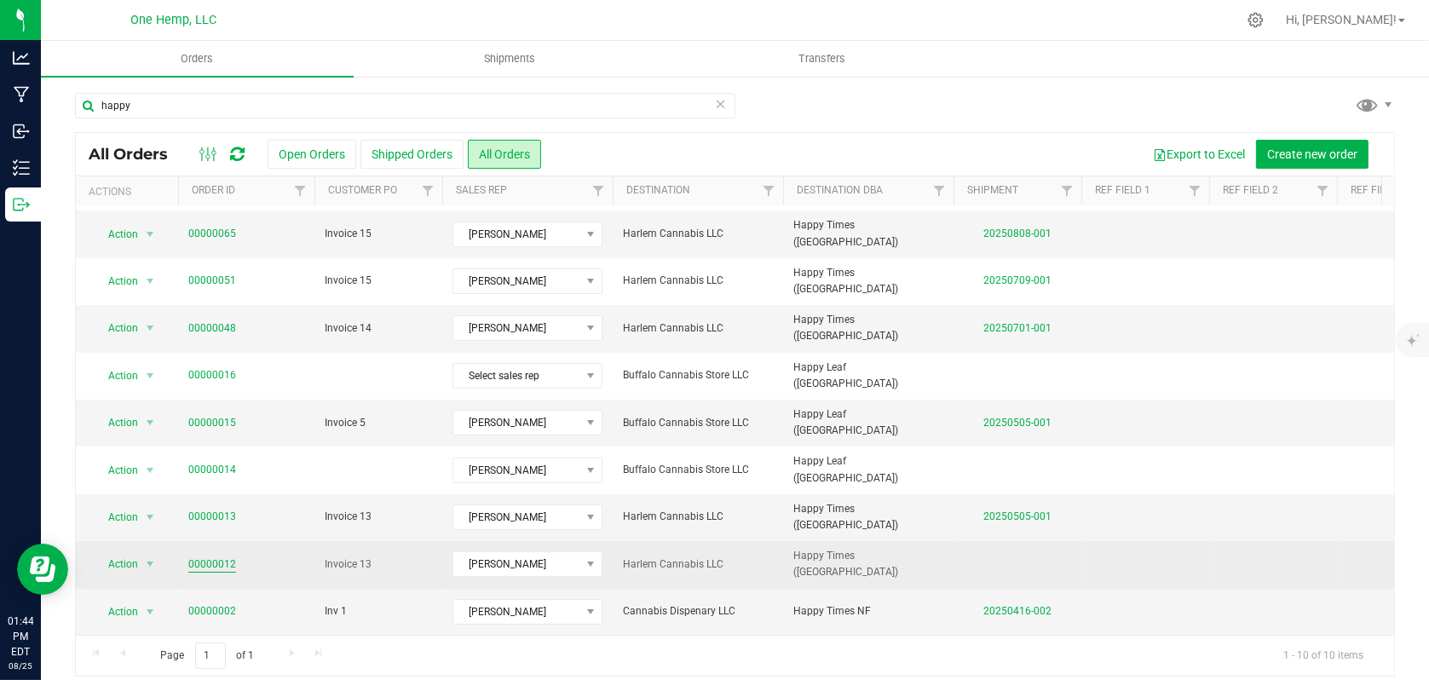
click at [210, 557] on link "00000012" at bounding box center [212, 565] width 48 height 16
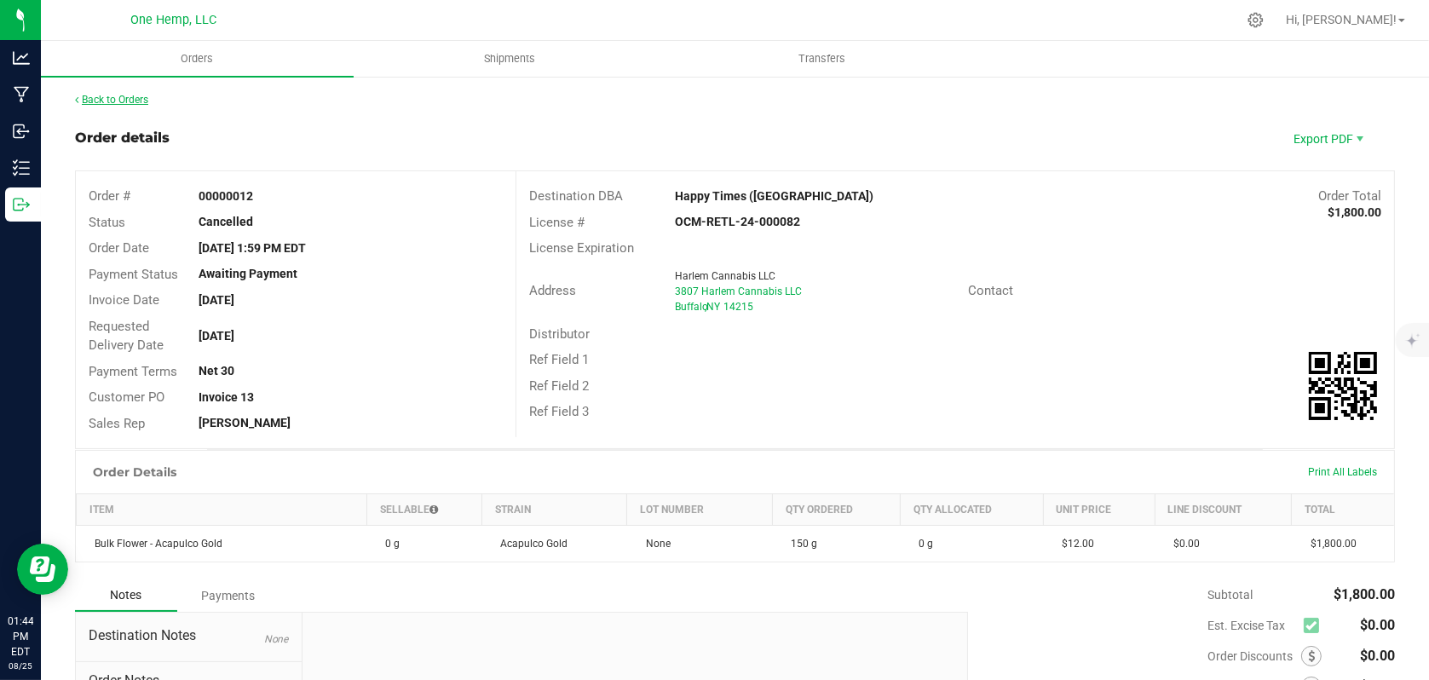
click at [123, 100] on link "Back to Orders" at bounding box center [111, 100] width 73 height 12
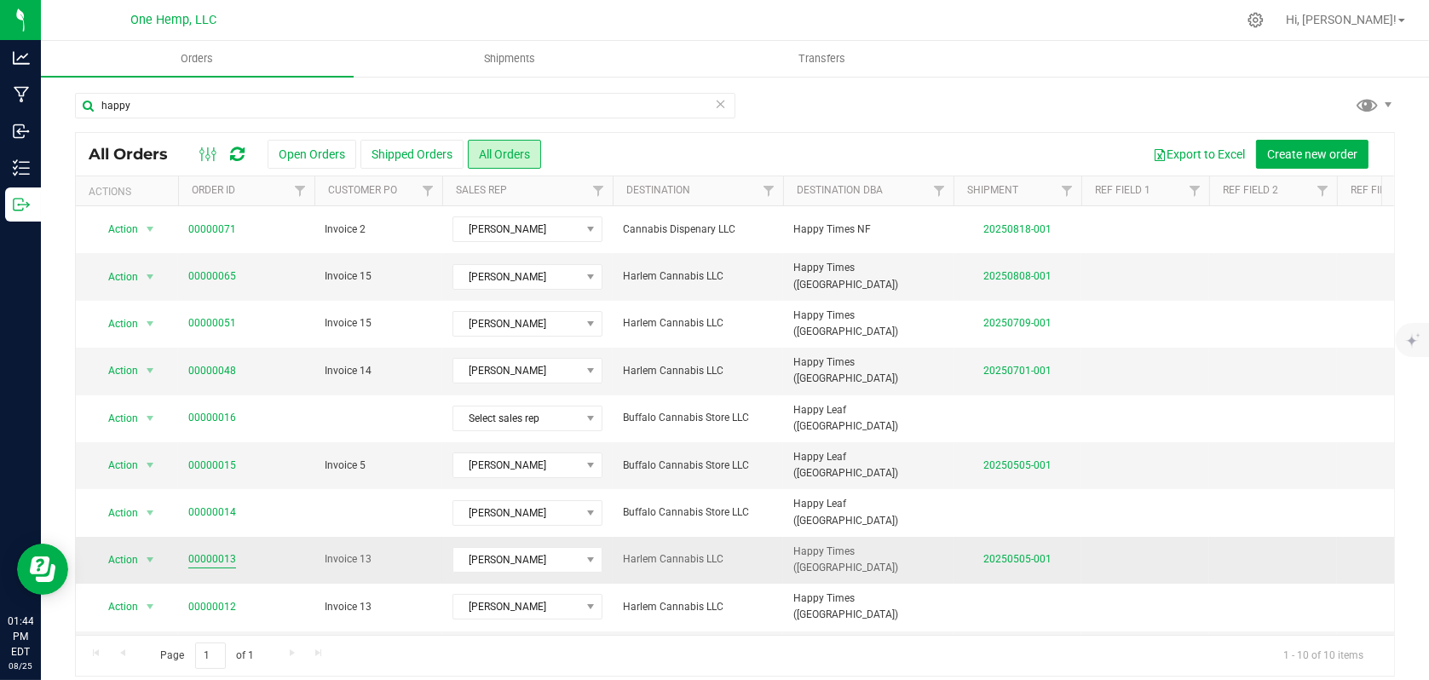
click at [215, 551] on link "00000013" at bounding box center [212, 559] width 48 height 16
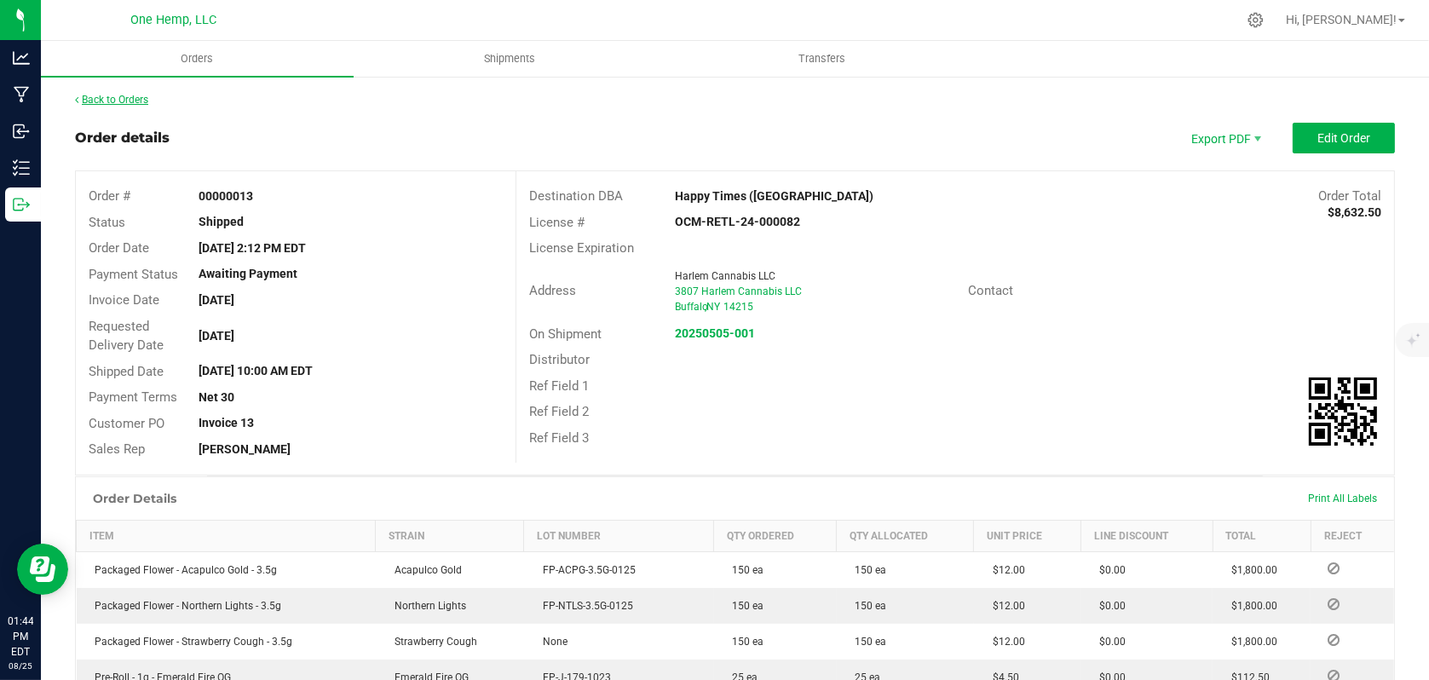
click at [122, 95] on link "Back to Orders" at bounding box center [111, 100] width 73 height 12
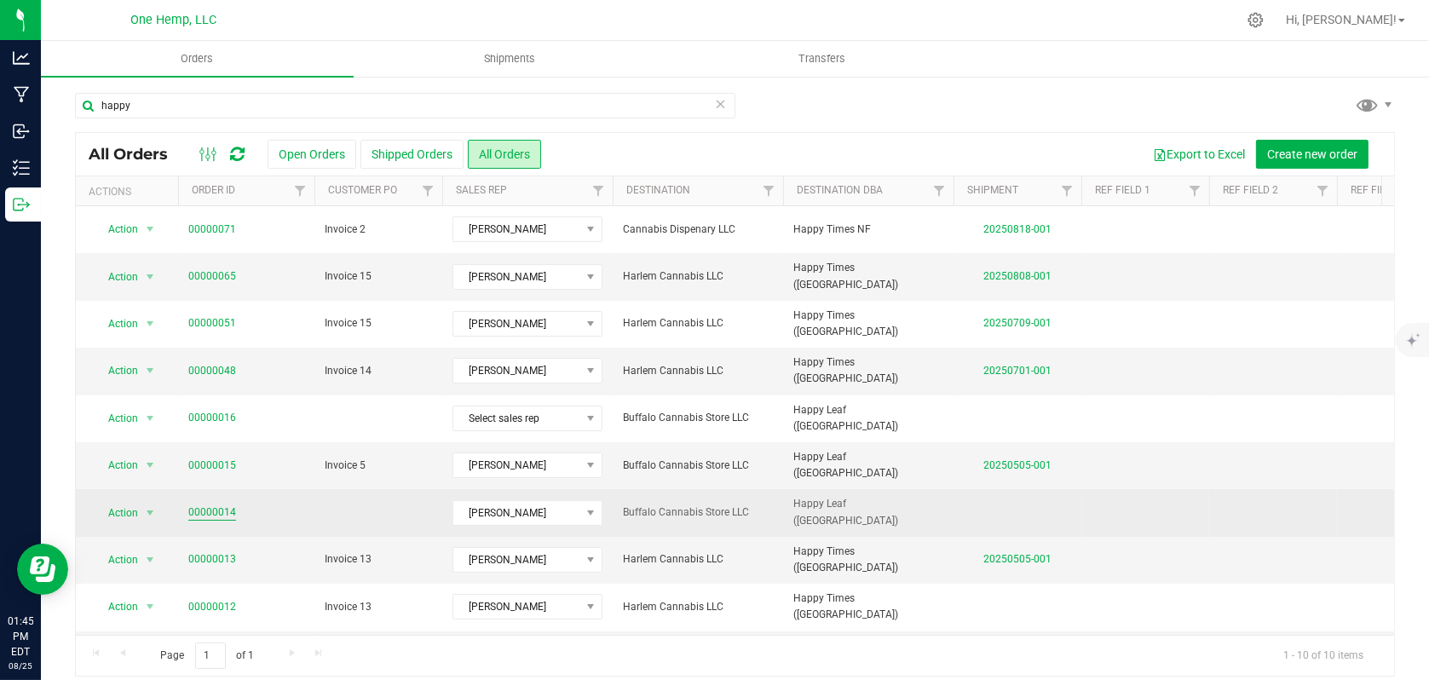
click at [217, 515] on link "00000014" at bounding box center [212, 513] width 48 height 16
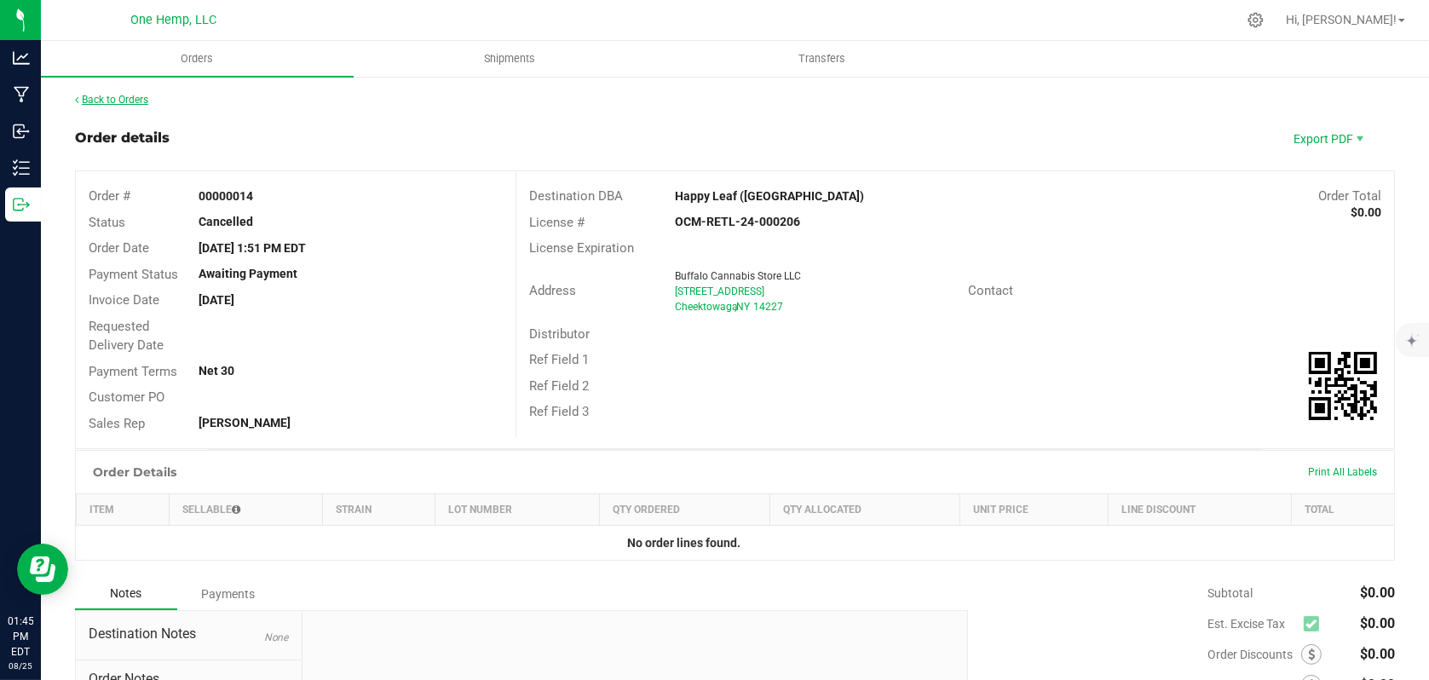
click at [113, 100] on link "Back to Orders" at bounding box center [111, 100] width 73 height 12
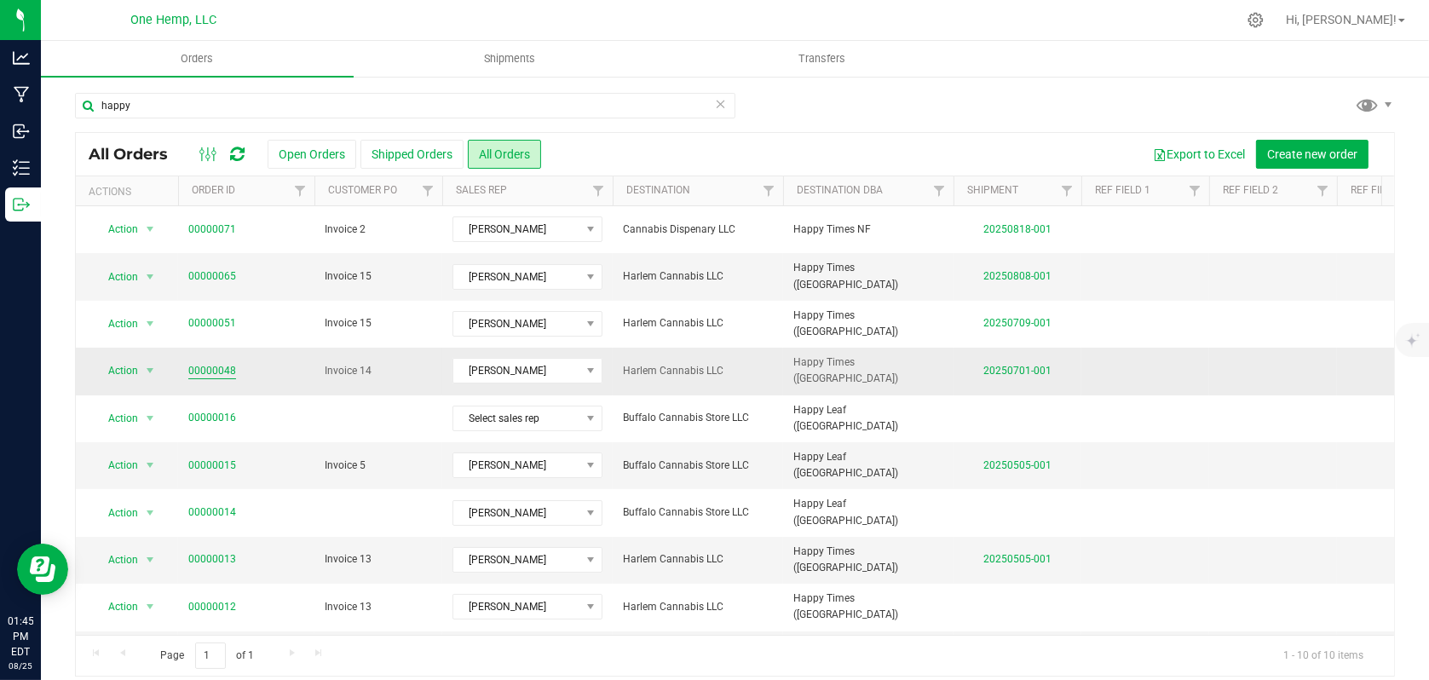
click at [201, 369] on link "00000048" at bounding box center [212, 371] width 48 height 16
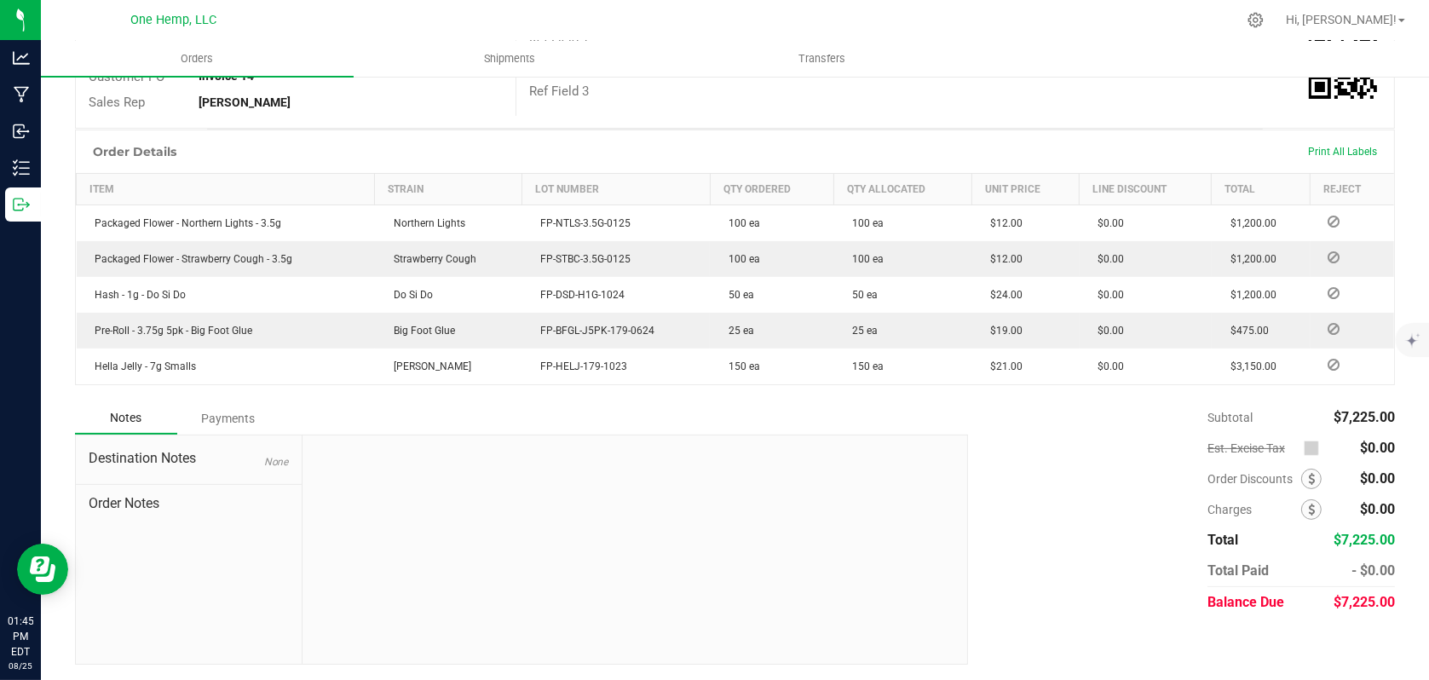
scroll to position [6, 0]
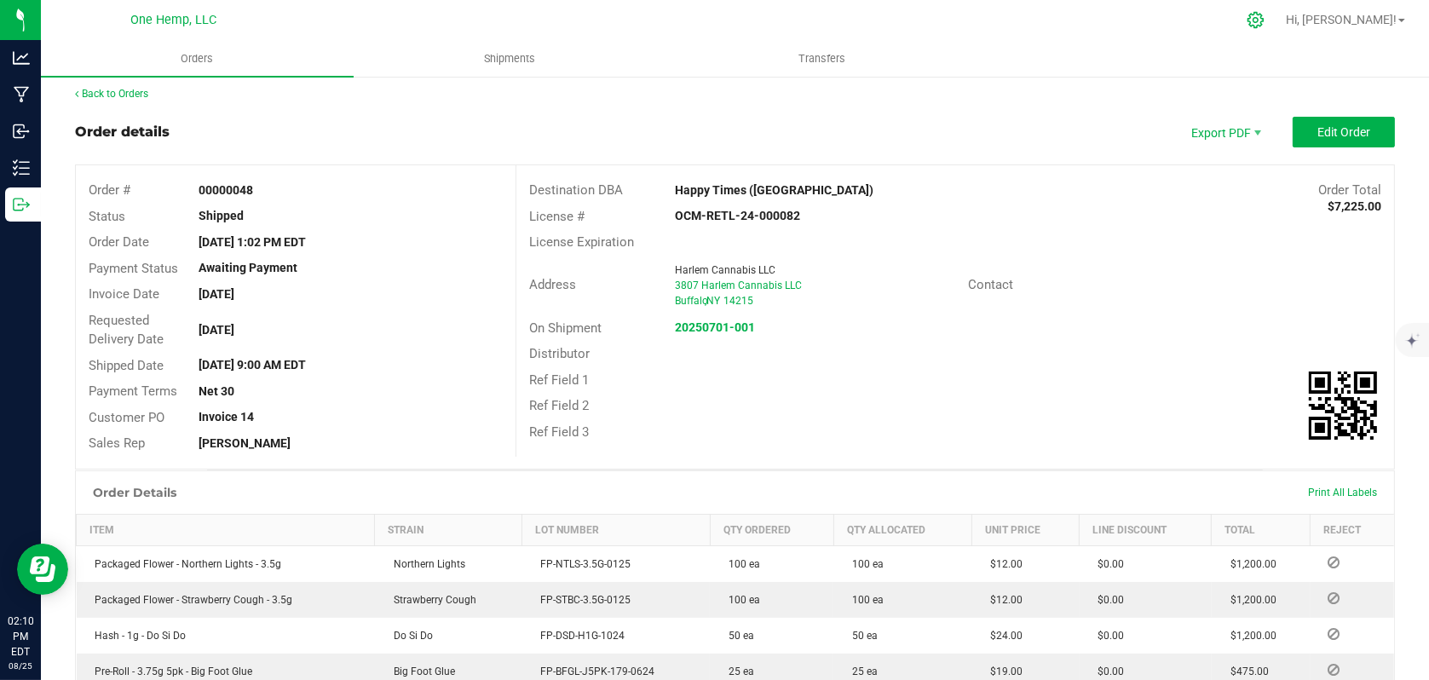
click at [1265, 27] on icon at bounding box center [1256, 20] width 18 height 18
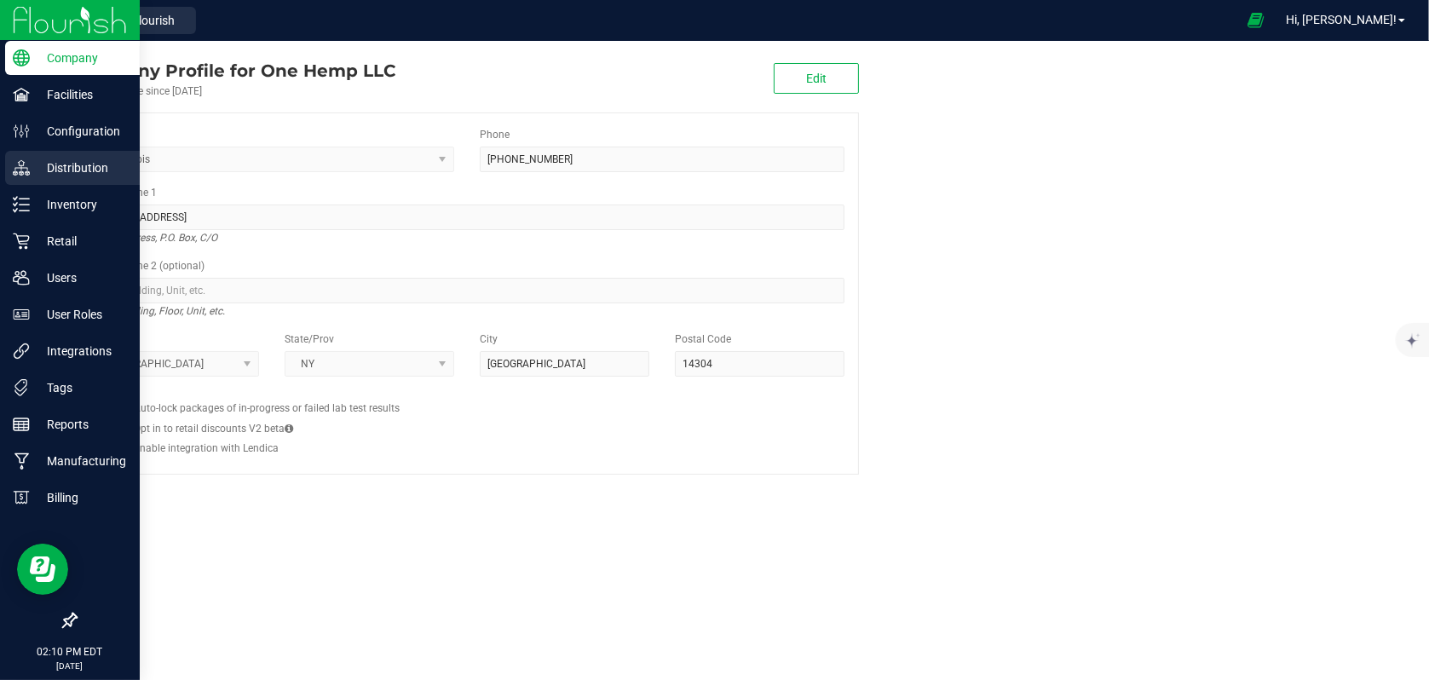
click at [61, 158] on p "Distribution" at bounding box center [81, 168] width 102 height 20
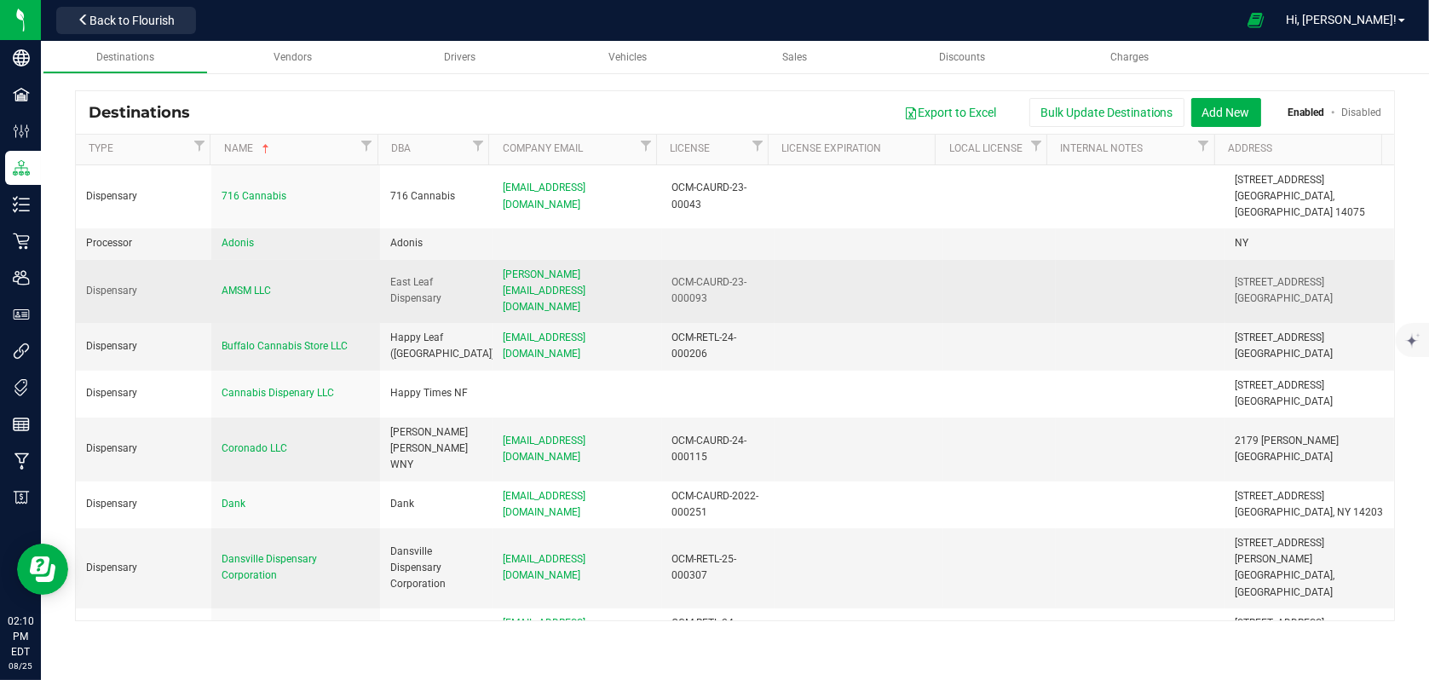
drag, startPoint x: 276, startPoint y: 55, endPoint x: 277, endPoint y: 275, distance: 220.8
click at [277, 275] on distribution "Destinations Vendors Drivers Vehicles Sales Discounts Charges Destinations Expo…" at bounding box center [735, 340] width 1389 height 598
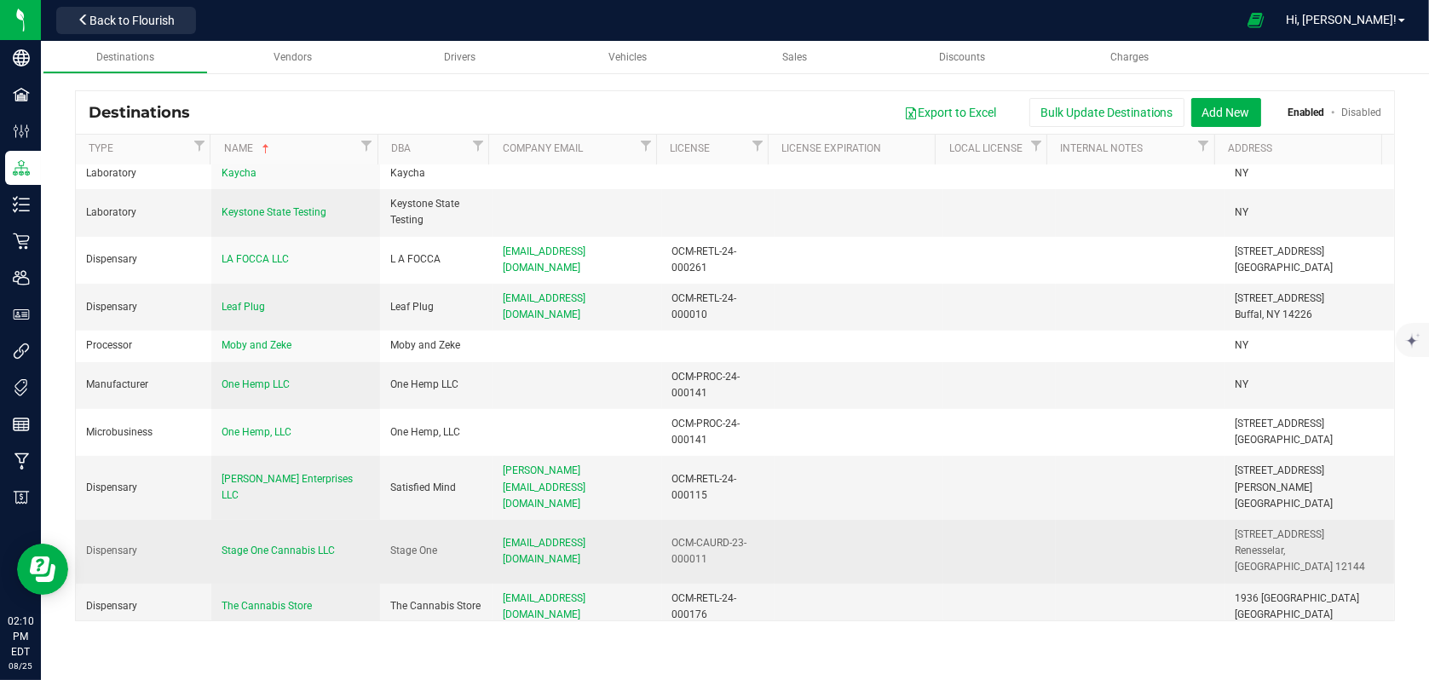
scroll to position [603, 0]
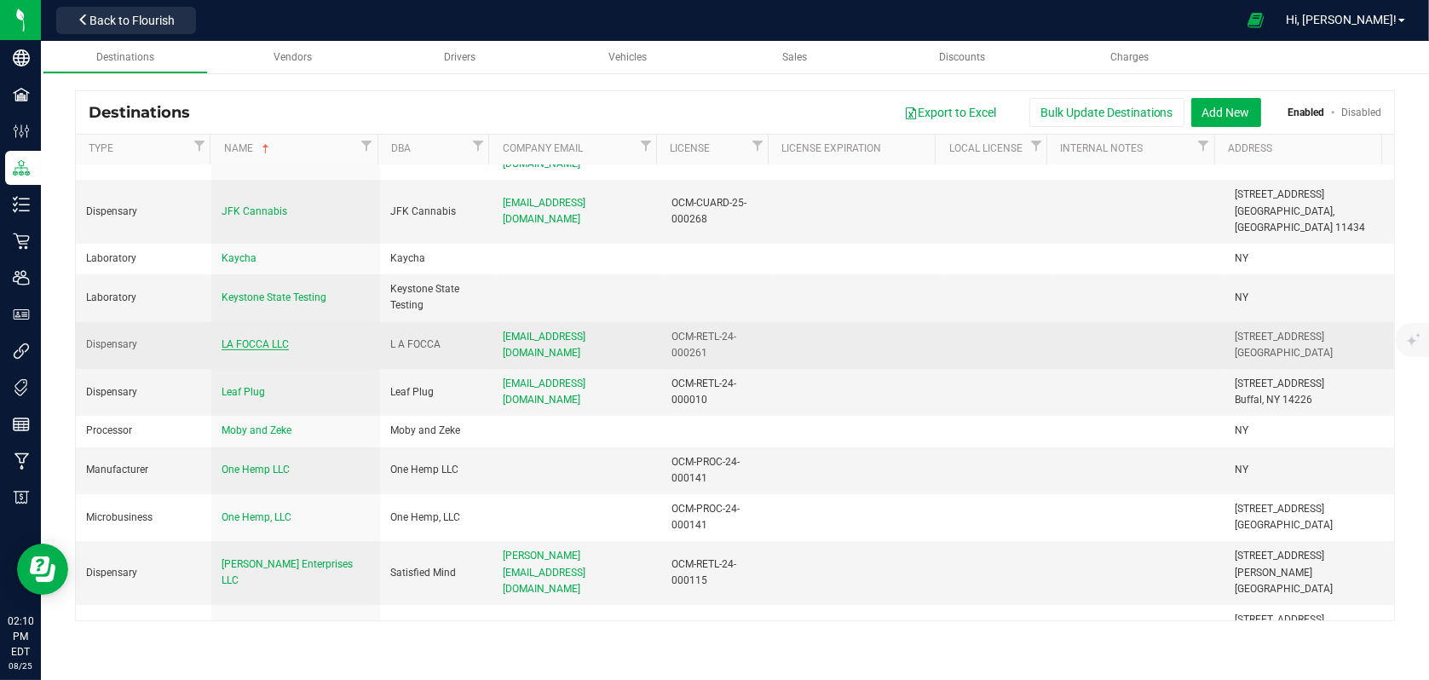
click at [258, 338] on span "LA FOCCA LLC" at bounding box center [255, 344] width 67 height 12
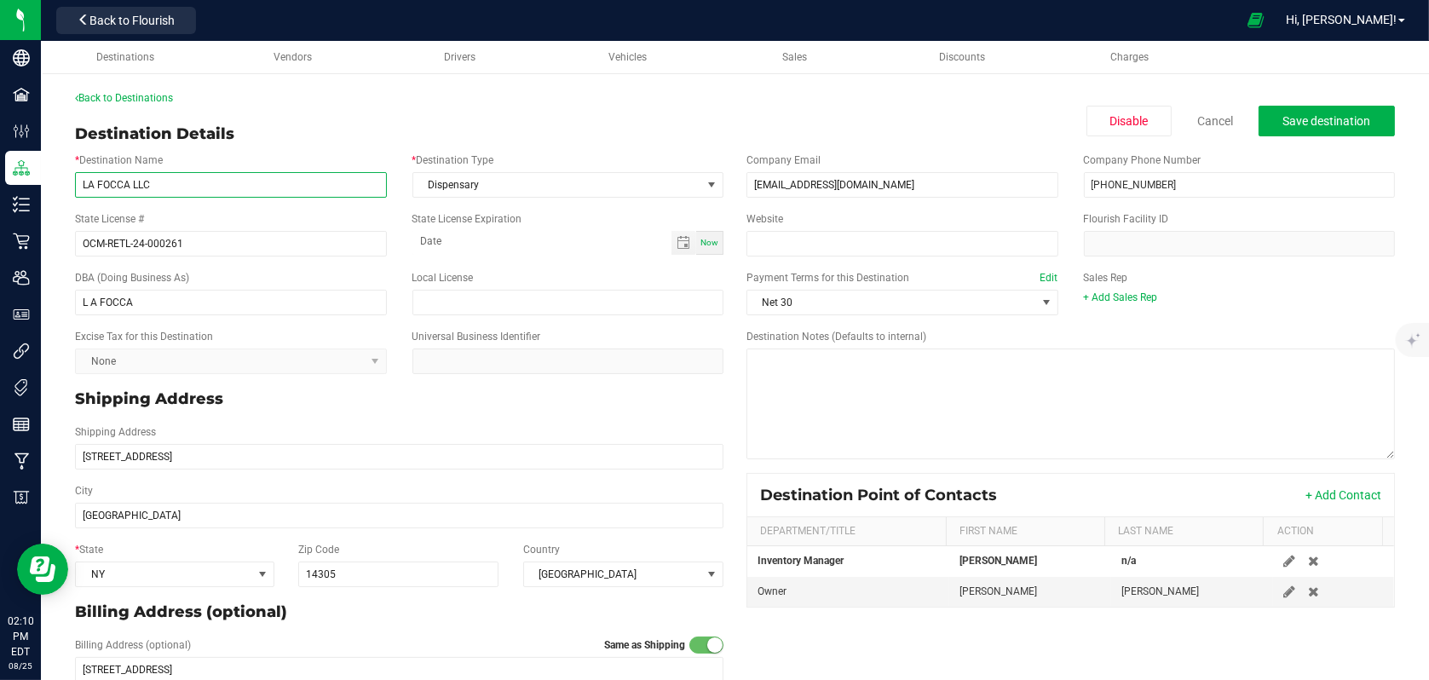
click at [105, 185] on input "LA FOCCA LLC" at bounding box center [231, 185] width 312 height 26
type input "LA FFOCA LLC"
click at [267, 112] on div "Back to Destinations Destination Details Disable Cancel Save destination * Dest…" at bounding box center [735, 448] width 1320 height 717
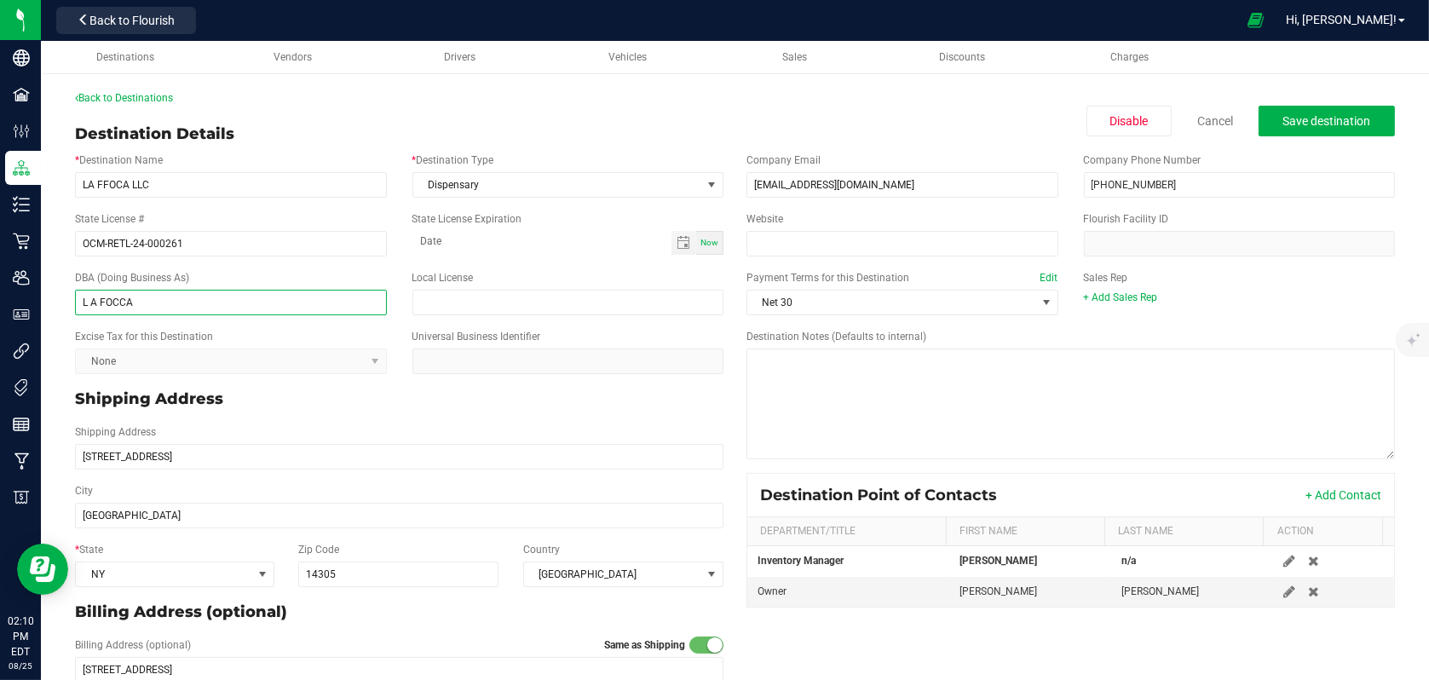
click at [106, 303] on input "L A FOCCA" at bounding box center [231, 303] width 312 height 26
type input "L A FFOCA"
click at [286, 135] on div "Destination Details Disable Cancel Save destination" at bounding box center [735, 134] width 1320 height 23
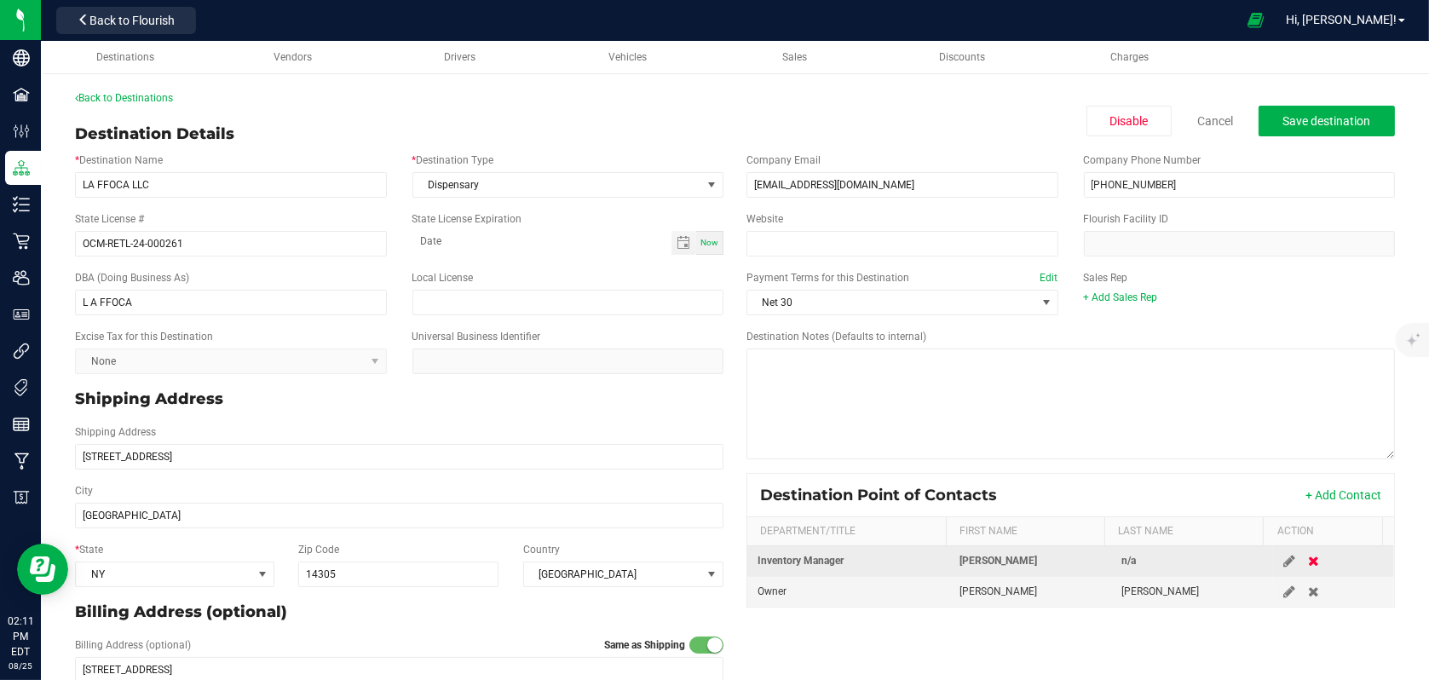
click at [1308, 560] on icon at bounding box center [1313, 561] width 11 height 10
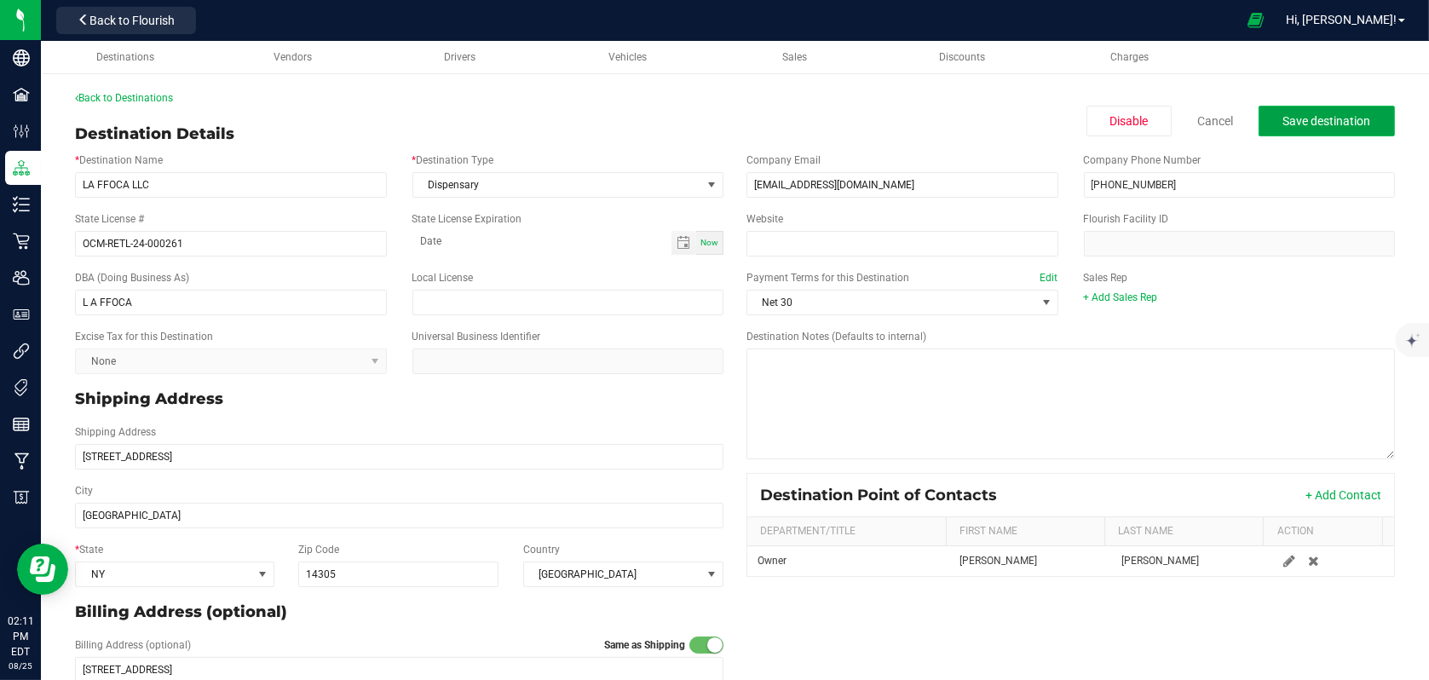
click at [1296, 128] on button "Save destination" at bounding box center [1327, 121] width 136 height 31
click at [148, 17] on span "Back to Flourish" at bounding box center [131, 21] width 85 height 14
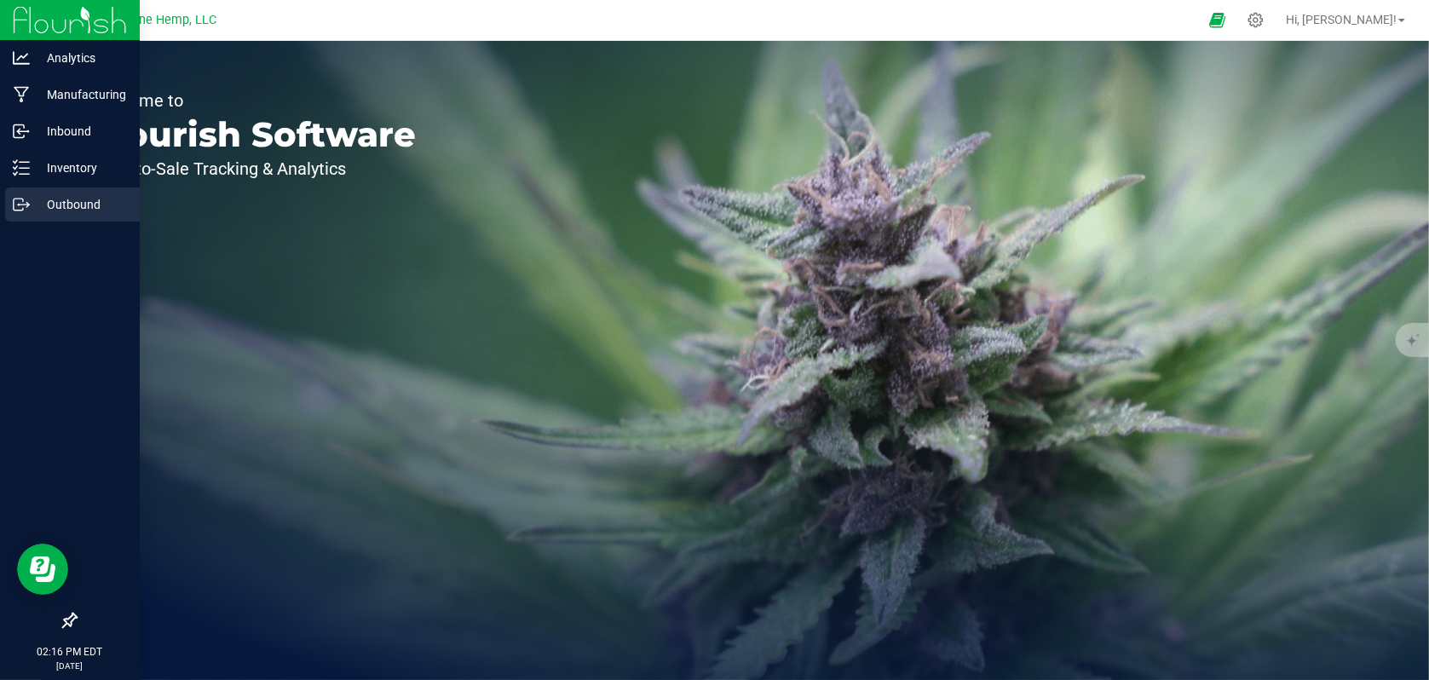
click at [72, 203] on p "Outbound" at bounding box center [81, 204] width 102 height 20
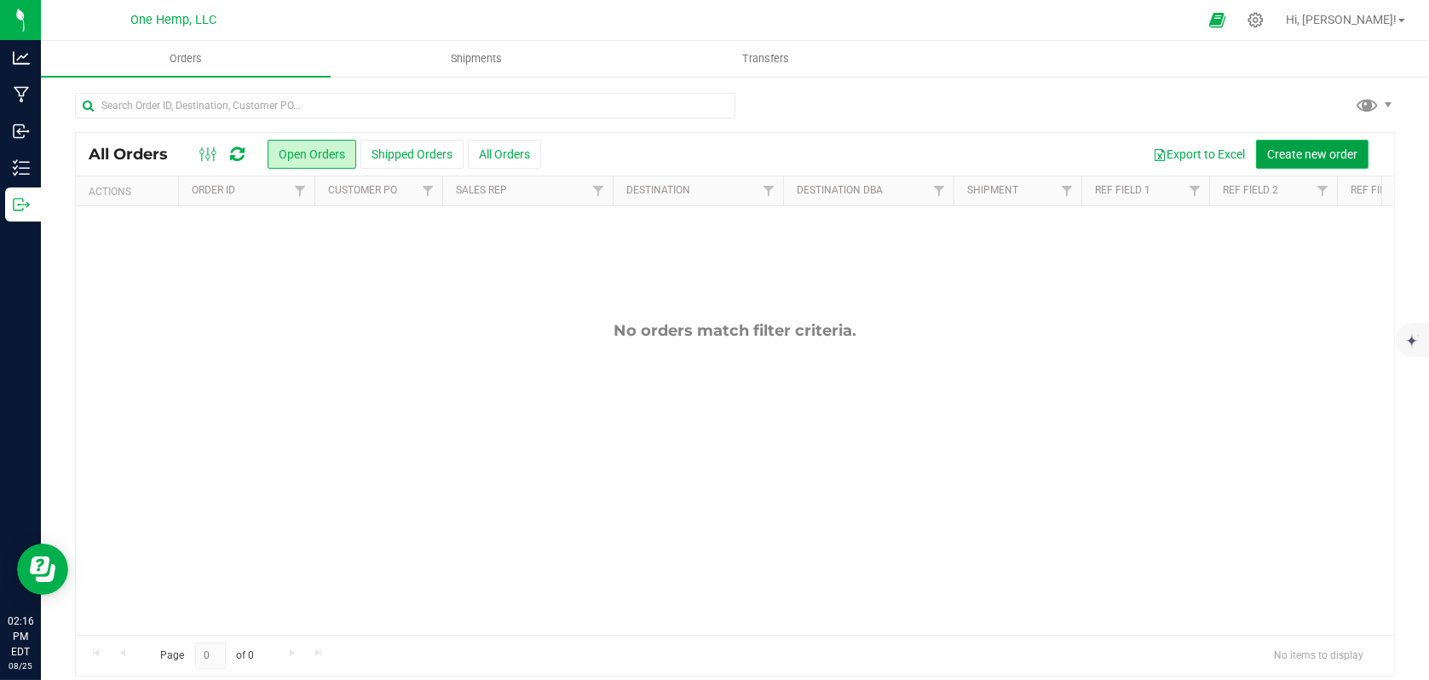
click at [1308, 157] on span "Create new order" at bounding box center [1312, 154] width 90 height 14
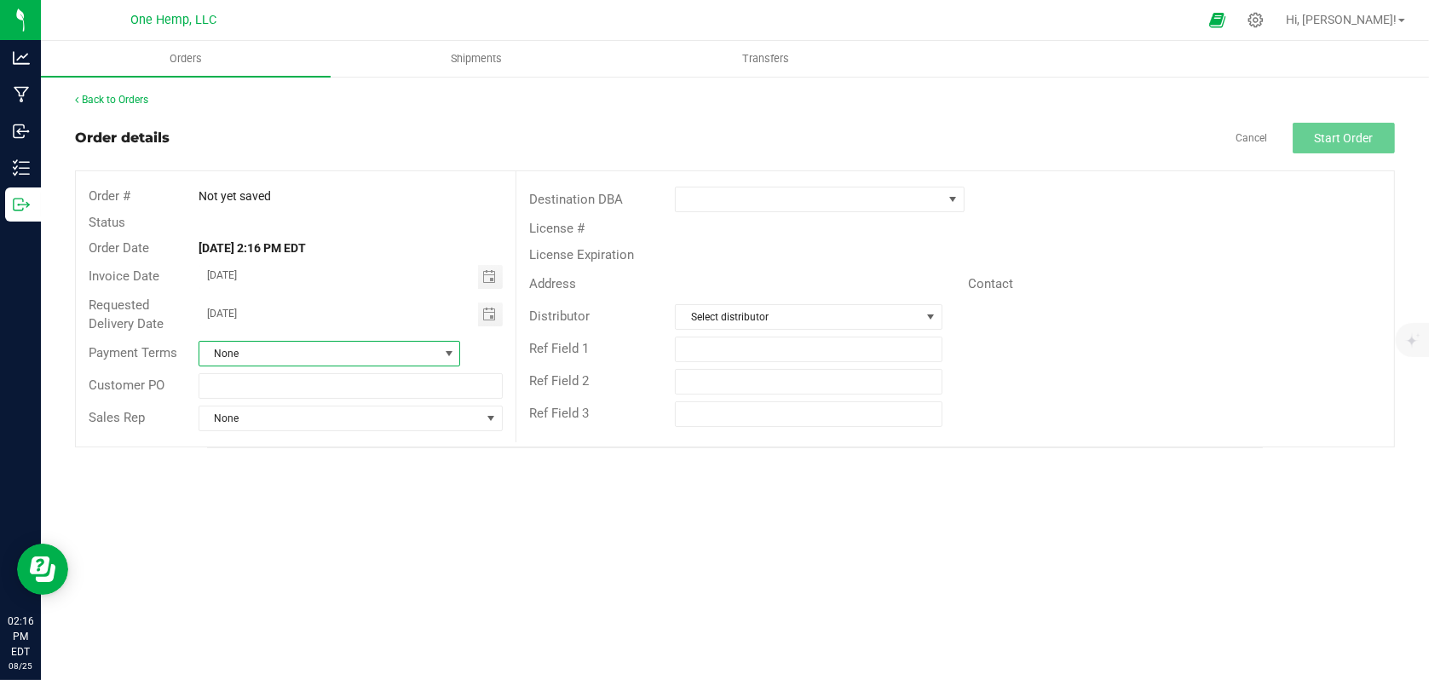
click at [302, 357] on span "None" at bounding box center [318, 354] width 239 height 24
click at [279, 459] on li "Net 30" at bounding box center [329, 454] width 260 height 29
click at [289, 395] on input "text" at bounding box center [351, 386] width 304 height 26
type input "Invoice 1"
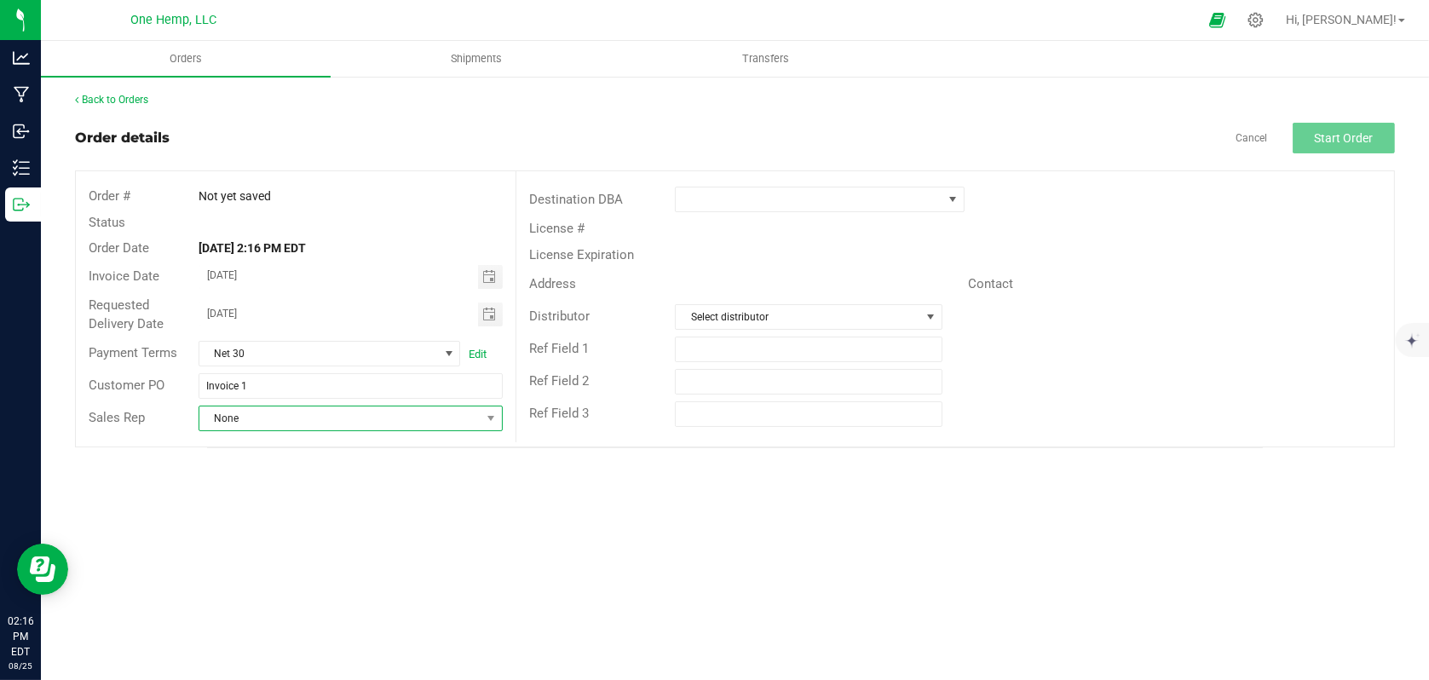
click at [274, 423] on span "None" at bounding box center [339, 419] width 281 height 24
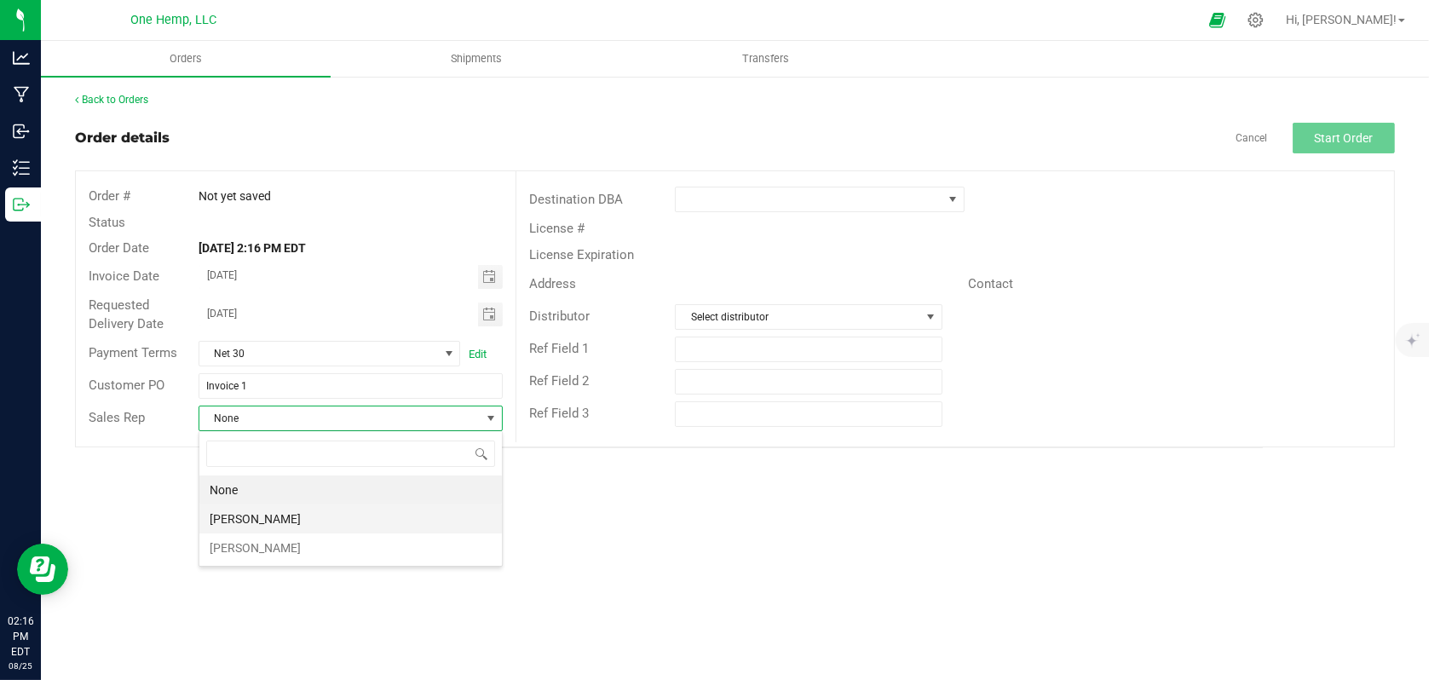
click at [245, 519] on li "[PERSON_NAME]" at bounding box center [350, 519] width 303 height 29
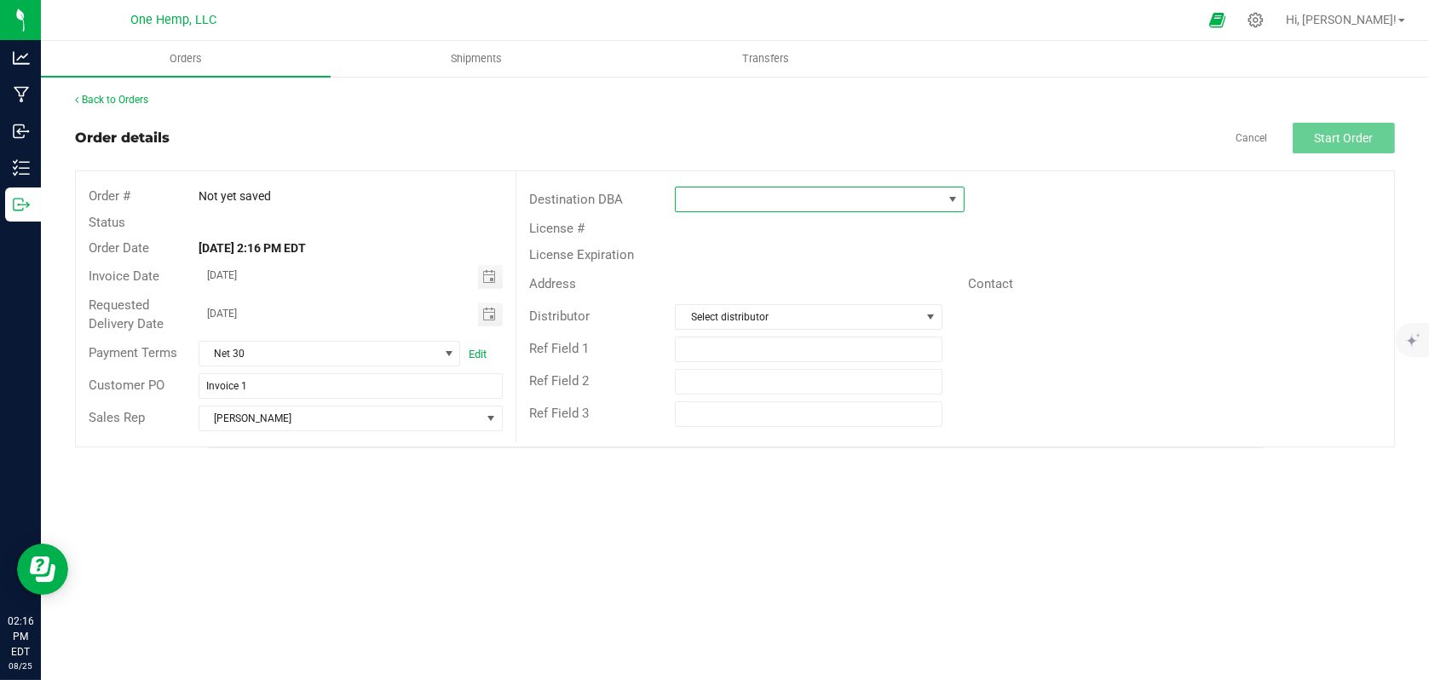
click at [708, 205] on span at bounding box center [809, 200] width 266 height 24
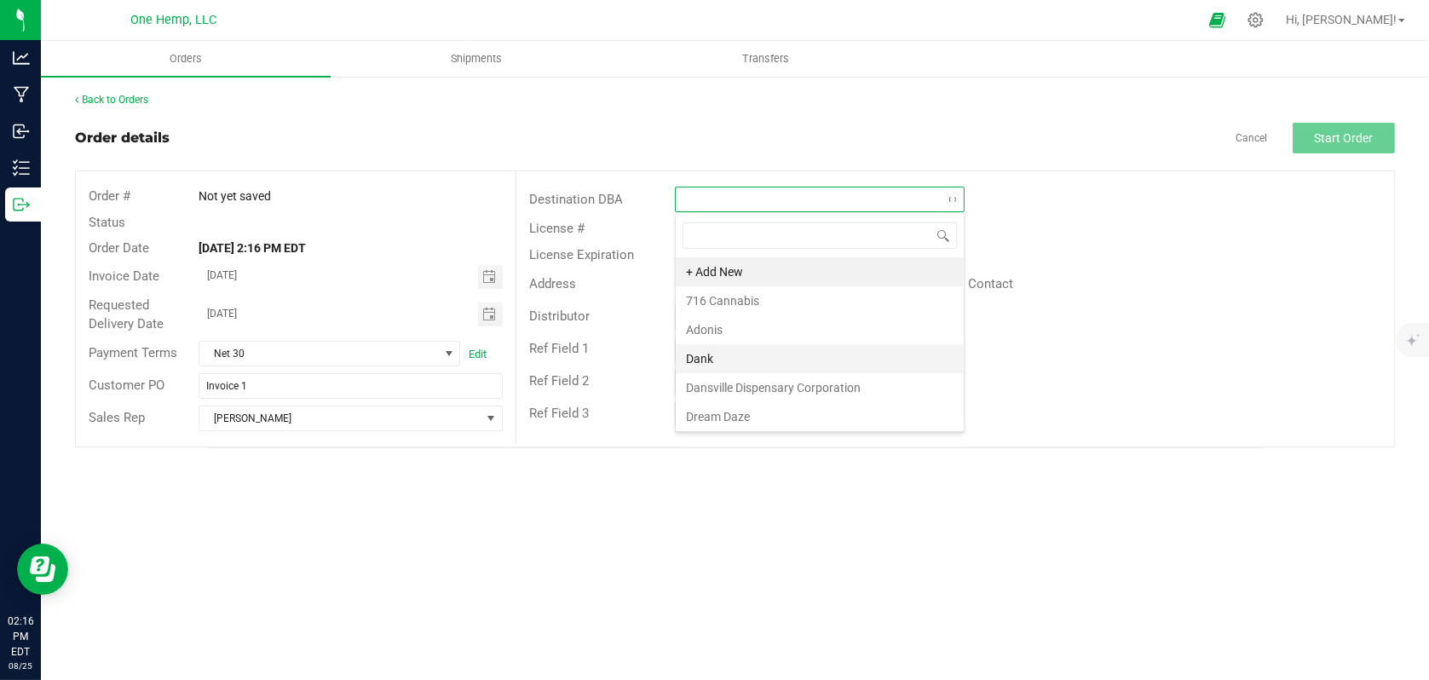
type input "K"
click at [738, 303] on li "JFK Cannabis" at bounding box center [820, 300] width 288 height 29
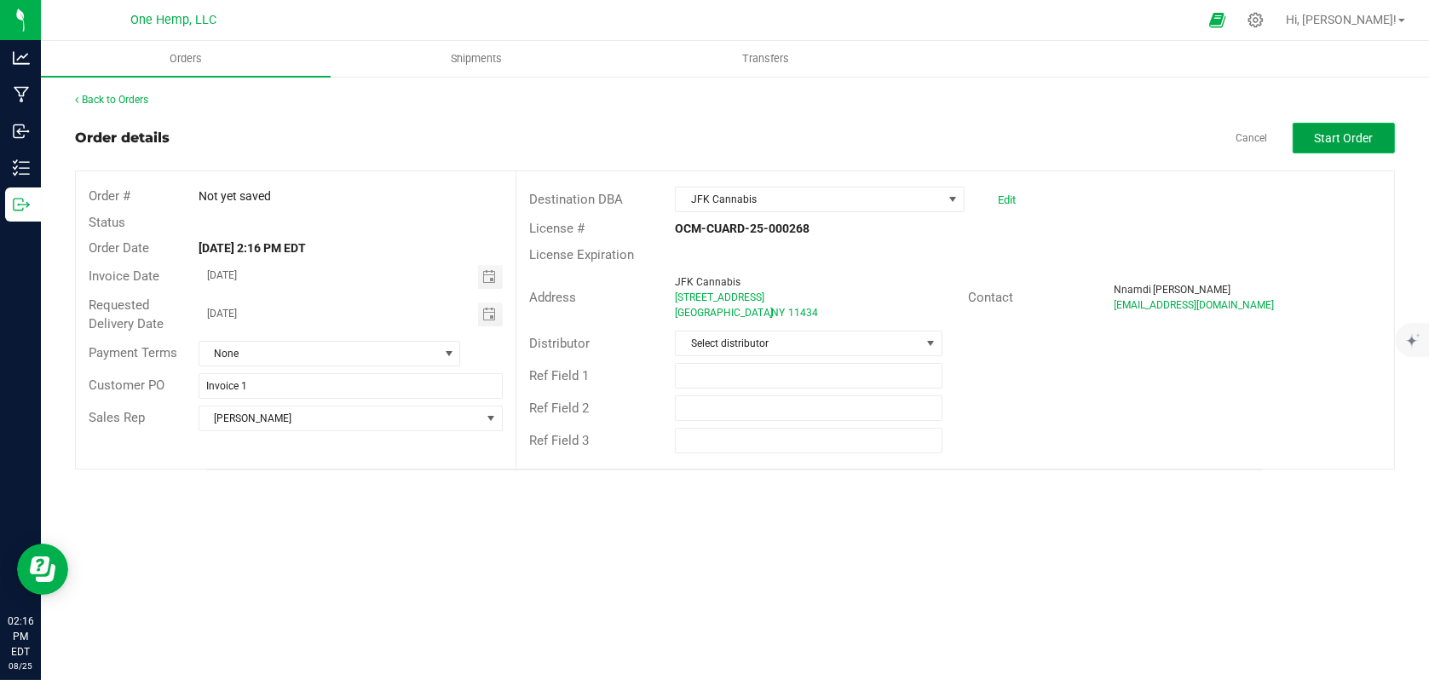
click at [1337, 126] on button "Start Order" at bounding box center [1344, 138] width 102 height 31
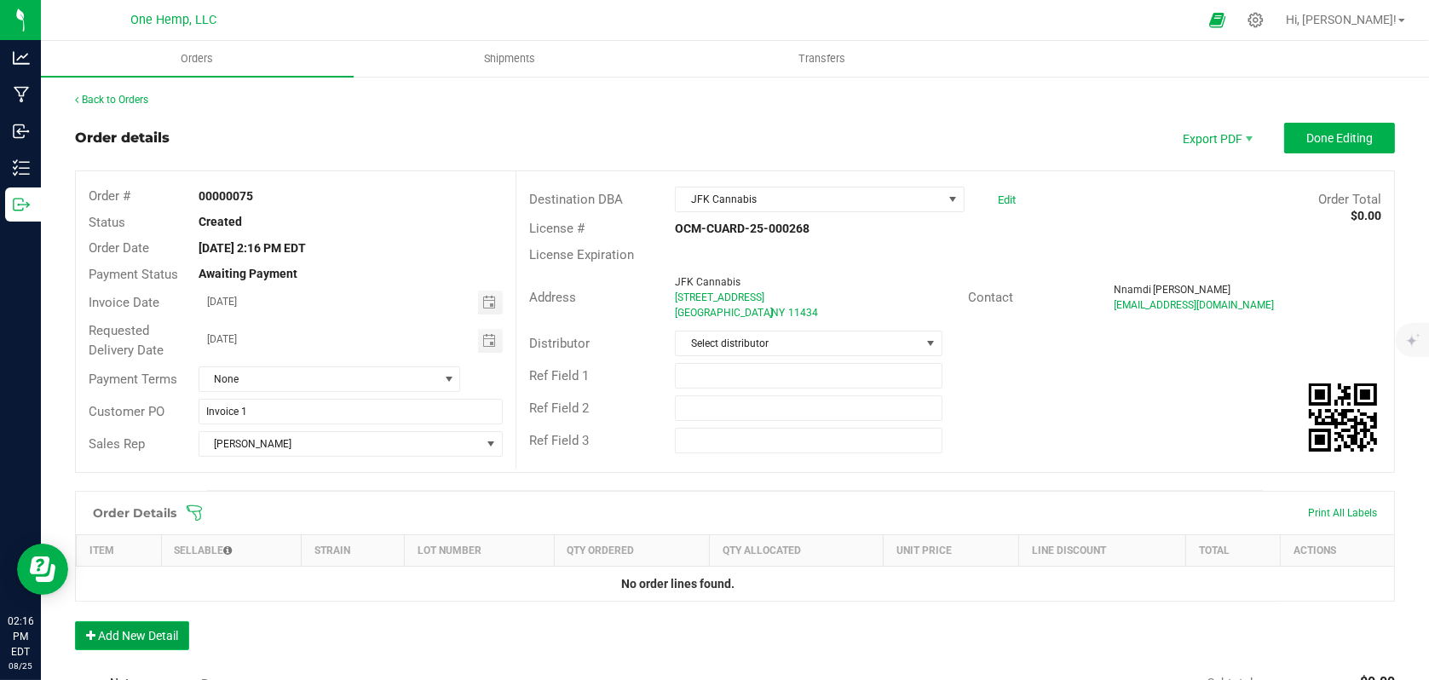
click at [146, 638] on button "Add New Detail" at bounding box center [132, 635] width 114 height 29
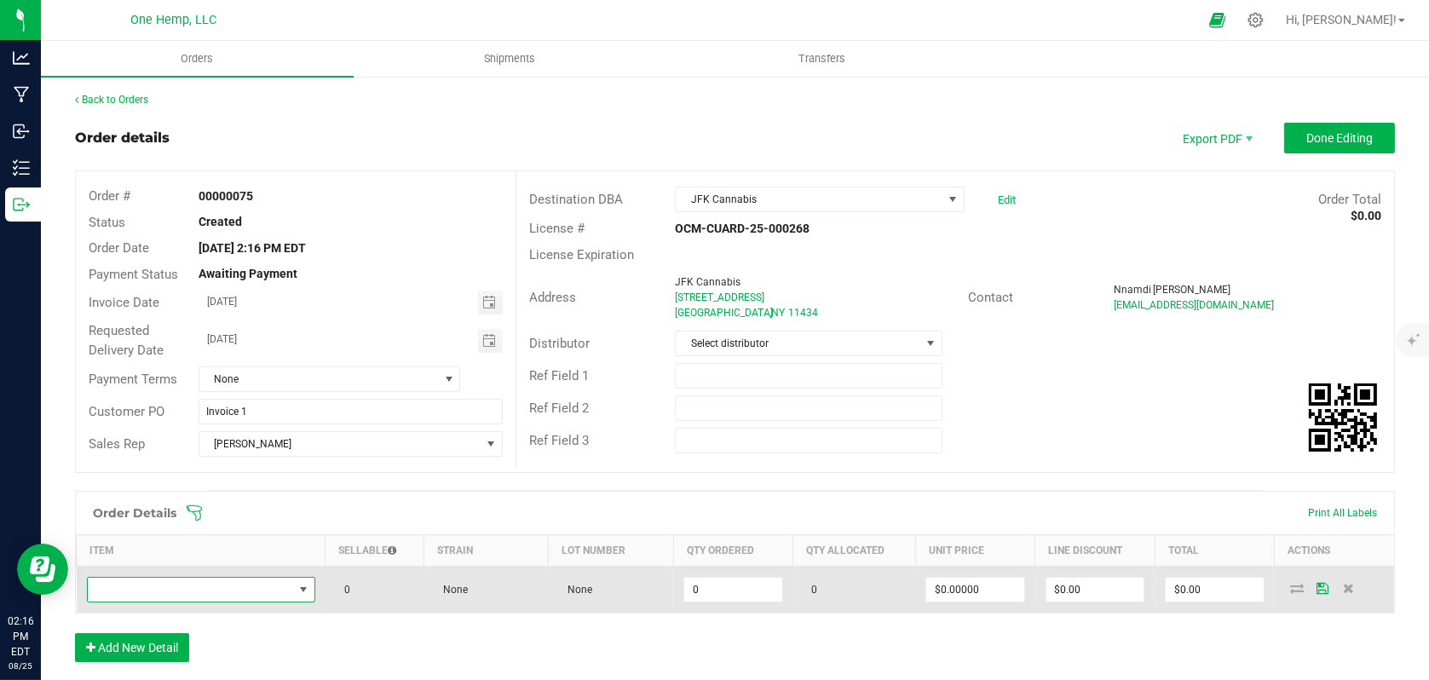
click at [300, 594] on span "NO DATA FOUND" at bounding box center [304, 590] width 14 height 14
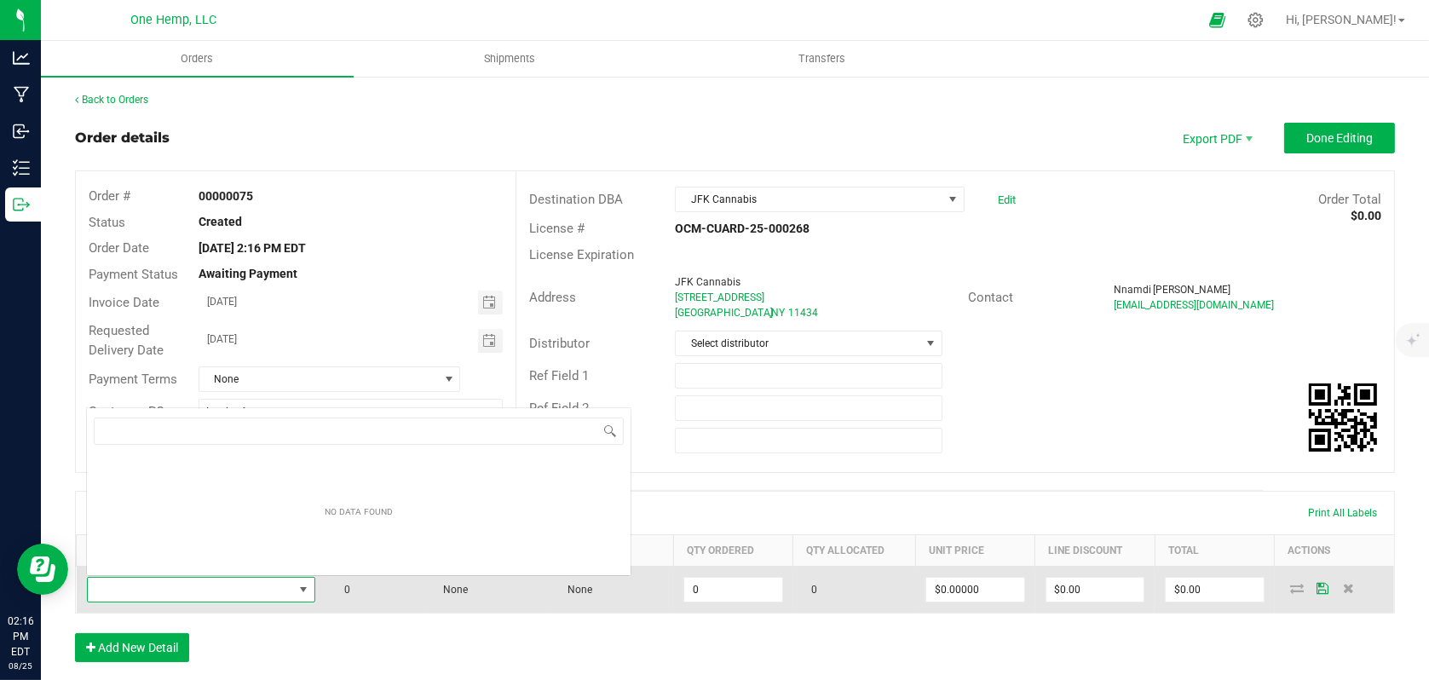
scroll to position [25, 224]
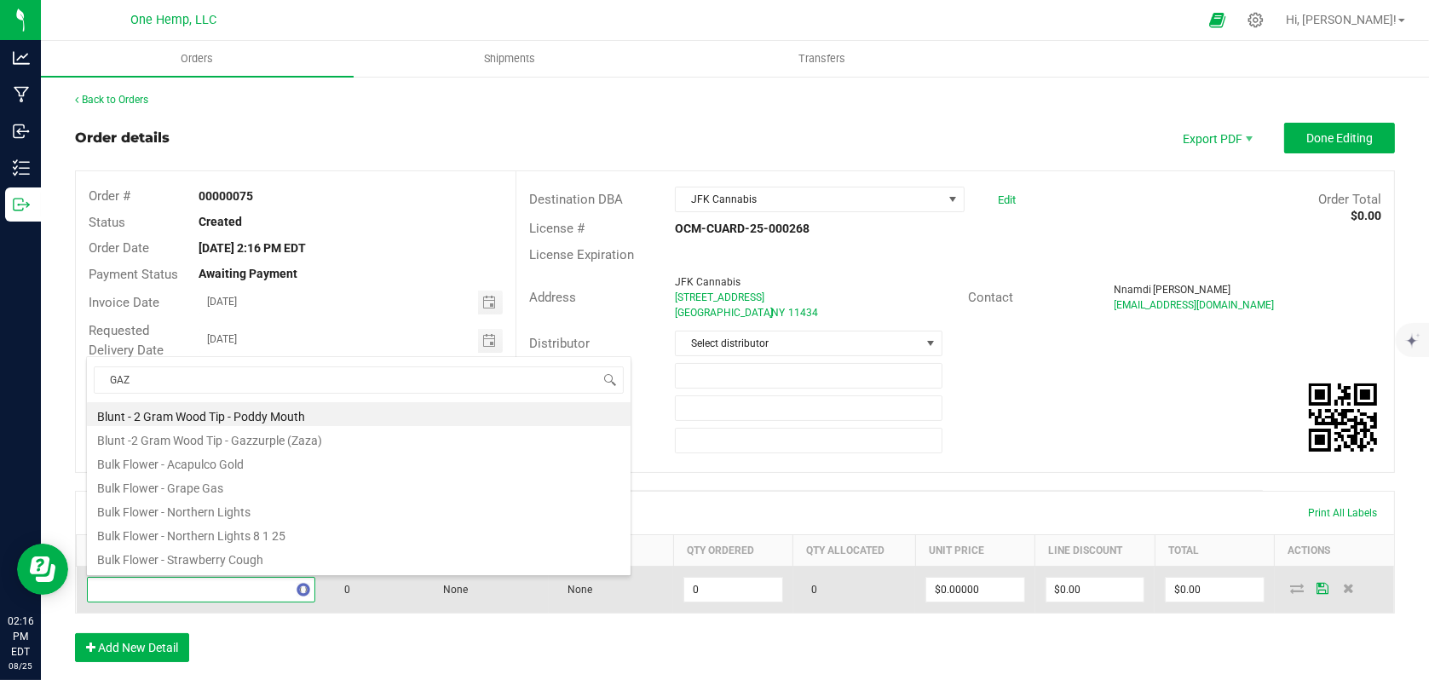
type input "GAZZ"
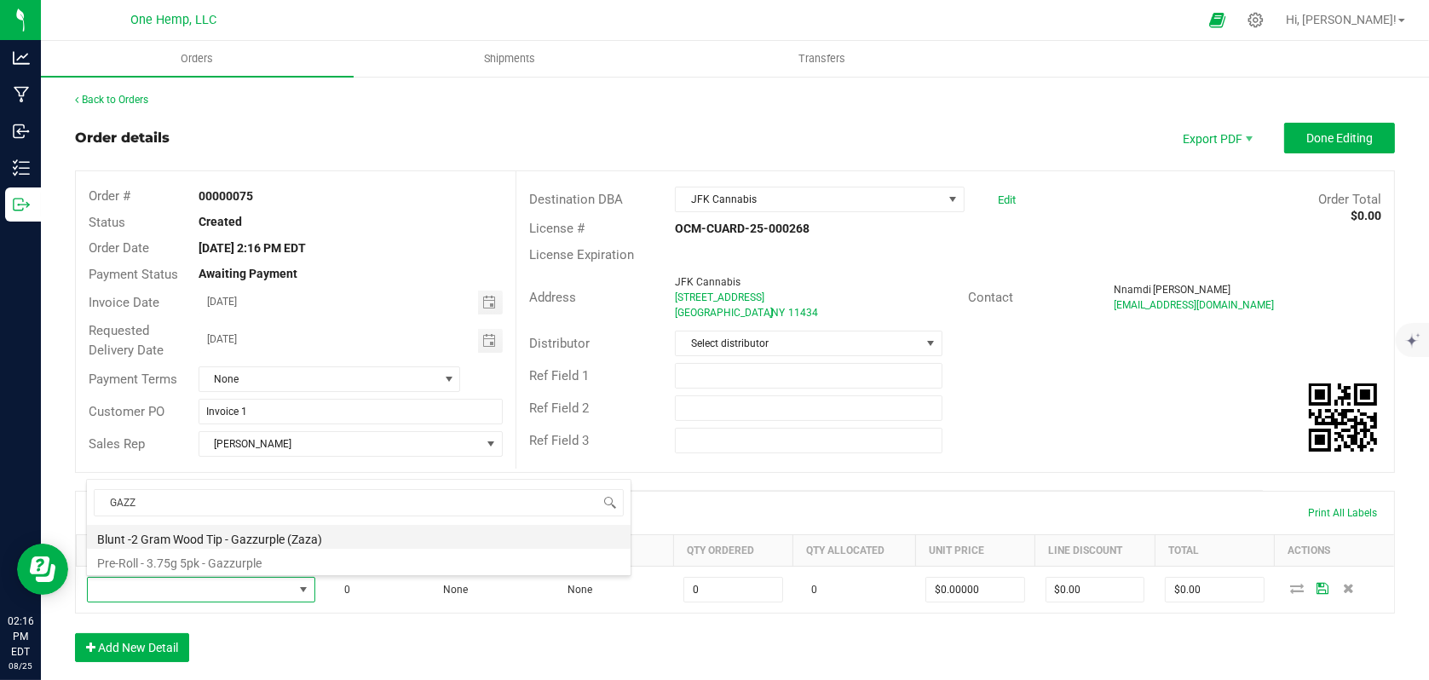
click at [216, 539] on li "Blunt -2 Gram Wood Tip - Gazzurple (Zaza)" at bounding box center [359, 537] width 544 height 24
type input "0 ea"
type input "$8.50000"
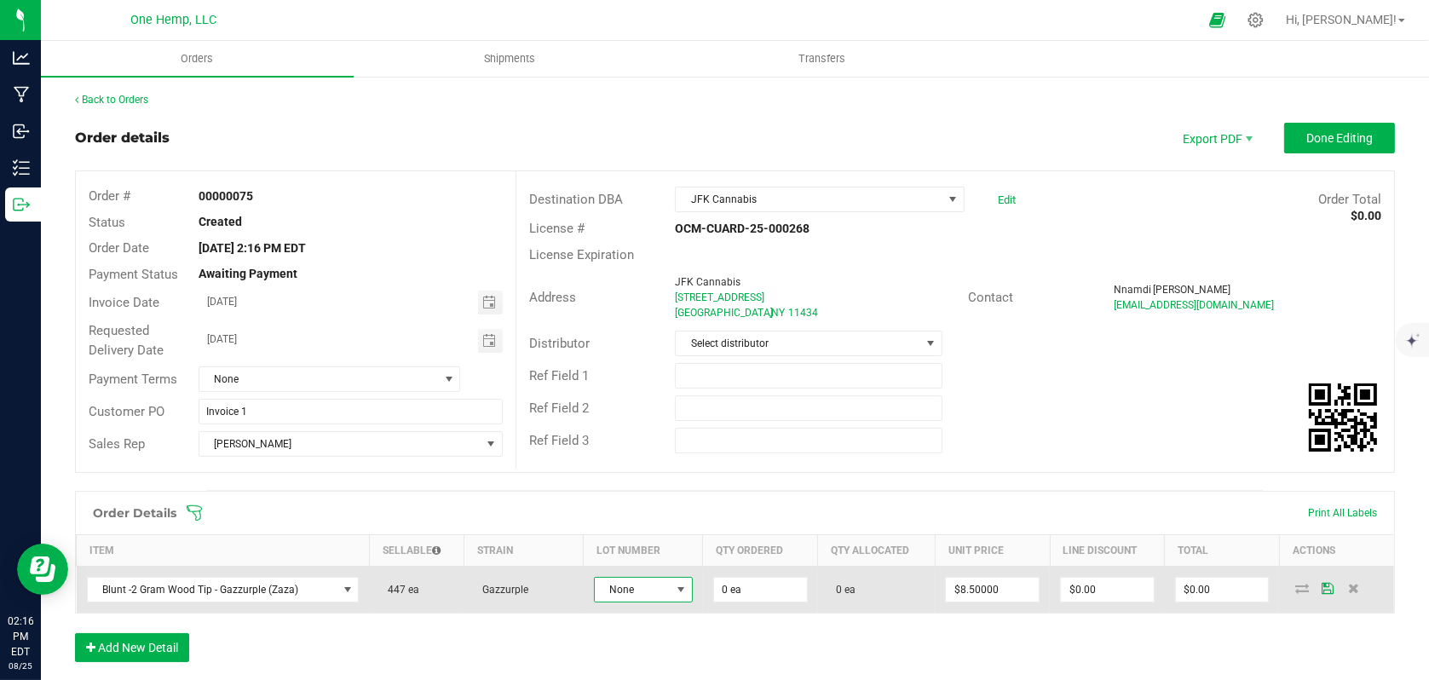
click at [648, 588] on span "None" at bounding box center [633, 590] width 76 height 24
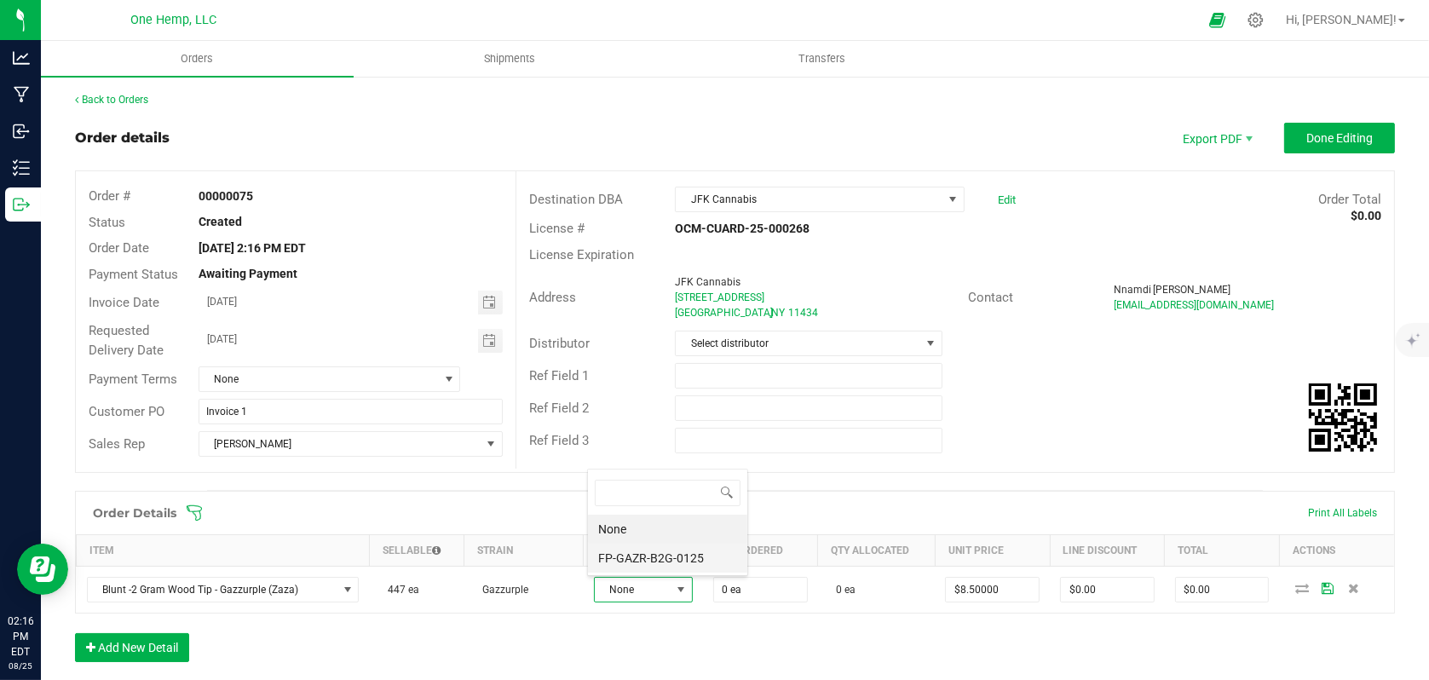
click at [663, 553] on li "FP-GAZR-B2G-0125" at bounding box center [667, 558] width 159 height 29
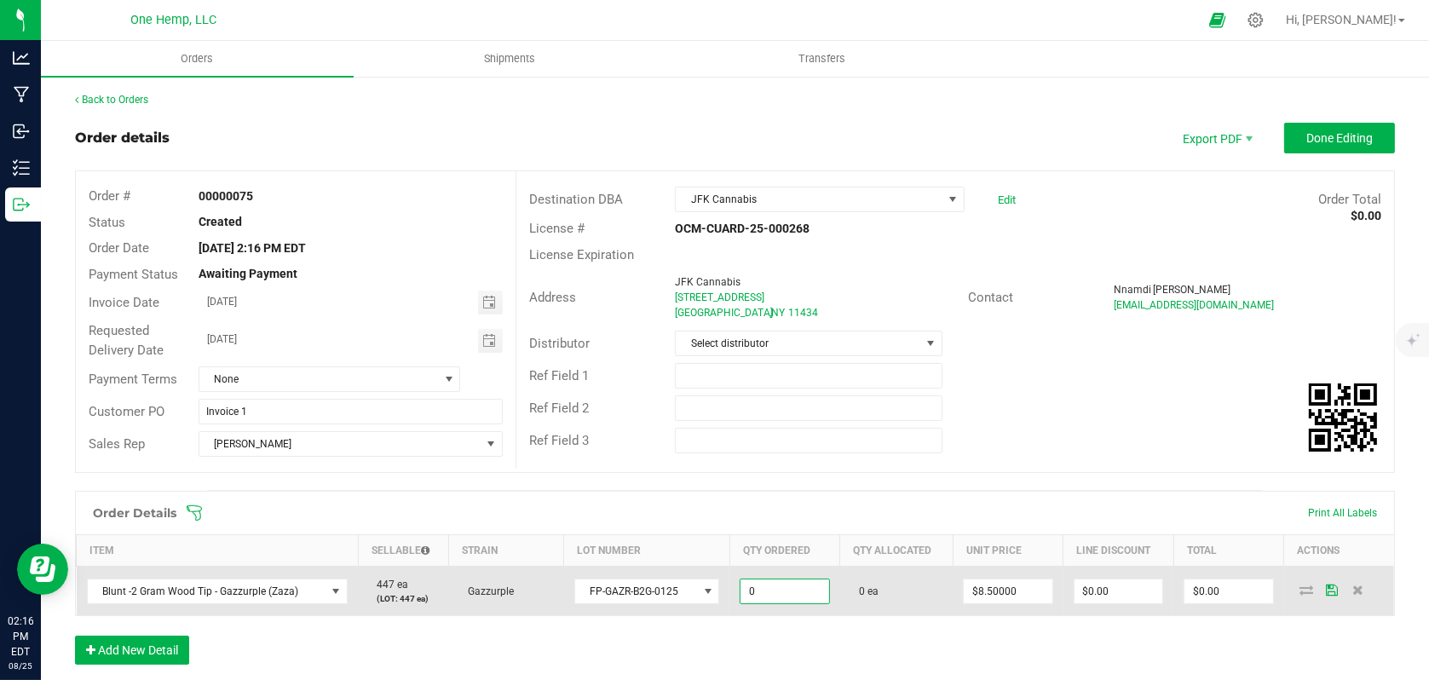
click at [770, 582] on input "0" at bounding box center [785, 592] width 88 height 24
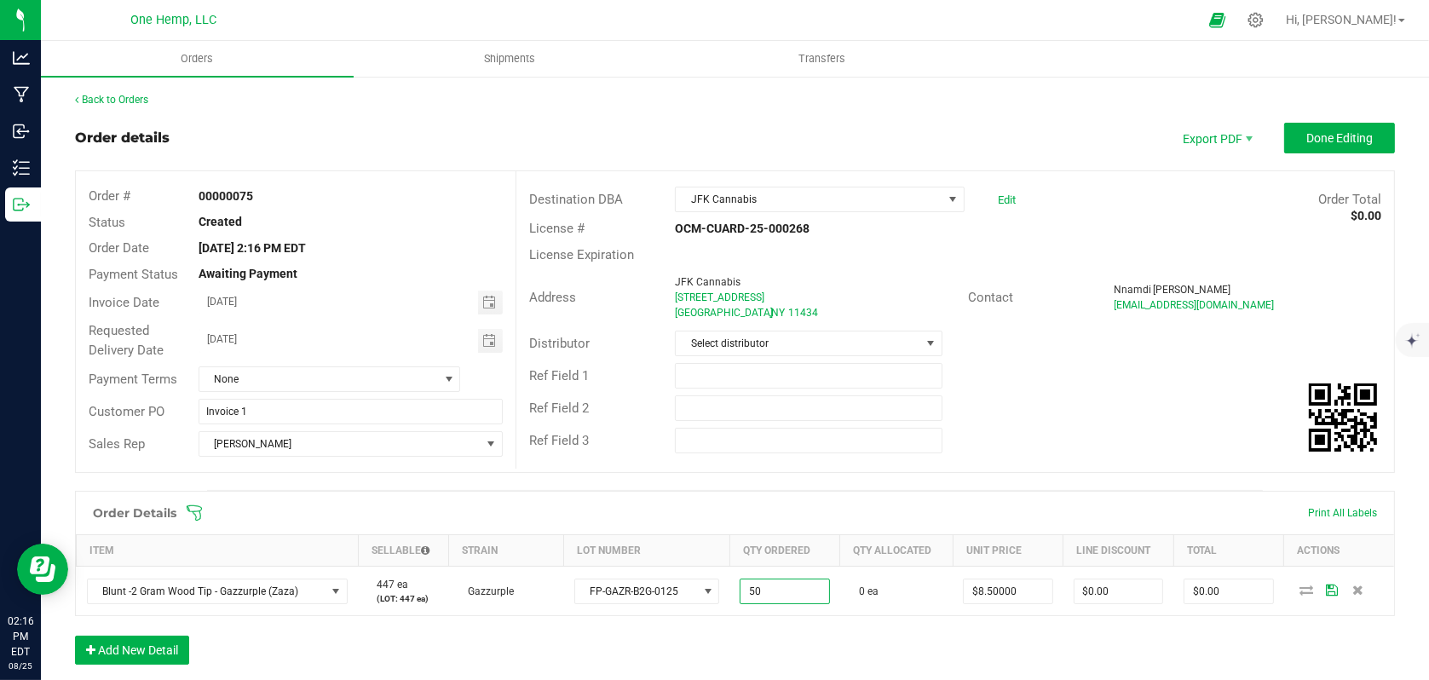
type input "50 ea"
type input "$425.00"
click at [873, 656] on div "Order Details Print All Labels Item Sellable Strain Lot Number Qty Ordered Qty …" at bounding box center [735, 586] width 1320 height 191
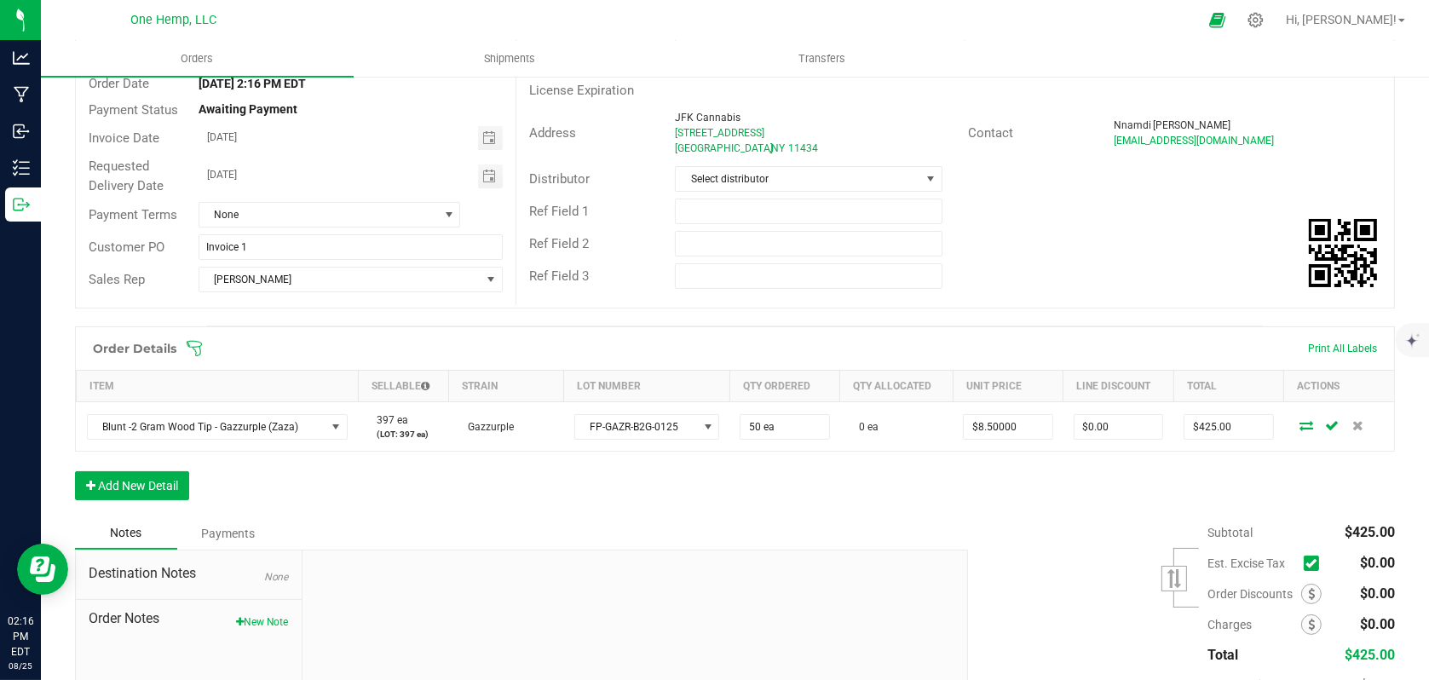
scroll to position [170, 0]
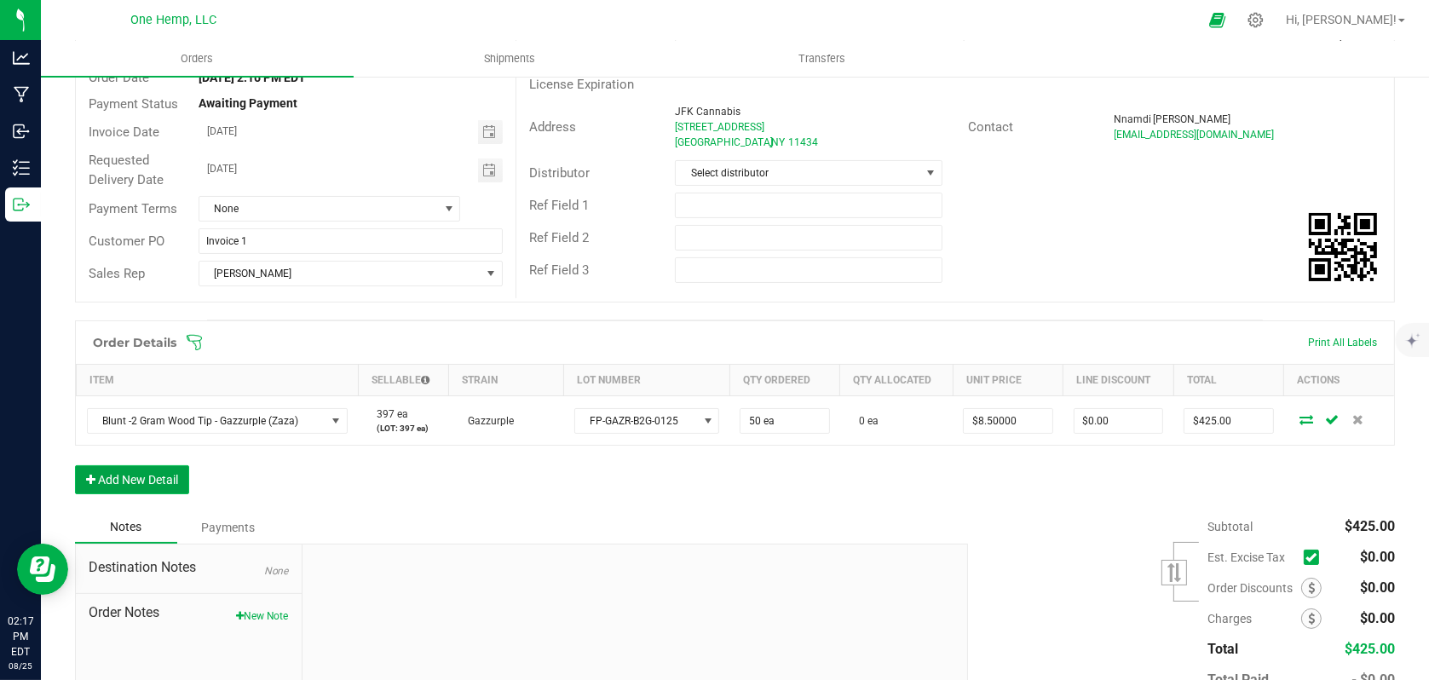
click at [129, 487] on button "Add New Detail" at bounding box center [132, 479] width 114 height 29
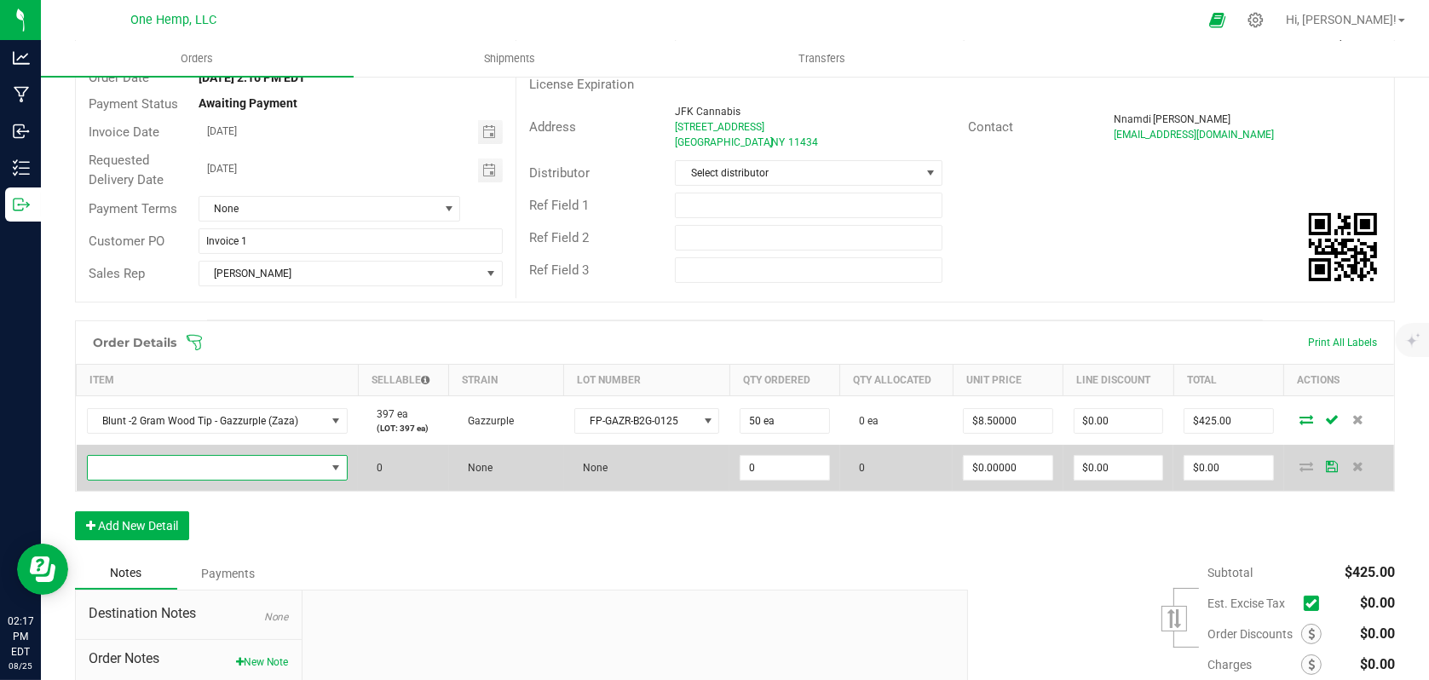
click at [330, 467] on span "NO DATA FOUND" at bounding box center [337, 468] width 14 height 14
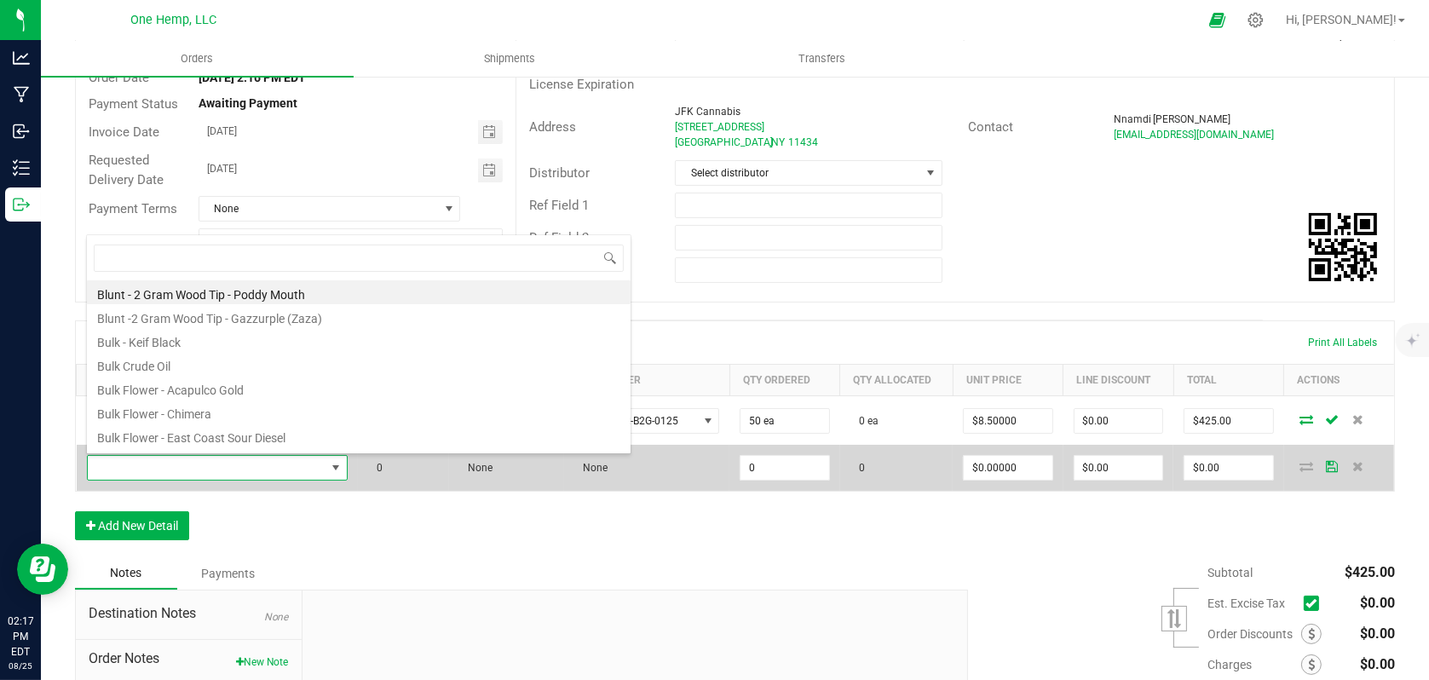
scroll to position [25, 252]
type input "PO"
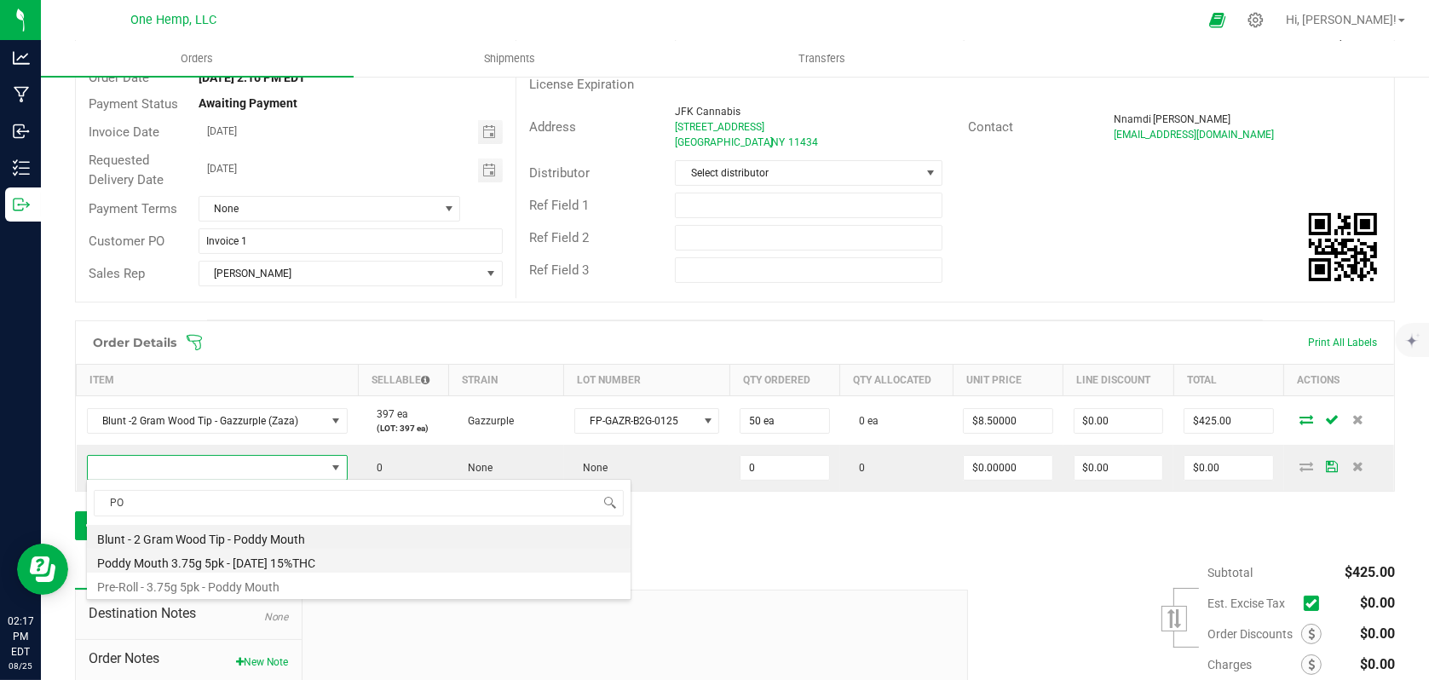
click at [295, 556] on li "Poddy Mouth 3.75g 5pk - [DATE] 15%THC" at bounding box center [359, 561] width 544 height 24
type input "0 ea"
type input "$15.00000"
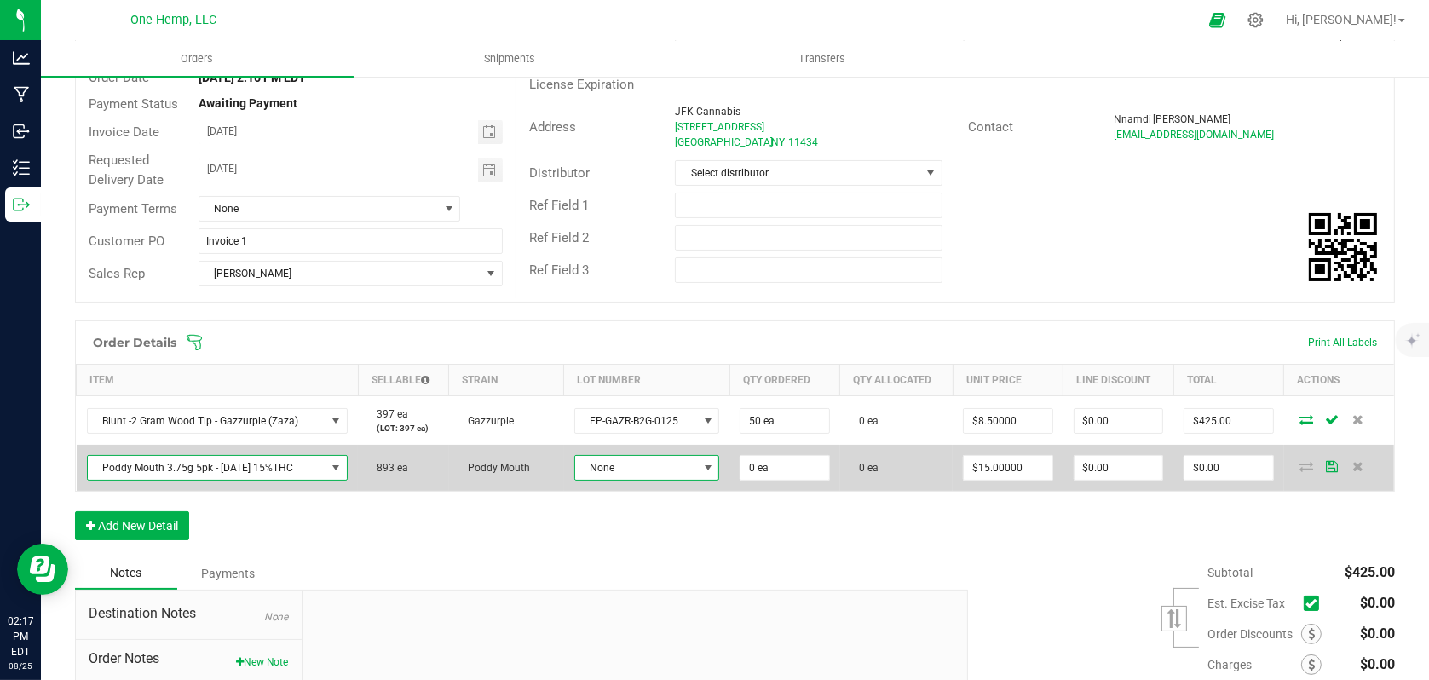
click at [702, 467] on span at bounding box center [709, 468] width 14 height 14
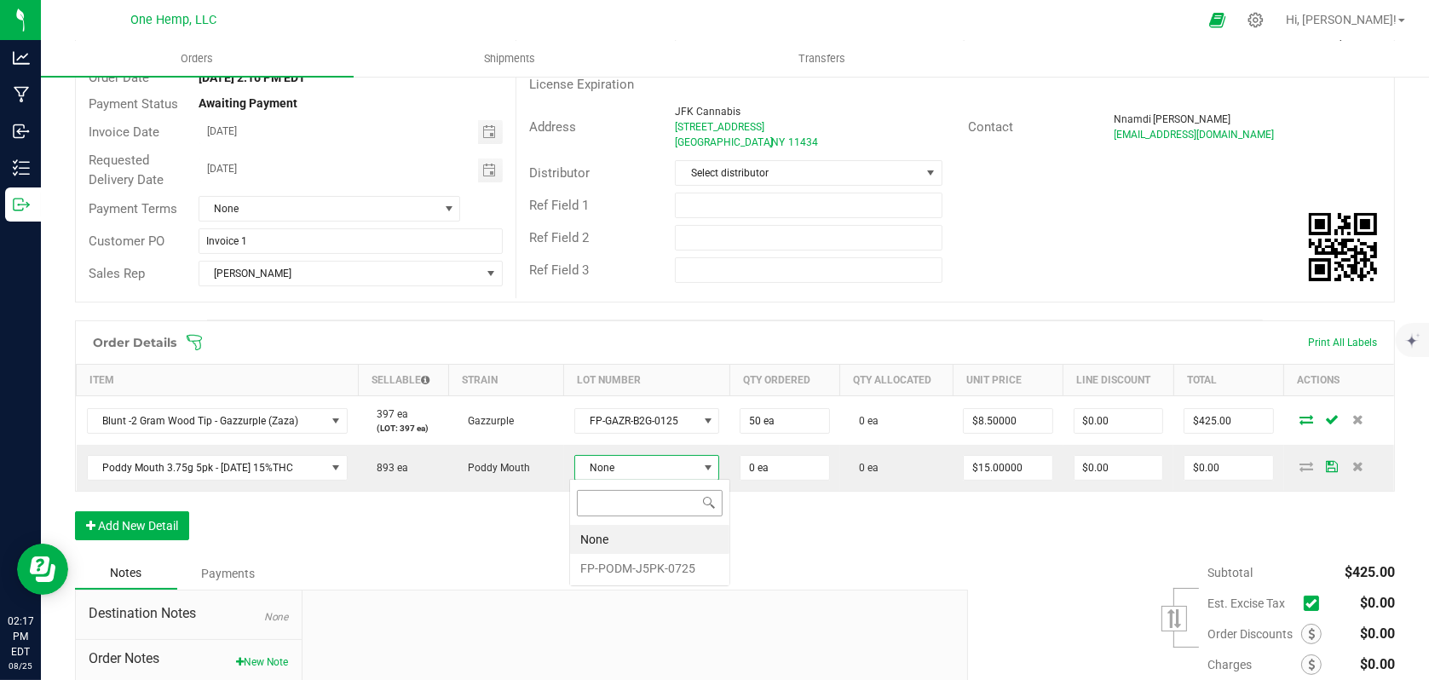
scroll to position [25, 143]
click at [612, 567] on li "FP-PODM-J5PK-0725" at bounding box center [649, 568] width 159 height 29
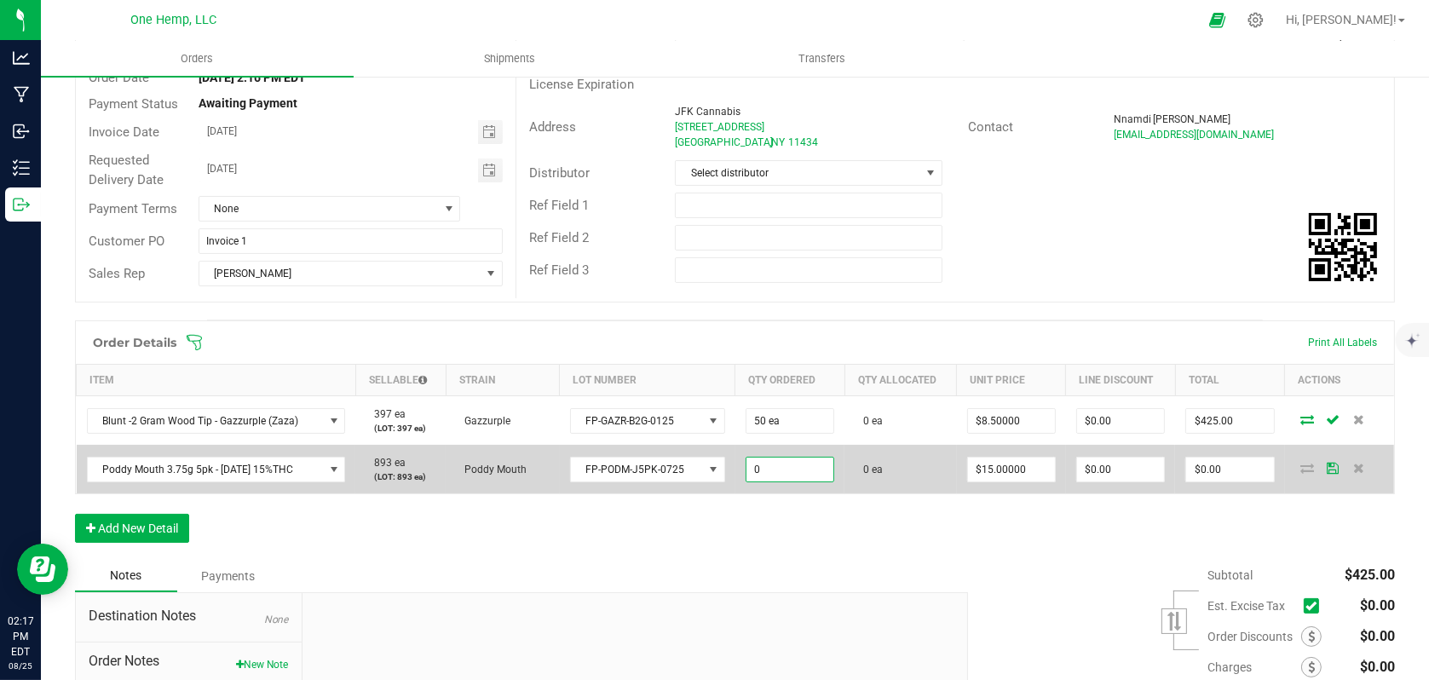
click at [800, 469] on input "0" at bounding box center [790, 470] width 87 height 24
type input "200 ea"
type input "15"
type input "$3,000.00"
click at [1035, 473] on input "15" at bounding box center [1011, 470] width 87 height 24
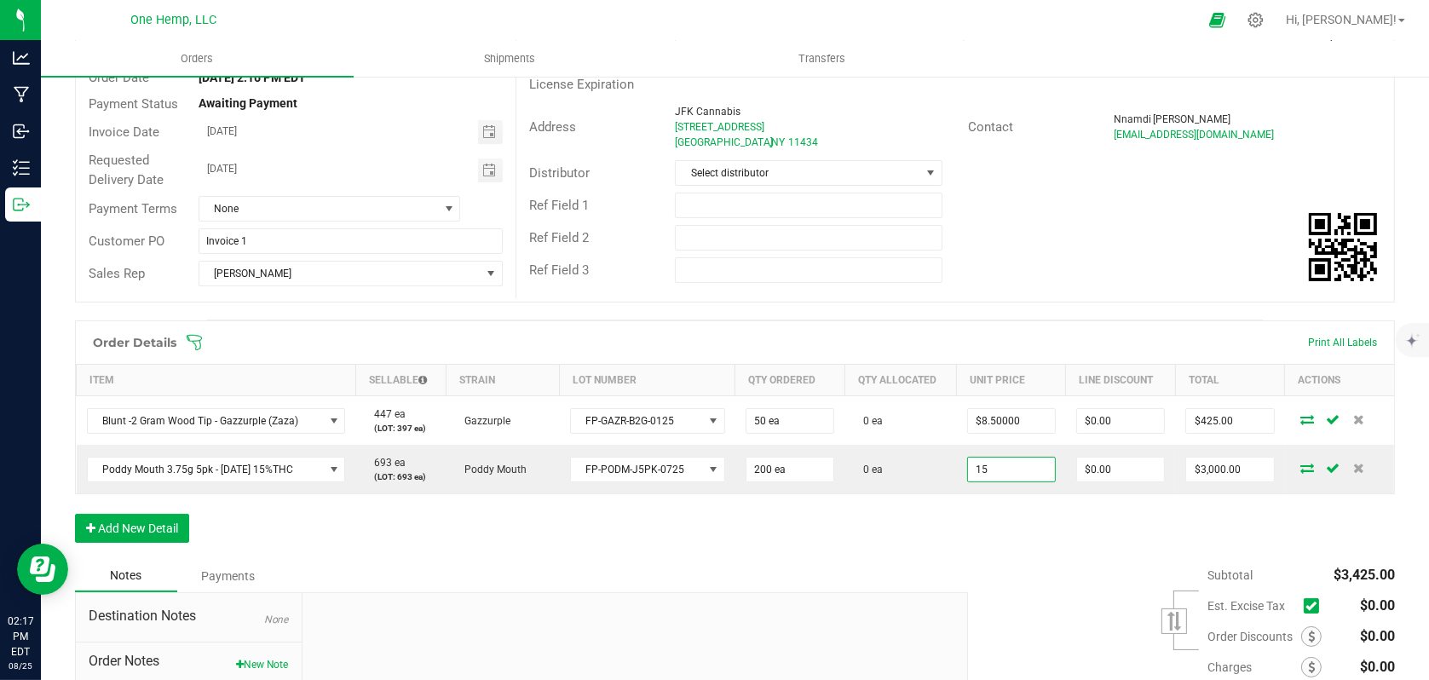
click at [1038, 472] on input "15" at bounding box center [1011, 470] width 87 height 24
type input "$12.00000"
type input "$2,400.00"
click at [1000, 524] on div "Order Details Print All Labels Item Sellable Strain Lot Number Qty Ordered Qty …" at bounding box center [735, 440] width 1320 height 240
click at [104, 532] on button "Add New Detail" at bounding box center [132, 528] width 114 height 29
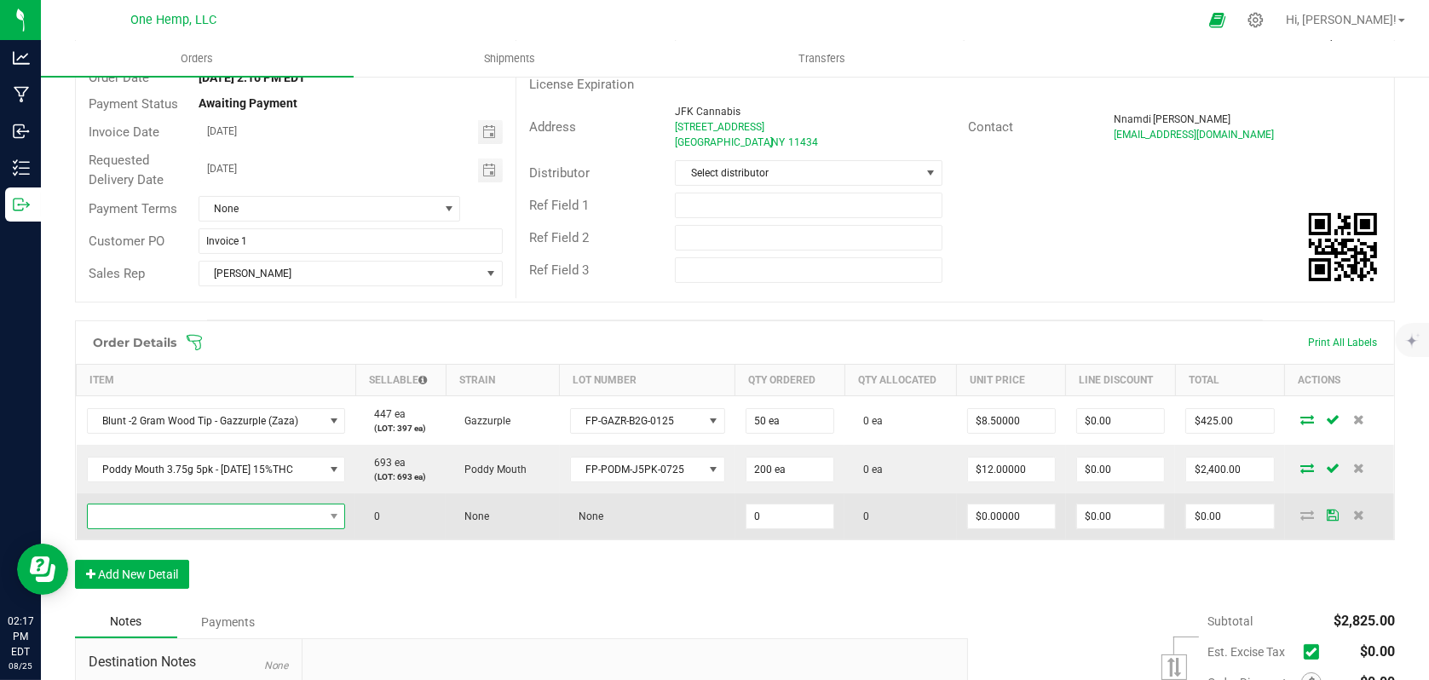
click at [201, 523] on span "NO DATA FOUND" at bounding box center [206, 517] width 236 height 24
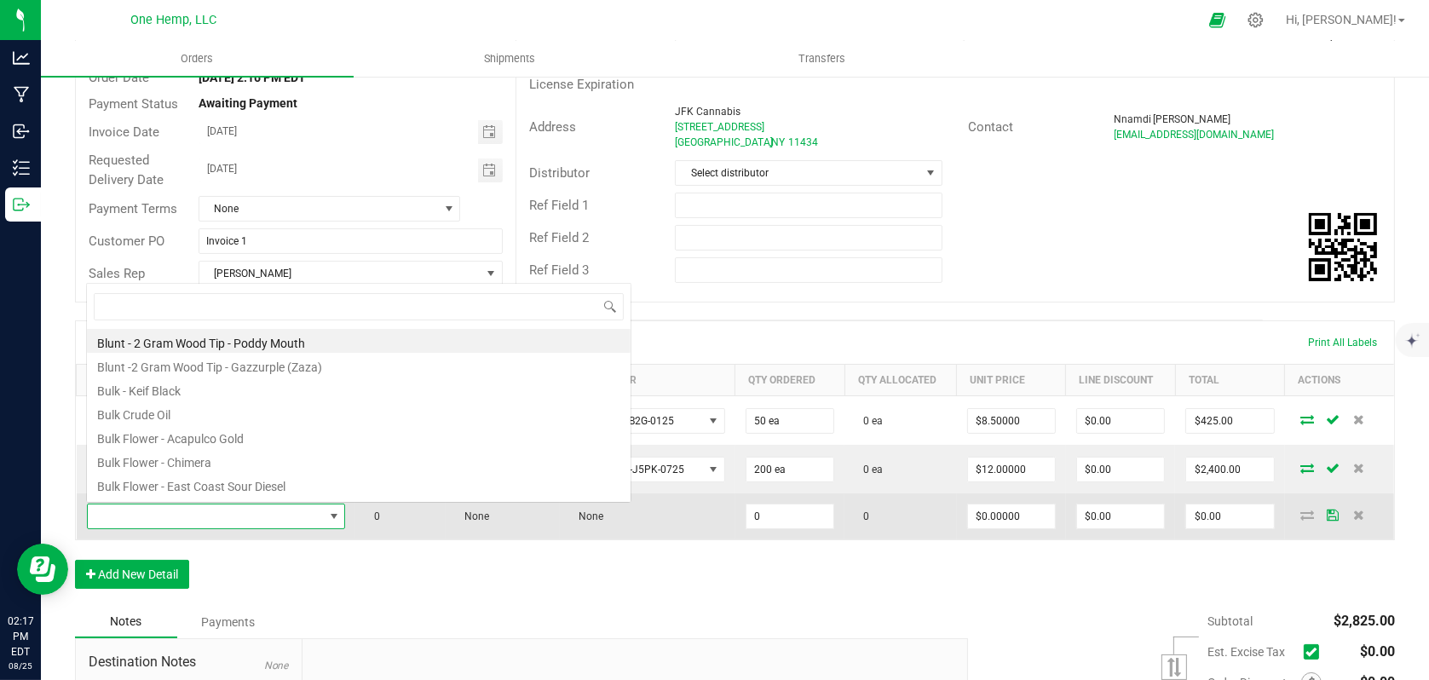
scroll to position [25, 252]
type input "MO"
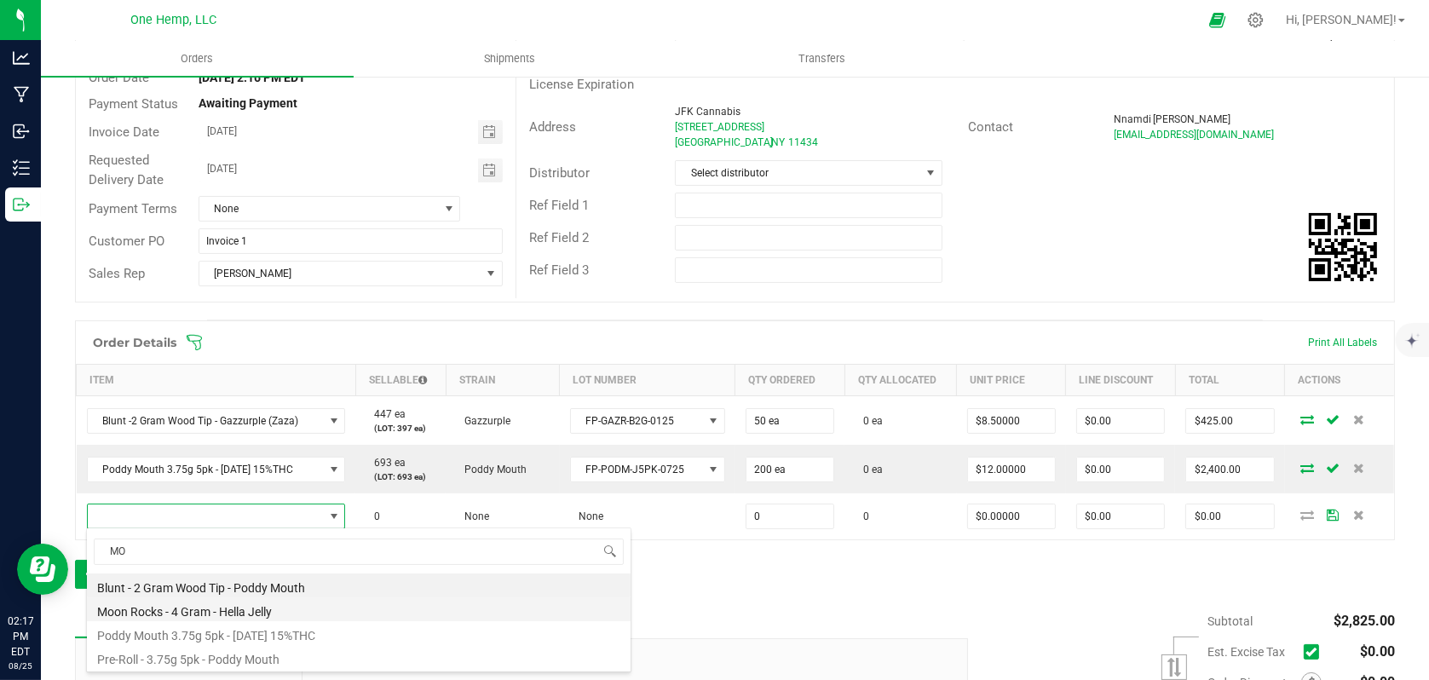
click at [203, 605] on li "Moon Rocks - 4 Gram - Hella Jelly" at bounding box center [359, 610] width 544 height 24
type input "0 ea"
type input "$21.00000"
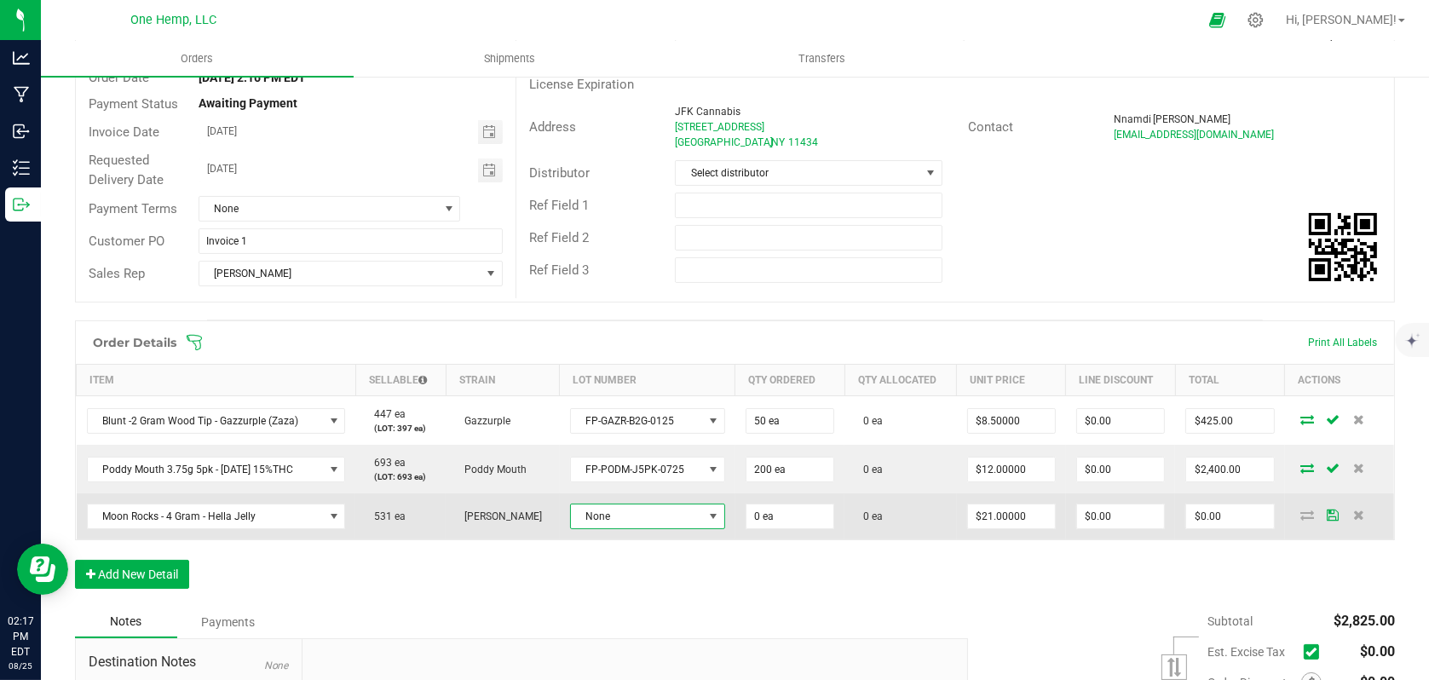
click at [681, 515] on span "None" at bounding box center [637, 517] width 132 height 24
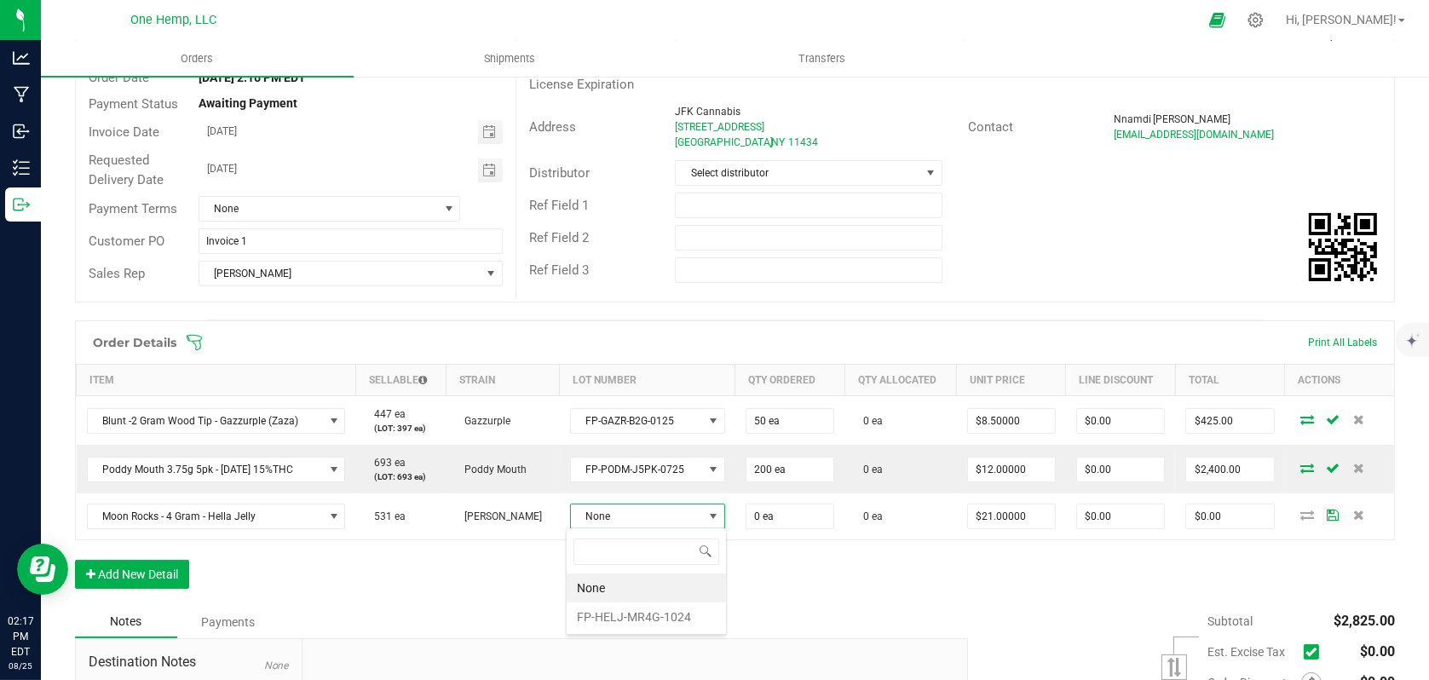
scroll to position [25, 152]
click at [599, 615] on li "FP-HELJ-MR4G-1024" at bounding box center [646, 617] width 159 height 29
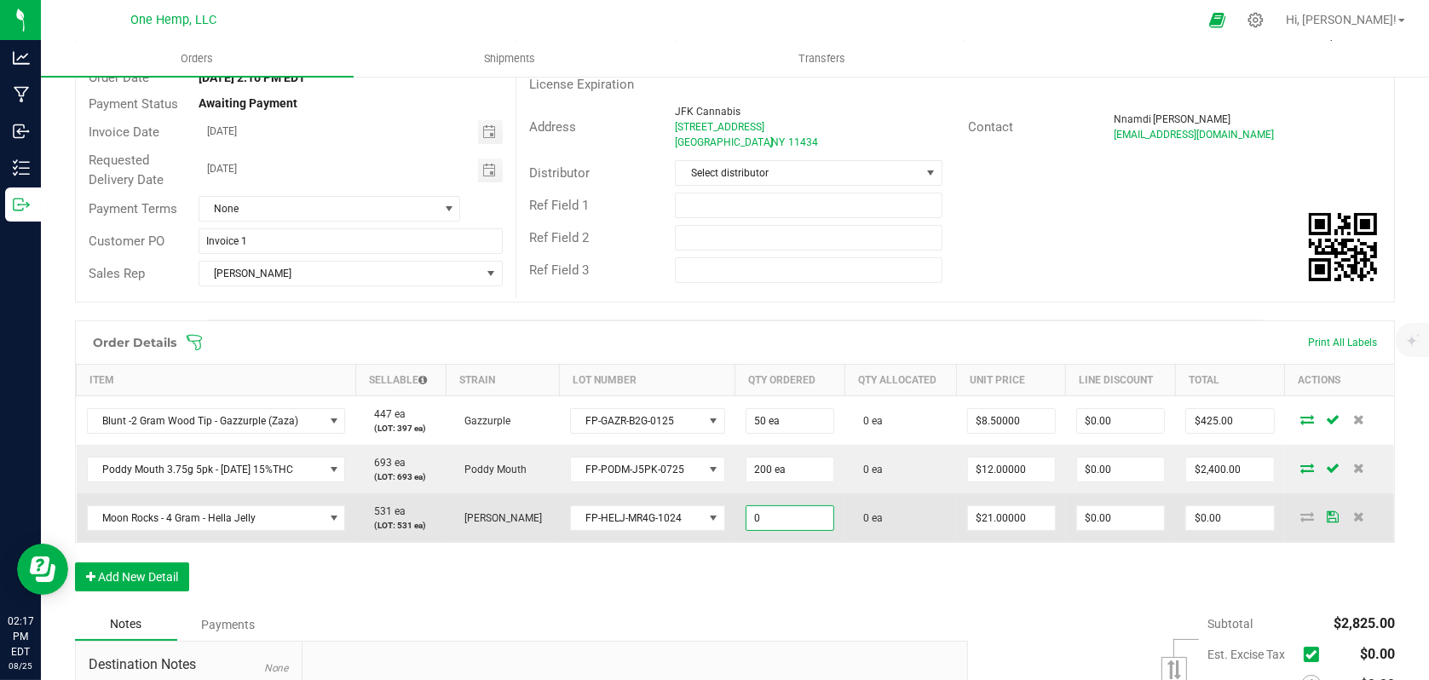
click at [788, 520] on input "0" at bounding box center [790, 518] width 87 height 24
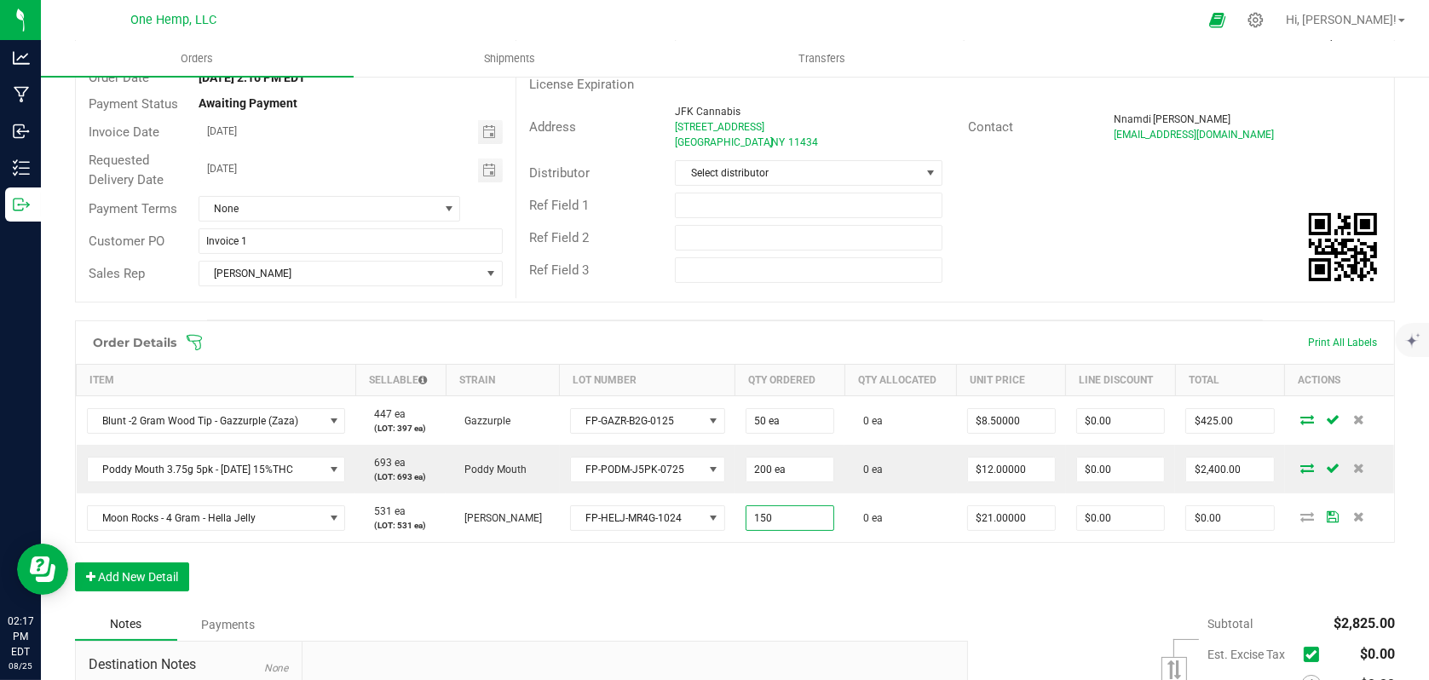
type input "150 ea"
type input "$3,150.00"
click at [855, 586] on div "Order Details Print All Labels Item Sellable Strain Lot Number Qty Ordered Qty …" at bounding box center [735, 464] width 1320 height 288
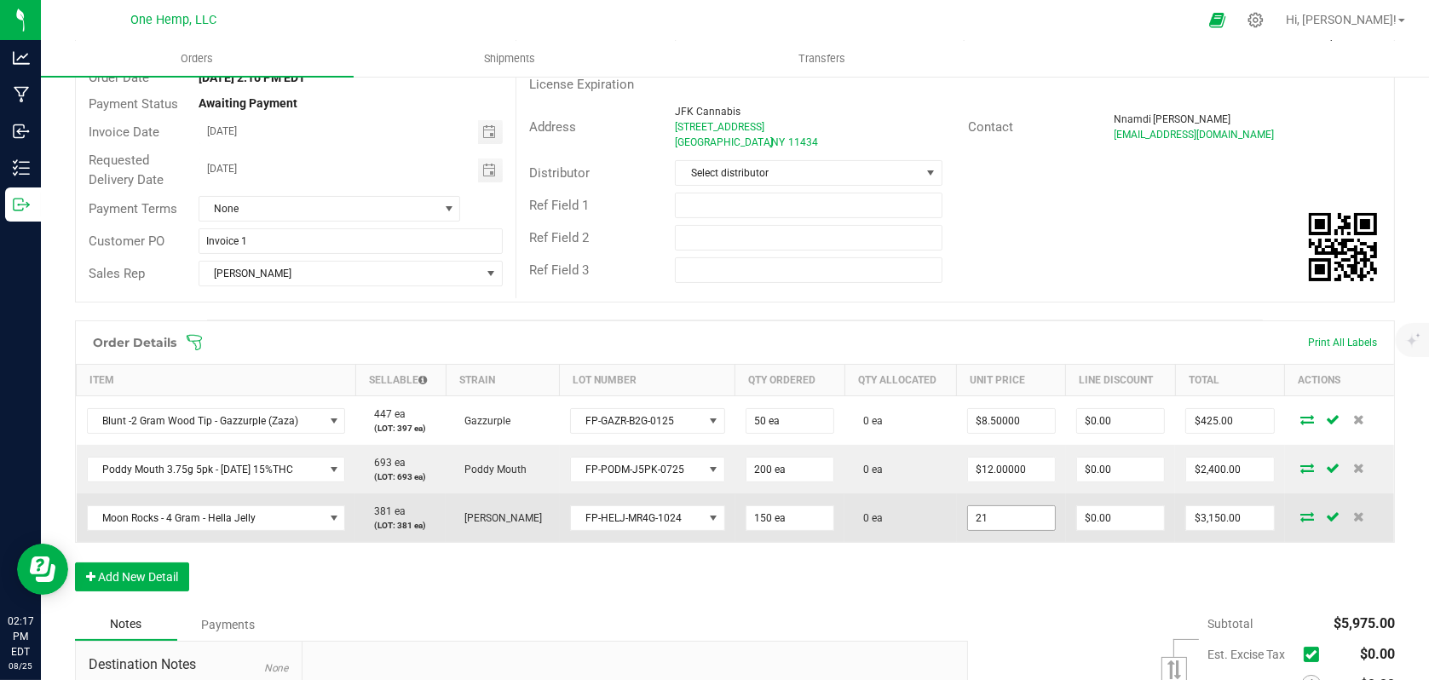
click at [1032, 524] on input "21" at bounding box center [1011, 518] width 87 height 24
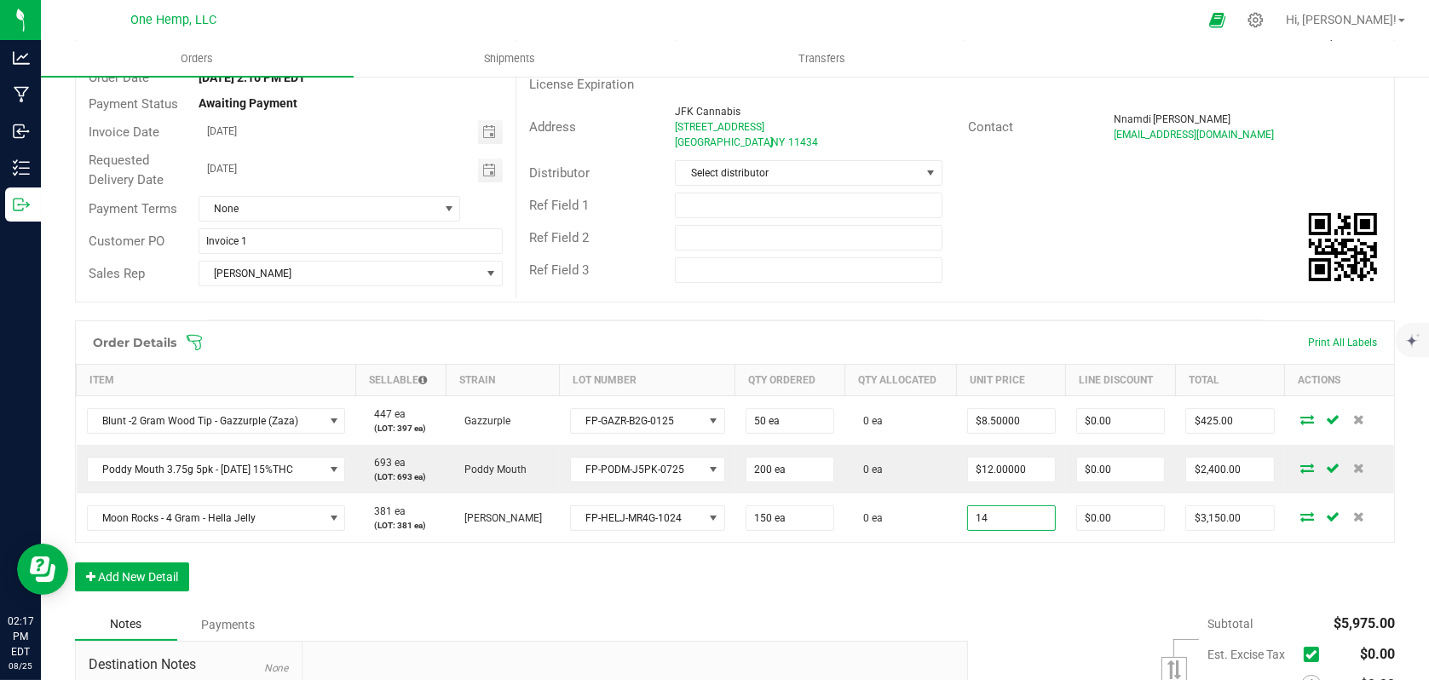
type input "$14.00000"
type input "$2,100.00"
click at [1048, 576] on div "Order Details Print All Labels Item Sellable Strain Lot Number Qty Ordered Qty …" at bounding box center [735, 464] width 1320 height 288
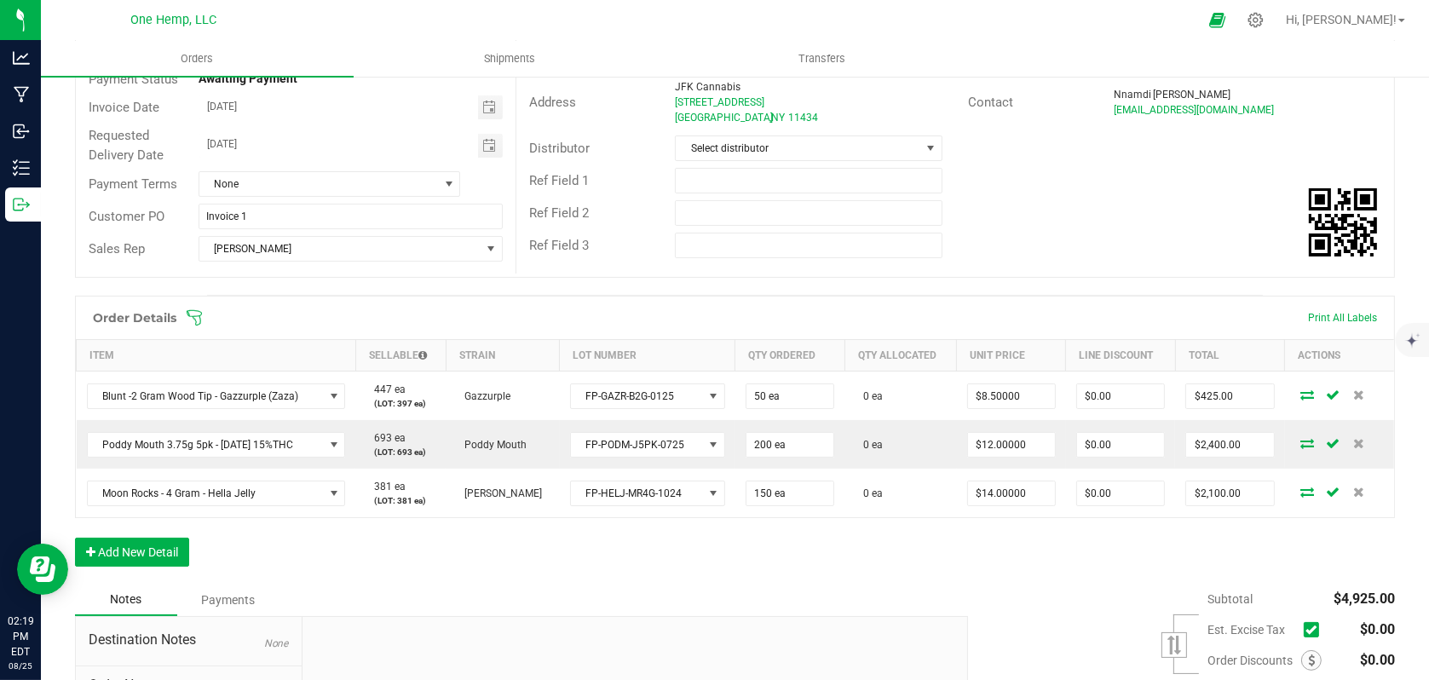
scroll to position [0, 0]
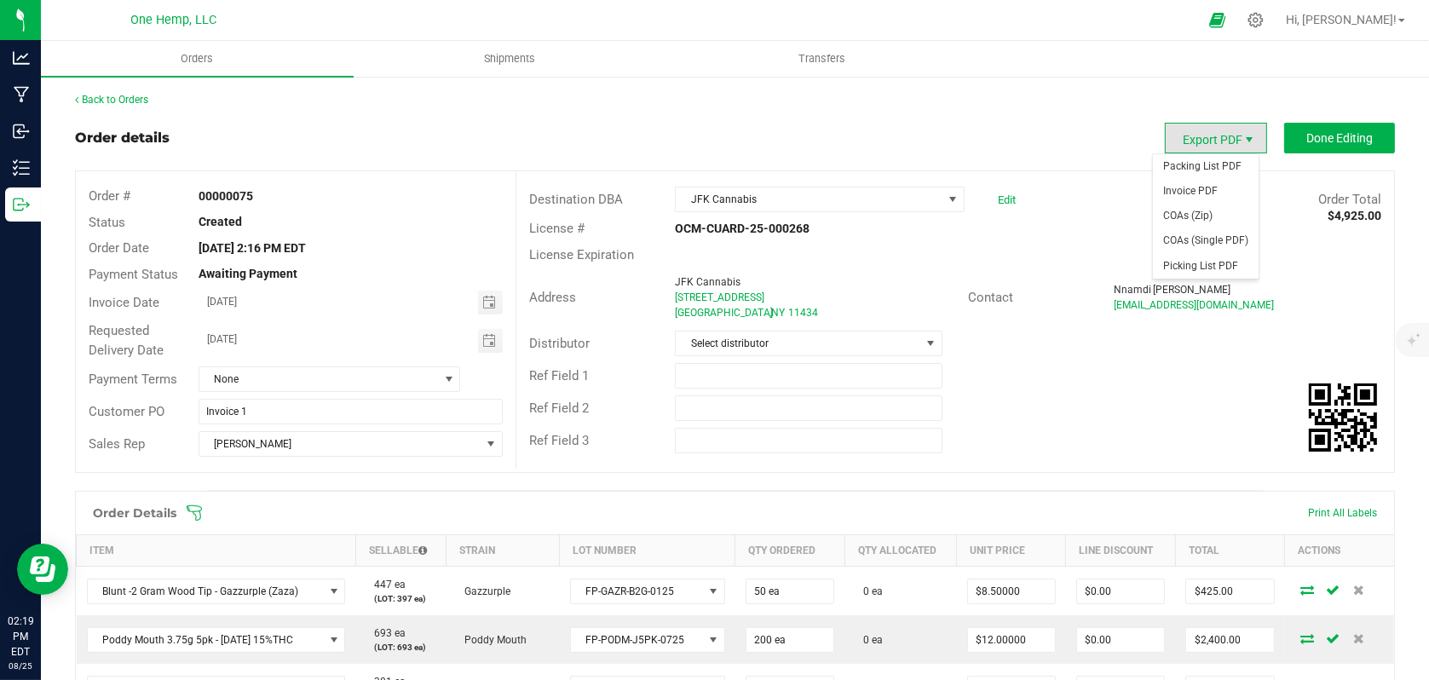
click at [1243, 143] on span "Export PDF" at bounding box center [1250, 140] width 14 height 14
click at [1219, 199] on span "Invoice PDF" at bounding box center [1206, 191] width 106 height 25
